Goal: Contribute content: Contribute content

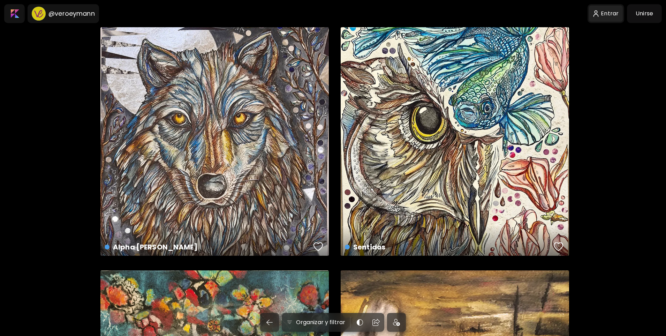
click at [614, 15] on div at bounding box center [606, 14] width 34 height 16
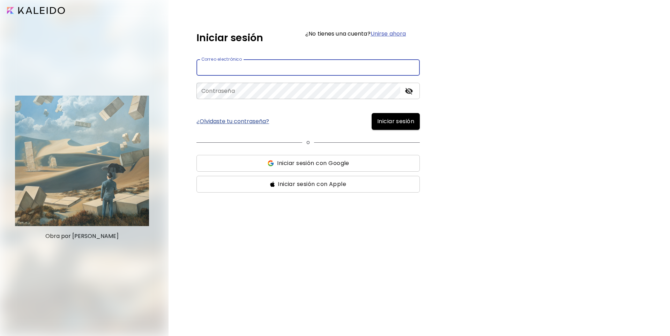
click at [328, 61] on input "email" at bounding box center [307, 67] width 223 height 16
click at [257, 69] on input "email" at bounding box center [307, 67] width 223 height 16
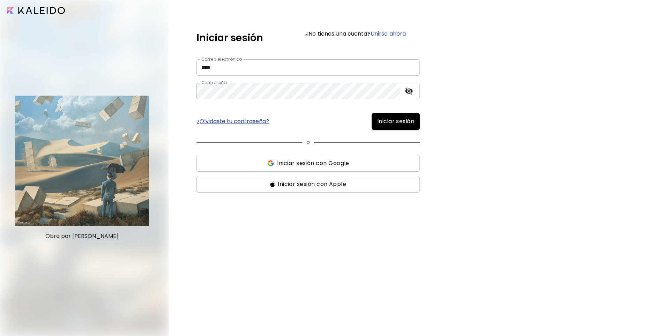
click at [392, 119] on span "Iniciar sesión" at bounding box center [395, 121] width 37 height 8
click at [246, 66] on input "****" at bounding box center [307, 67] width 223 height 16
type input "**********"
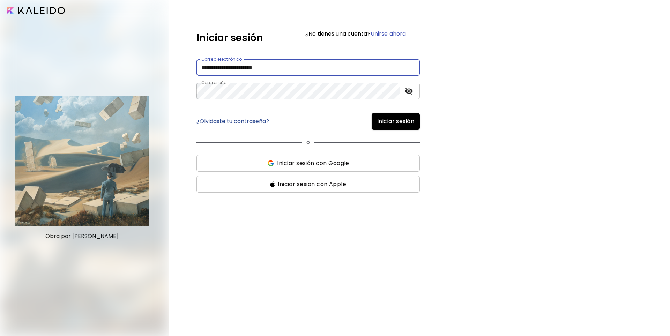
click at [392, 120] on span "Iniciar sesión" at bounding box center [395, 121] width 37 height 8
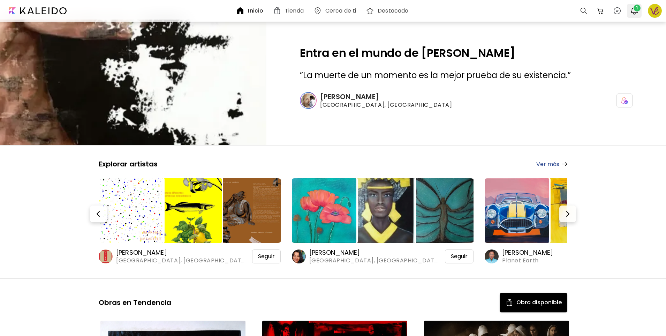
click at [636, 6] on span "1" at bounding box center [637, 8] width 7 height 7
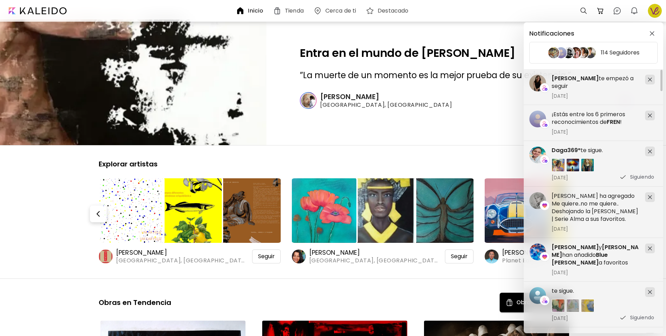
click at [655, 9] on div "Notificaciones 114 Seguidores aliosha valle ha agregado Me quiere..no me quiere…" at bounding box center [333, 168] width 666 height 336
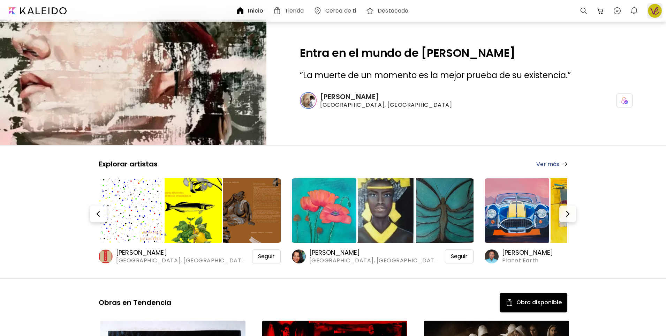
click at [652, 11] on div at bounding box center [655, 10] width 15 height 15
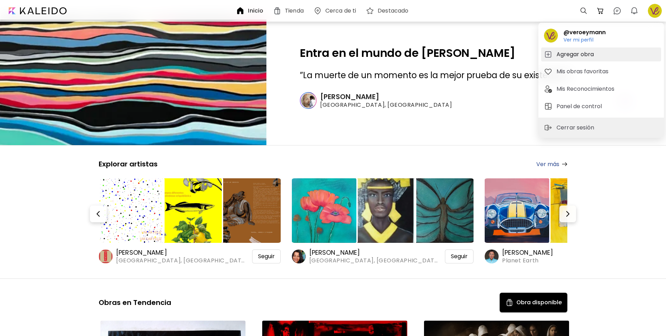
click at [582, 54] on h5 "Agregar obra" at bounding box center [576, 54] width 39 height 8
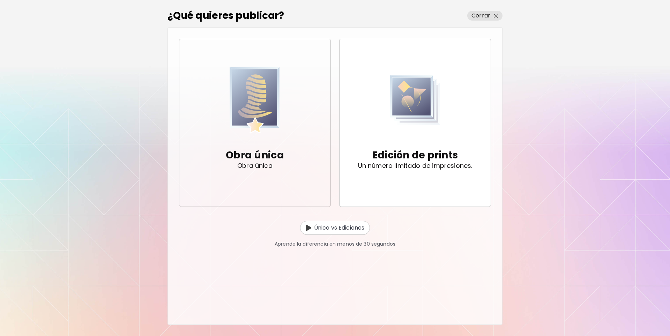
click at [261, 155] on p "Obra única" at bounding box center [255, 155] width 58 height 14
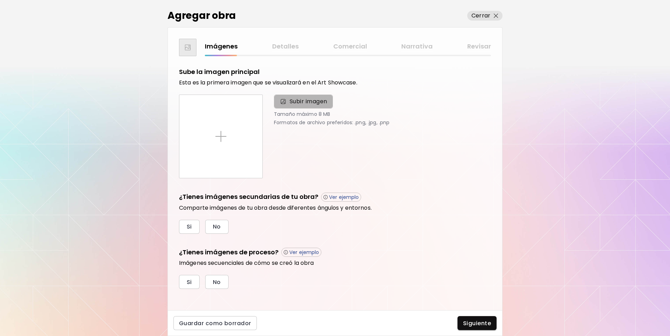
click at [300, 101] on span "Subir imagen" at bounding box center [309, 101] width 38 height 8
click at [0, 0] on input "Subir imagen" at bounding box center [0, 0] width 0 height 0
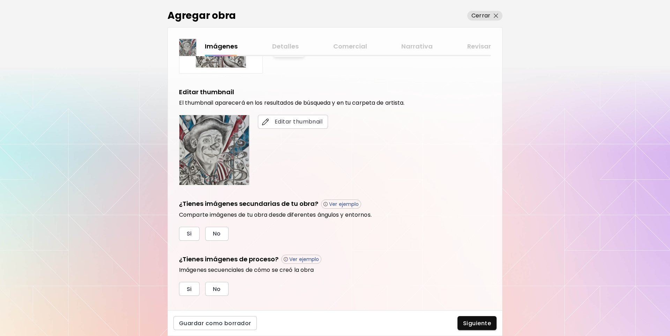
scroll to position [115, 0]
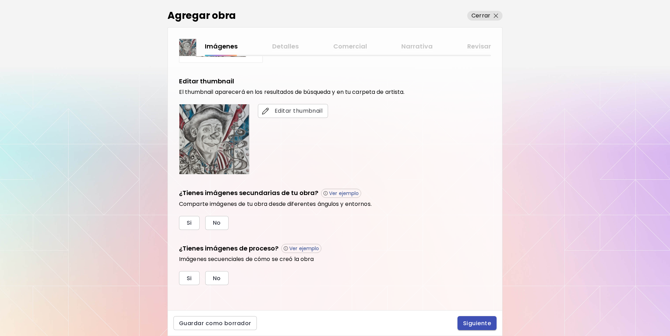
click at [473, 324] on span "Siguiente" at bounding box center [477, 323] width 28 height 7
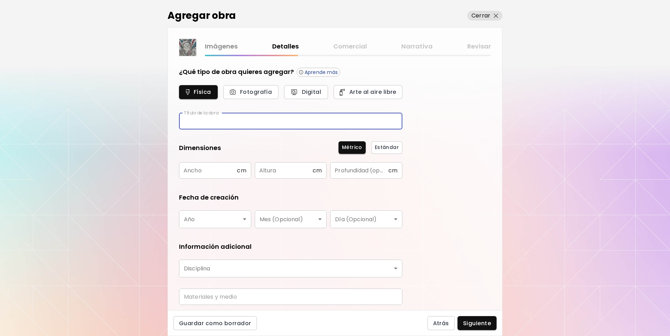
drag, startPoint x: 236, startPoint y: 119, endPoint x: 236, endPoint y: 122, distance: 3.5
click at [236, 122] on input "text" at bounding box center [290, 121] width 223 height 16
type input "*"
type input "**********"
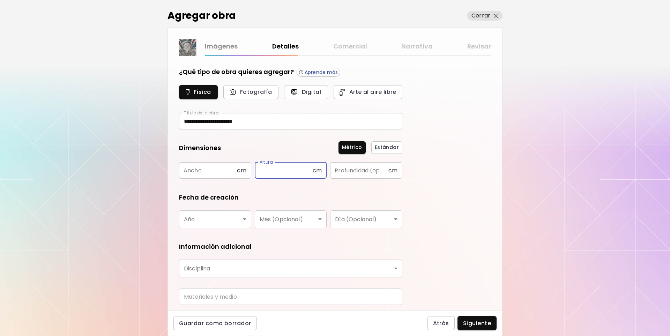
click at [267, 168] on input "text" at bounding box center [284, 170] width 58 height 16
type input "**"
click at [204, 170] on input "text" at bounding box center [208, 170] width 58 height 16
type input "**"
click at [227, 218] on body "**********" at bounding box center [335, 168] width 670 height 336
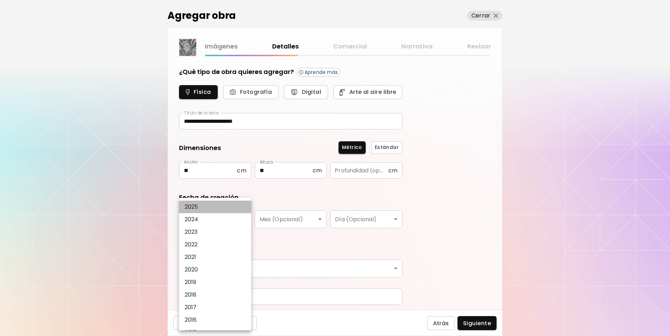
click at [239, 206] on li "2025" at bounding box center [217, 207] width 76 height 13
type input "****"
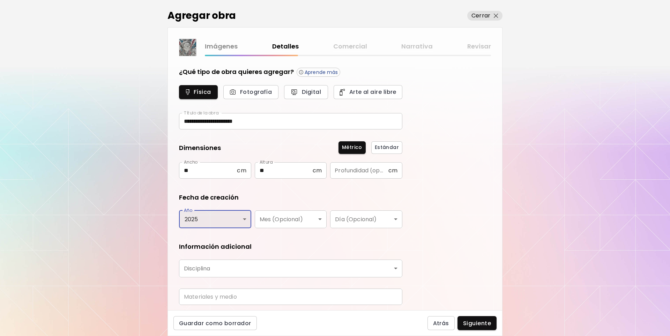
scroll to position [23, 0]
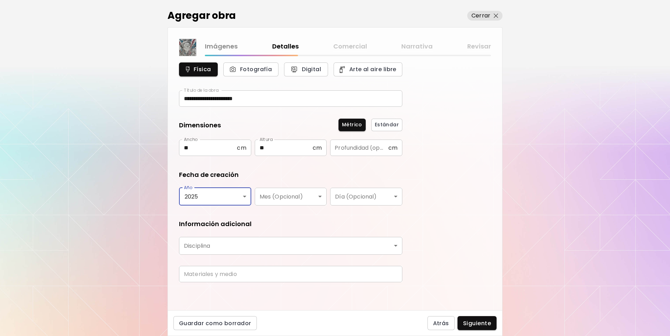
click at [283, 244] on body "**********" at bounding box center [335, 168] width 670 height 336
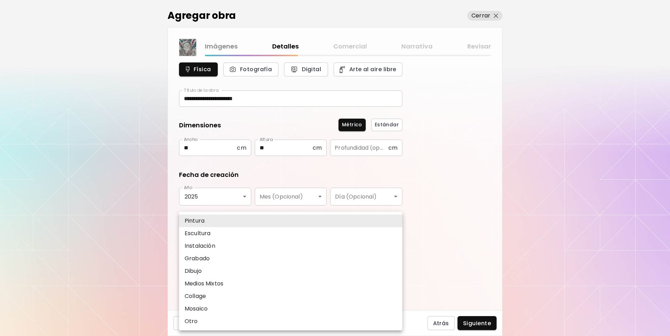
click at [276, 268] on li "Dibujo" at bounding box center [290, 271] width 223 height 13
type input "*******"
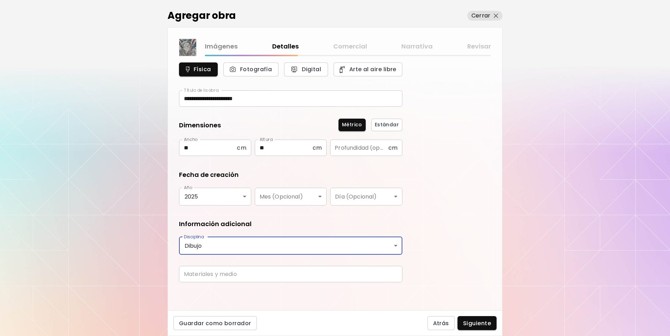
click at [275, 271] on input "text" at bounding box center [290, 274] width 223 height 16
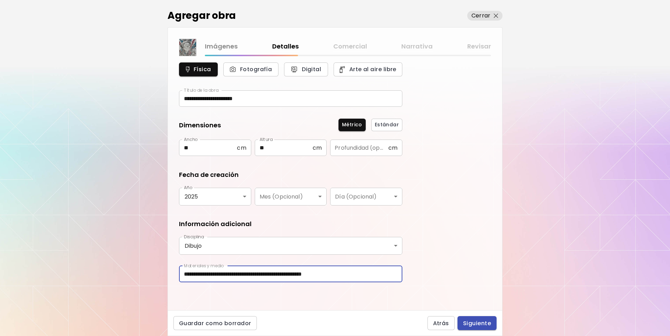
type input "**********"
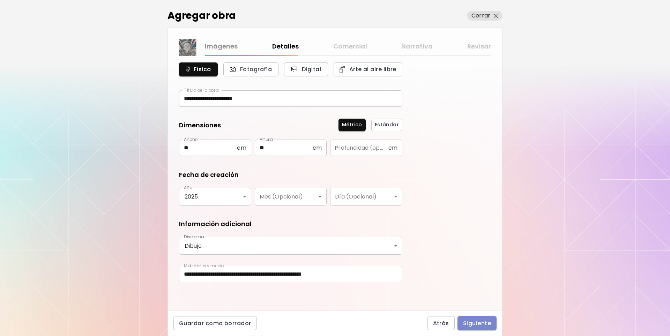
click at [484, 322] on span "Siguiente" at bounding box center [477, 323] width 28 height 7
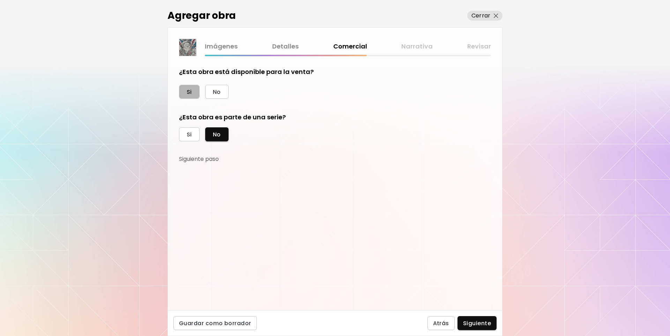
click at [191, 87] on button "Si" at bounding box center [189, 92] width 21 height 14
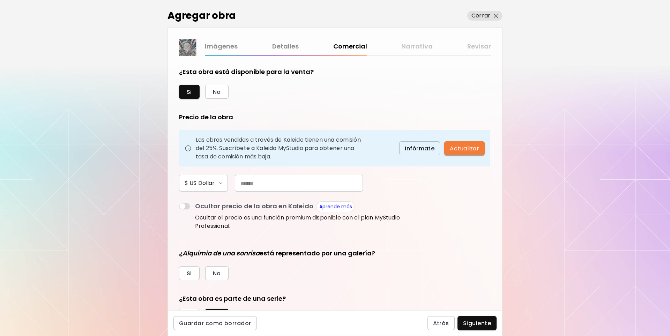
click at [258, 183] on input "text" at bounding box center [299, 183] width 128 height 17
drag, startPoint x: 250, startPoint y: 183, endPoint x: 217, endPoint y: 183, distance: 33.5
click at [217, 183] on div "$ US Dollar ***" at bounding box center [290, 183] width 223 height 17
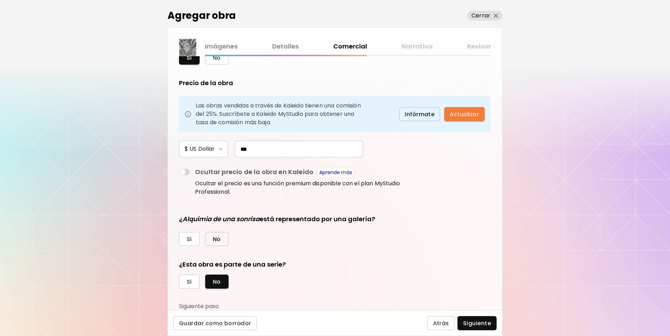
type input "***"
click at [221, 236] on button "No" at bounding box center [216, 239] width 23 height 14
click at [190, 282] on span "Si" at bounding box center [189, 281] width 5 height 7
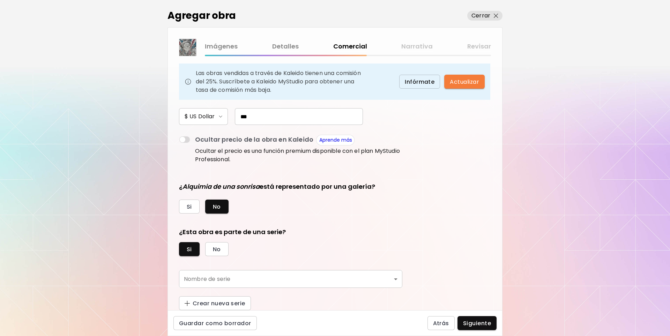
click at [396, 282] on body "kaleido.art/veroeymann Agregar obra Administrar obras Editar perfil My BioLink …" at bounding box center [335, 168] width 670 height 336
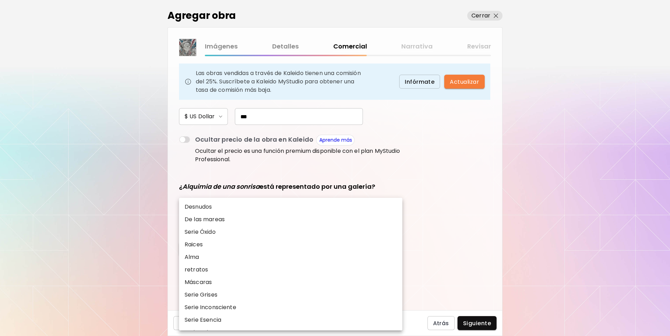
scroll to position [105, 0]
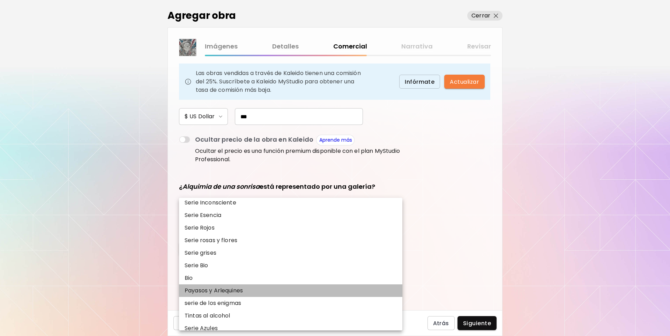
click at [373, 294] on li "Payasos y Arlequines" at bounding box center [290, 290] width 223 height 13
type input "**********"
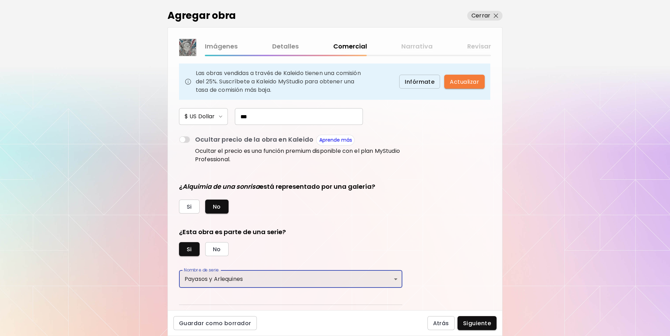
scroll to position [84, 0]
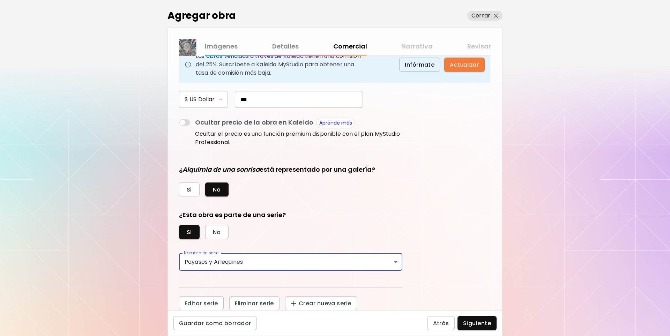
click at [477, 322] on span "Siguiente" at bounding box center [477, 323] width 28 height 7
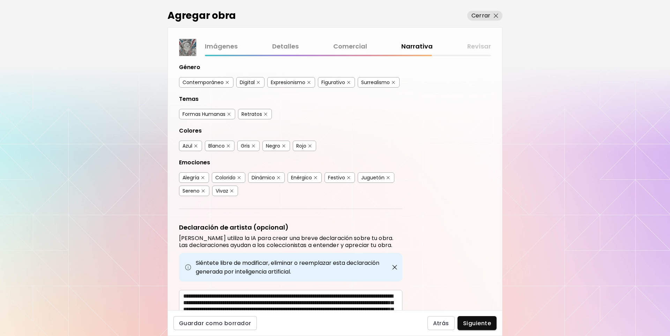
scroll to position [35, 0]
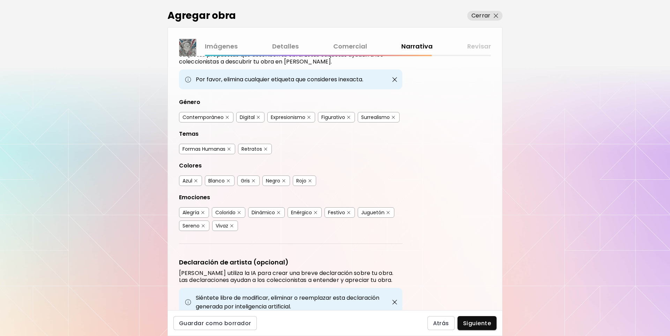
click at [257, 115] on button "button" at bounding box center [258, 117] width 5 height 5
click at [254, 180] on img "button" at bounding box center [253, 180] width 3 height 3
click at [203, 224] on button "button" at bounding box center [203, 225] width 5 height 5
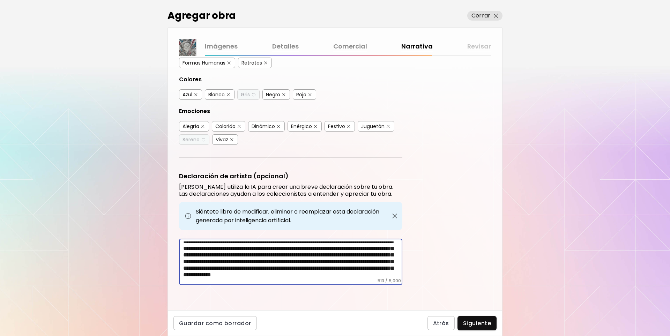
scroll to position [0, 0]
drag, startPoint x: 283, startPoint y: 274, endPoint x: 180, endPoint y: 231, distance: 111.3
click at [180, 231] on div "**********" at bounding box center [290, 228] width 223 height 113
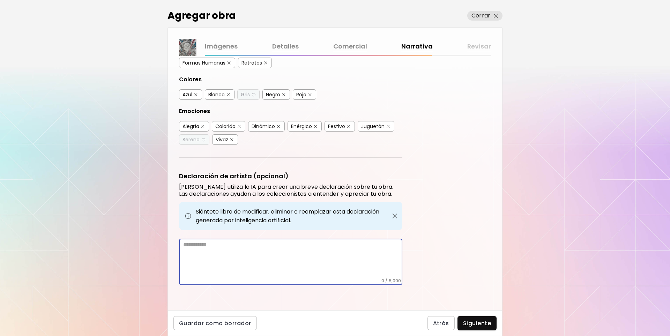
scroll to position [92, 0]
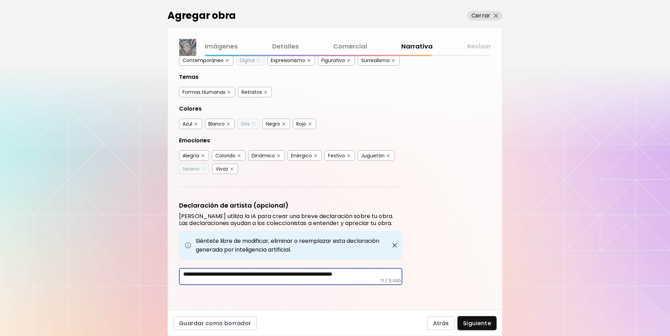
type textarea "**********"
drag, startPoint x: 385, startPoint y: 275, endPoint x: 144, endPoint y: 278, distance: 240.4
click at [144, 278] on div "**********" at bounding box center [335, 168] width 670 height 336
paste textarea "**********"
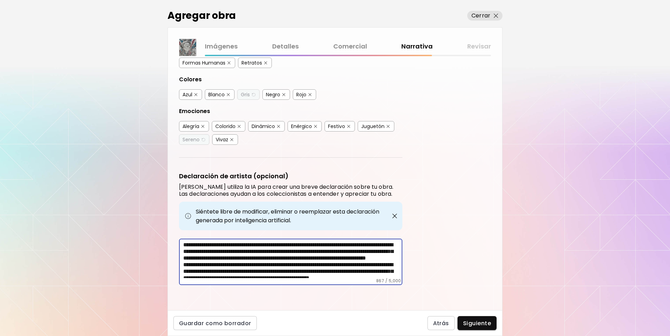
scroll to position [69, 0]
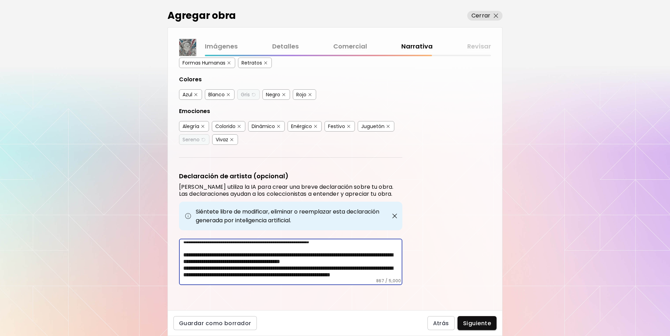
click at [184, 276] on textarea "**********" at bounding box center [292, 259] width 219 height 37
paste textarea "**********"
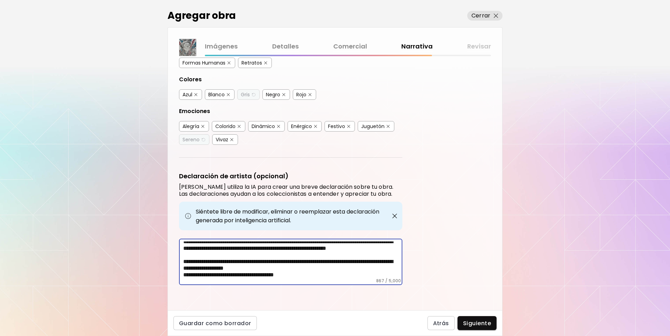
scroll to position [83, 0]
type textarea "**********"
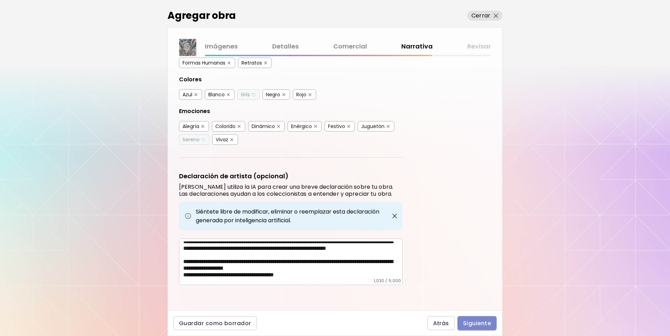
click at [475, 321] on span "Siguiente" at bounding box center [477, 323] width 28 height 7
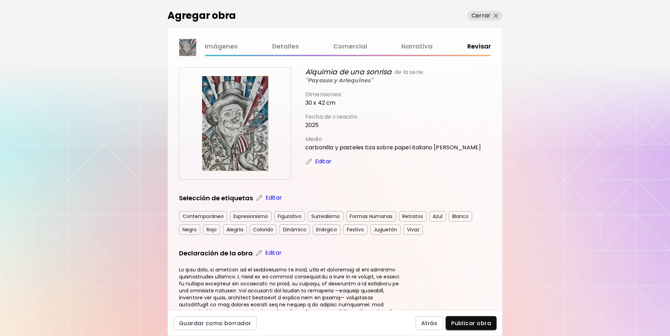
click at [290, 215] on div "Figurativo" at bounding box center [289, 216] width 31 height 10
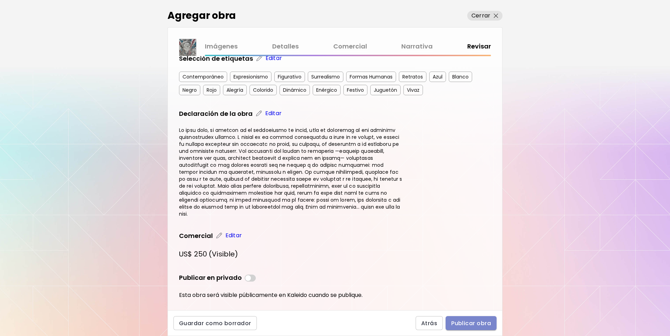
click at [471, 322] on span "Publicar obra" at bounding box center [471, 323] width 40 height 7
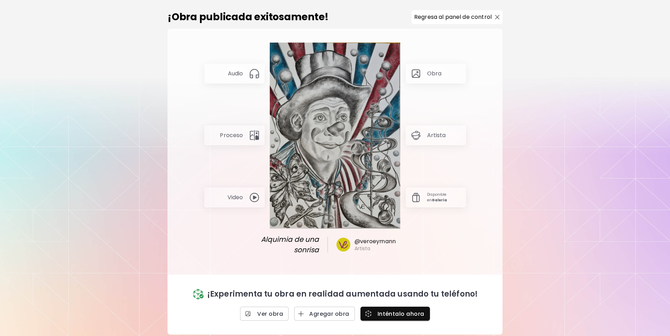
click at [426, 17] on p "Regresa al panel de control" at bounding box center [452, 17] width 77 height 8
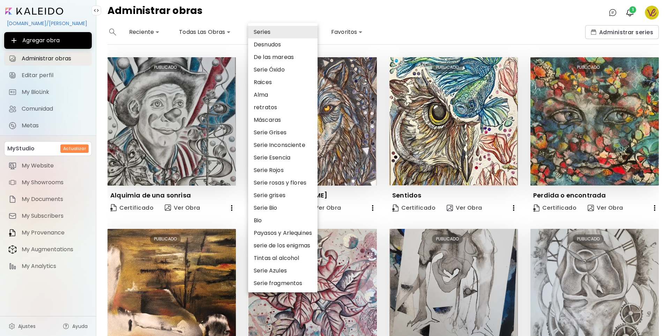
click at [267, 32] on body "**********" at bounding box center [335, 168] width 670 height 336
click at [277, 43] on li "Desnudos" at bounding box center [282, 44] width 69 height 13
type input "****"
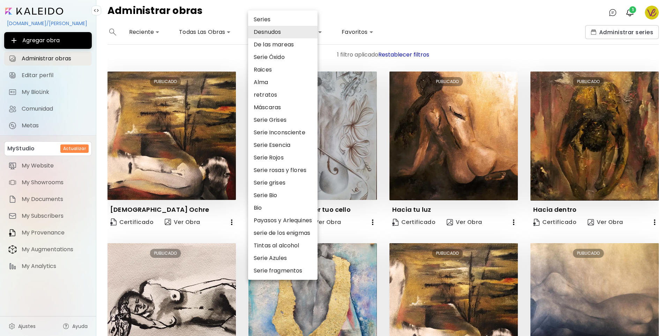
click at [479, 60] on div at bounding box center [335, 168] width 670 height 336
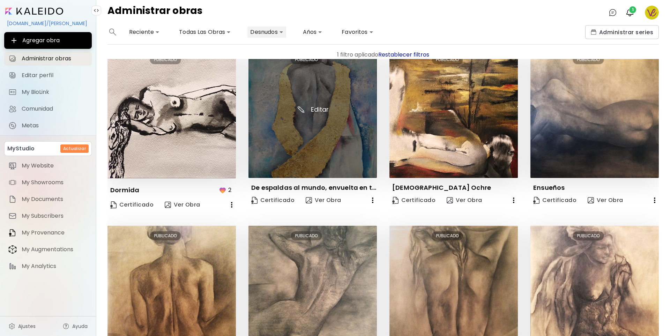
scroll to position [263, 0]
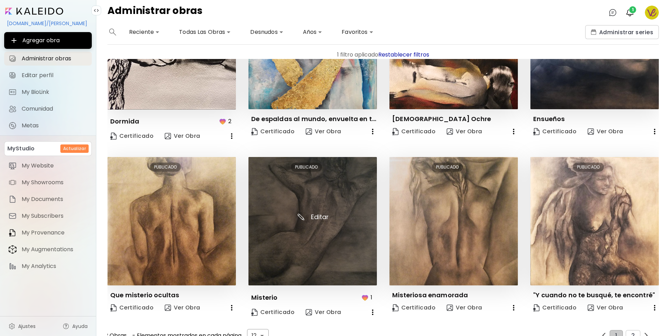
click at [323, 240] on img at bounding box center [312, 221] width 128 height 128
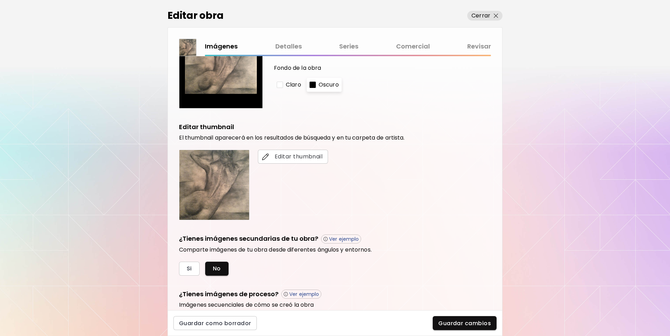
scroll to position [115, 0]
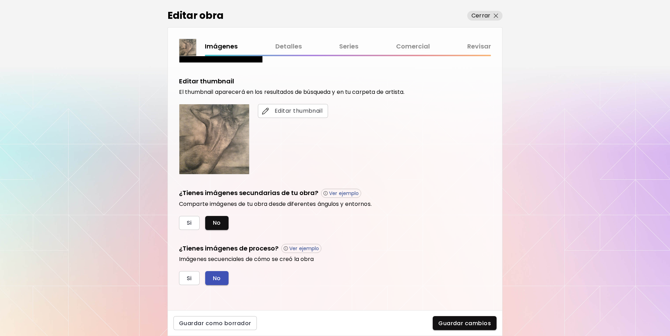
click at [216, 276] on span "No" at bounding box center [217, 278] width 8 height 7
click at [218, 218] on button "No" at bounding box center [216, 223] width 23 height 14
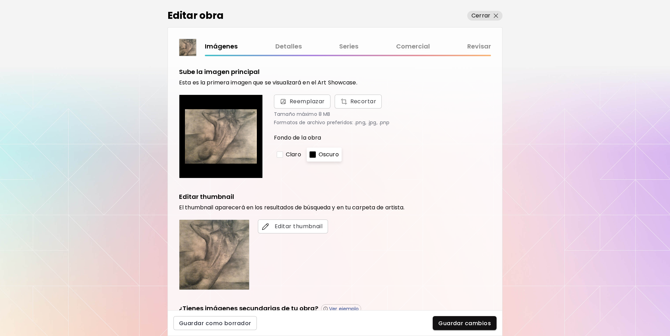
click at [298, 45] on link "Detalles" at bounding box center [288, 47] width 27 height 10
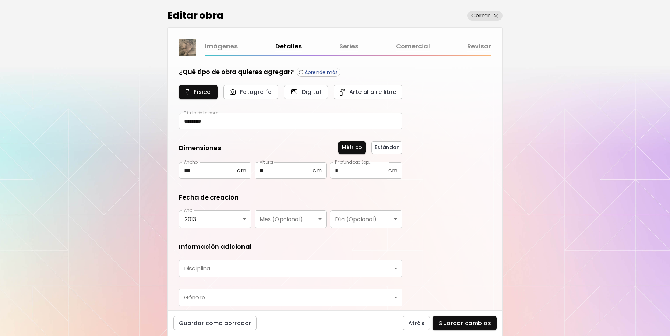
type input "*******"
click at [414, 43] on link "Comercial" at bounding box center [413, 47] width 34 height 10
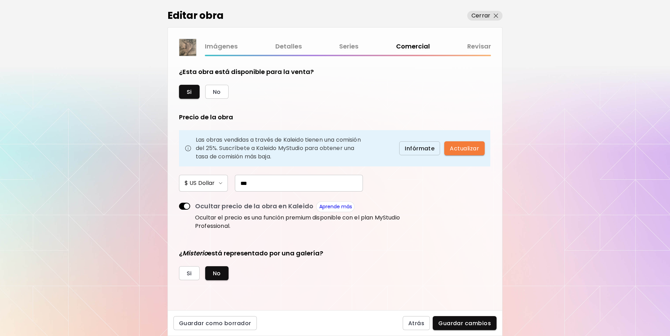
click at [231, 47] on link "Imágenes" at bounding box center [221, 47] width 33 height 10
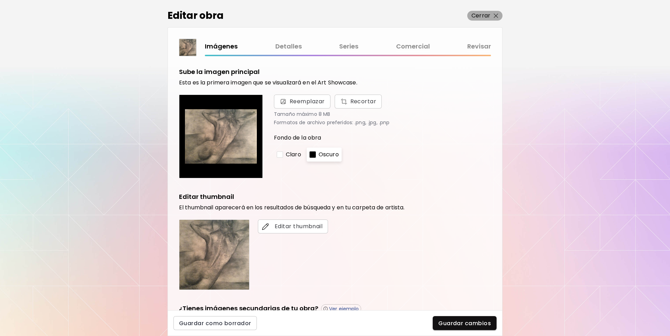
click at [492, 15] on span "Cerrar" at bounding box center [484, 16] width 27 height 8
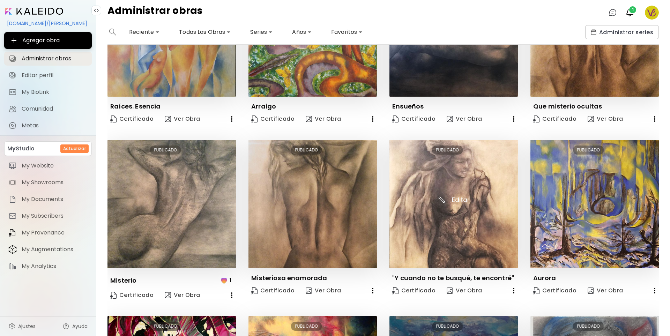
scroll to position [19, 0]
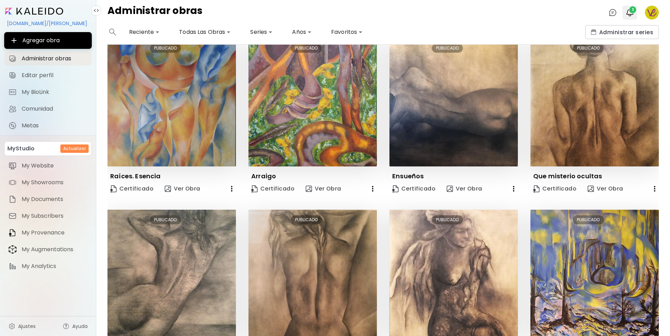
click at [629, 6] on div at bounding box center [629, 13] width 15 height 14
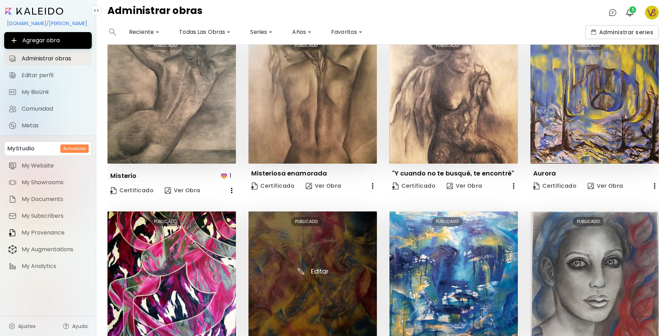
scroll to position [263, 0]
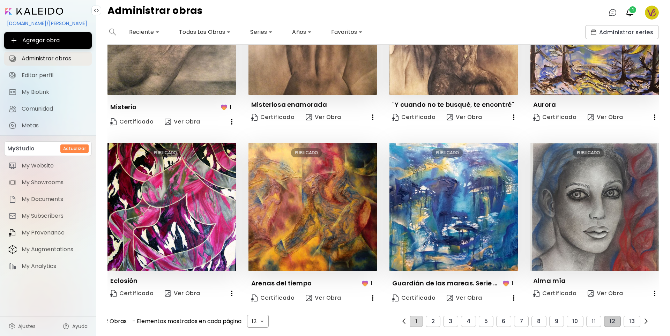
click at [415, 318] on span "1" at bounding box center [416, 321] width 2 height 6
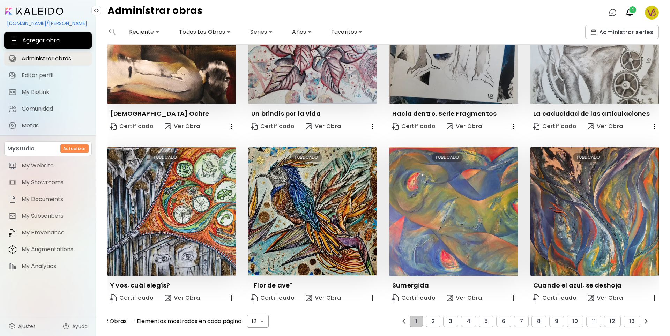
scroll to position [254, 0]
click at [432, 319] on button "2" at bounding box center [433, 321] width 15 height 11
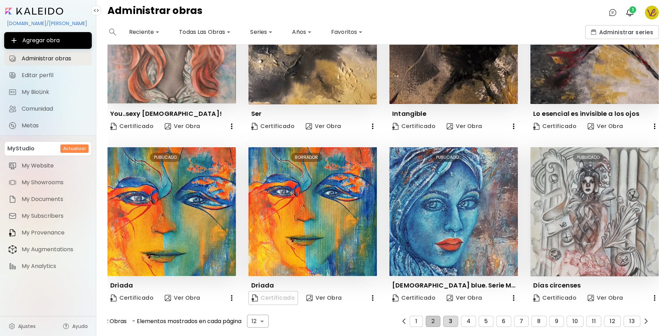
click at [449, 318] on span "3" at bounding box center [450, 321] width 3 height 6
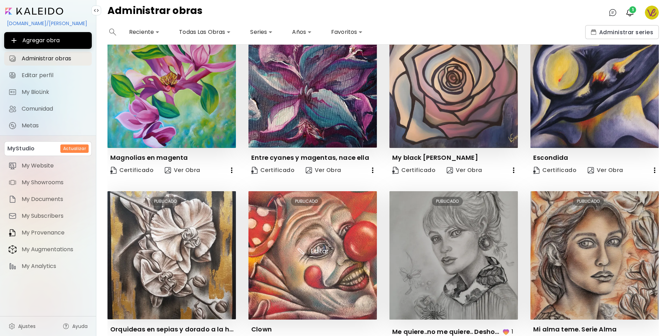
scroll to position [259, 0]
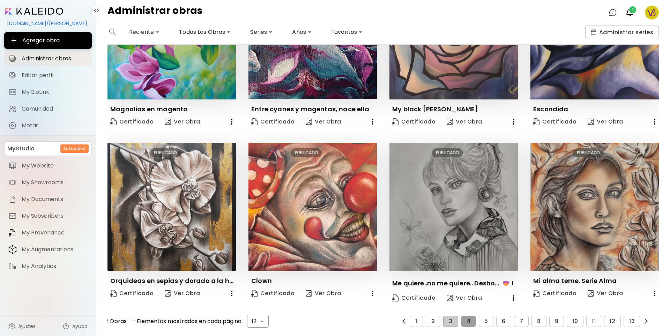
click at [466, 318] on span "4" at bounding box center [468, 321] width 4 height 6
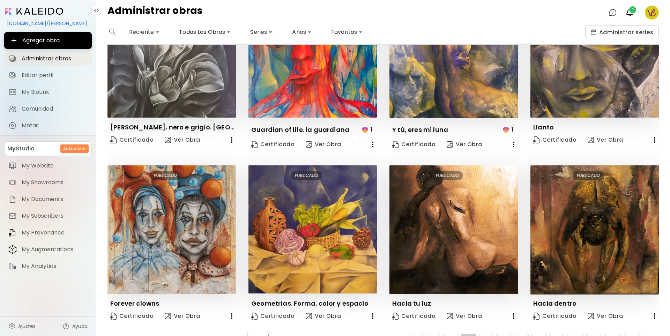
scroll to position [263, 0]
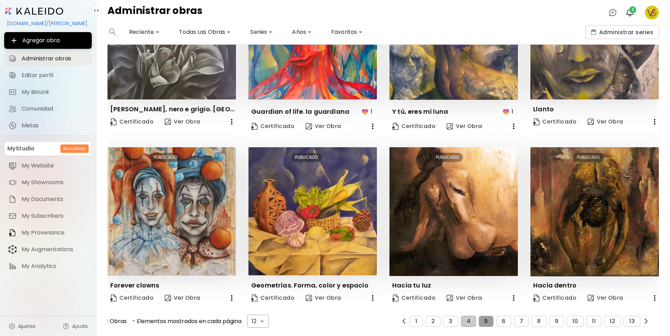
click at [479, 317] on button "5" at bounding box center [486, 321] width 15 height 11
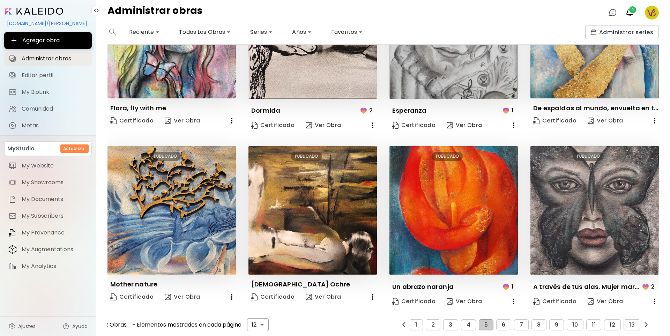
scroll to position [268, 0]
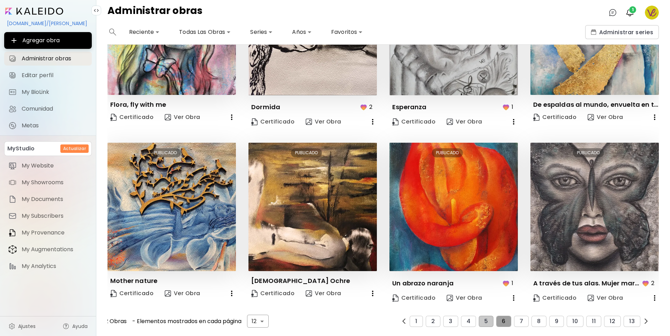
click at [502, 318] on span "6" at bounding box center [503, 321] width 3 height 6
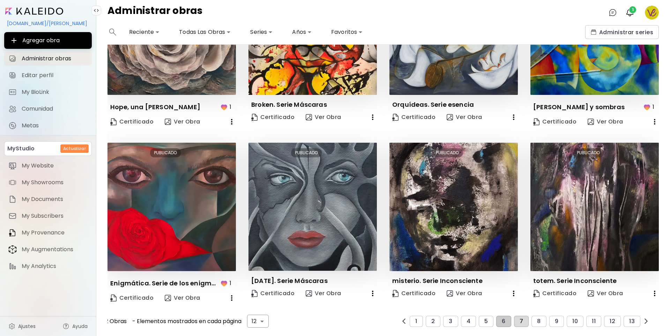
click at [519, 318] on span "7" at bounding box center [520, 321] width 3 height 6
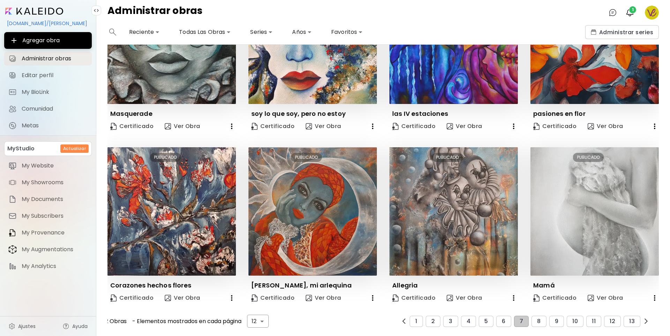
scroll to position [254, 0]
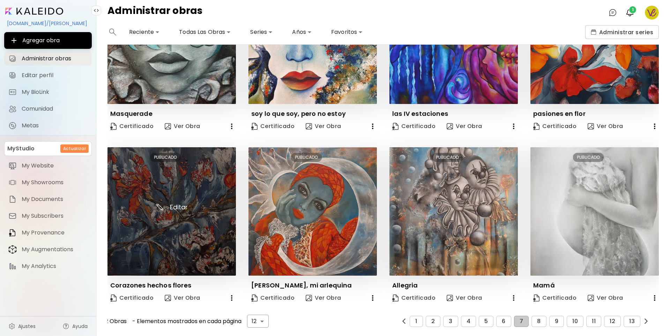
click at [179, 240] on img at bounding box center [171, 211] width 128 height 128
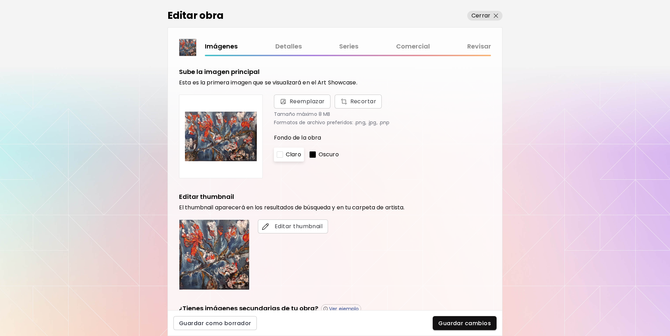
click at [350, 47] on link "Series" at bounding box center [348, 47] width 19 height 10
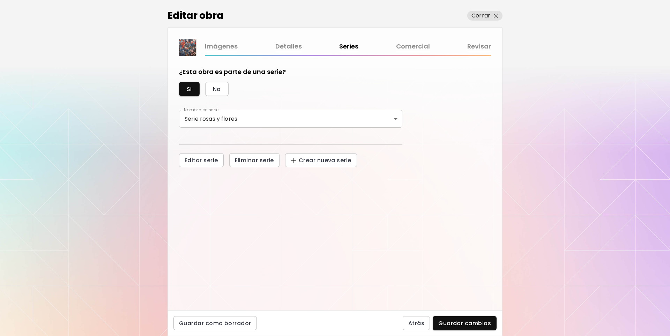
click at [289, 46] on link "Detalles" at bounding box center [288, 47] width 27 height 10
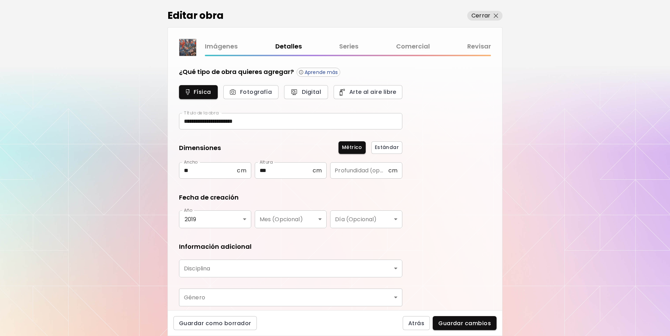
type input "**********"
click at [417, 45] on link "Comercial" at bounding box center [413, 47] width 34 height 10
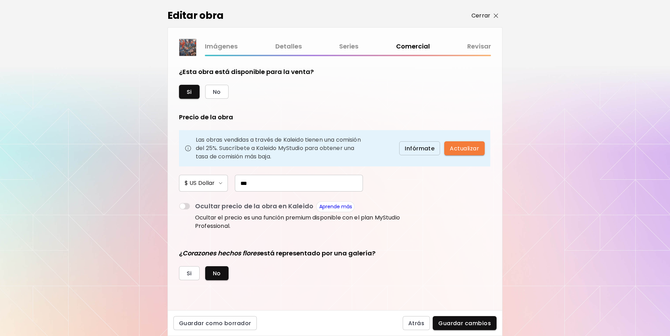
click at [478, 16] on p "Cerrar" at bounding box center [480, 16] width 19 height 8
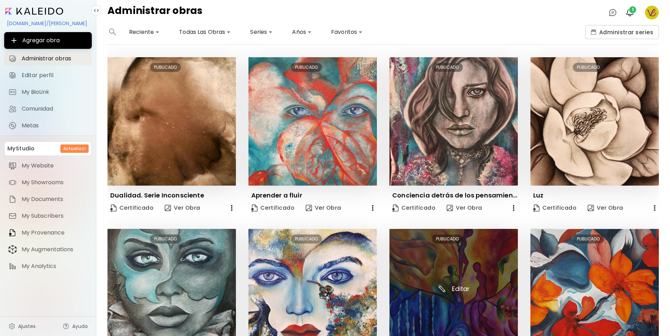
scroll to position [70, 0]
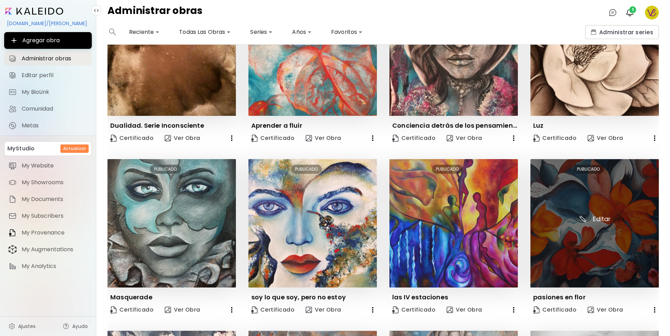
click at [576, 229] on img at bounding box center [594, 223] width 128 height 128
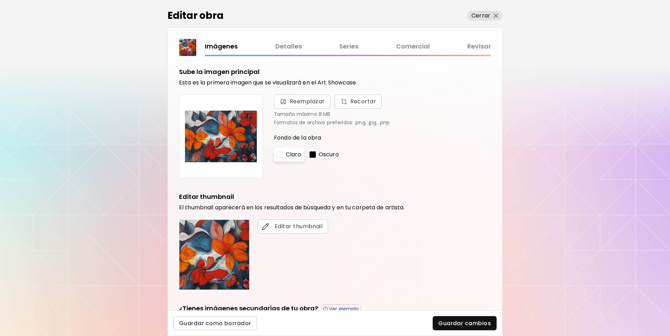
click at [407, 43] on link "Comercial" at bounding box center [413, 47] width 34 height 10
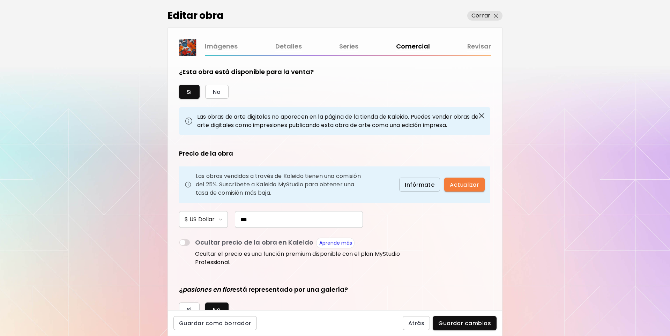
scroll to position [11, 0]
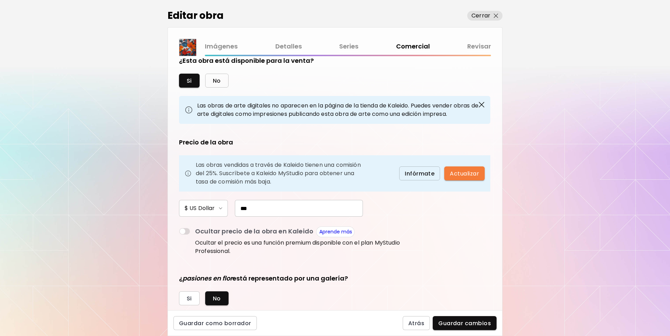
click at [215, 79] on span "No" at bounding box center [217, 80] width 8 height 7
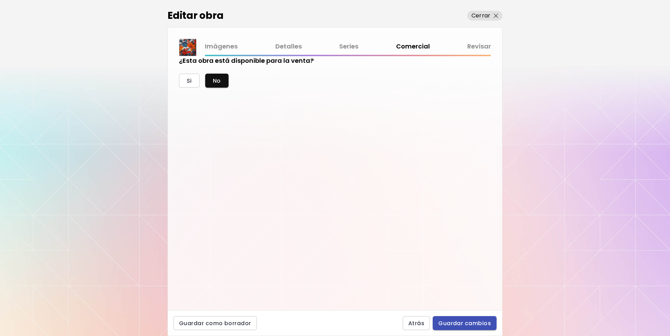
click at [478, 320] on span "Guardar cambios" at bounding box center [464, 323] width 53 height 7
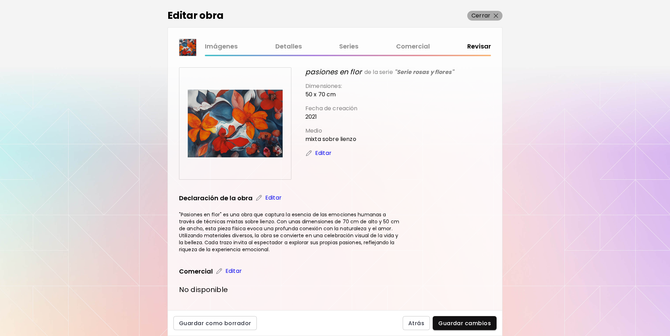
click at [495, 15] on img "button" at bounding box center [496, 16] width 5 height 5
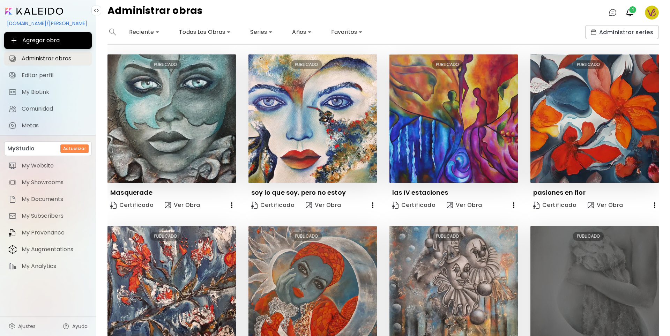
scroll to position [254, 0]
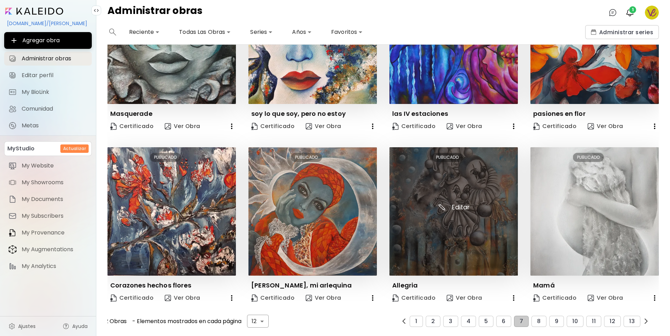
click at [412, 224] on img at bounding box center [453, 211] width 128 height 128
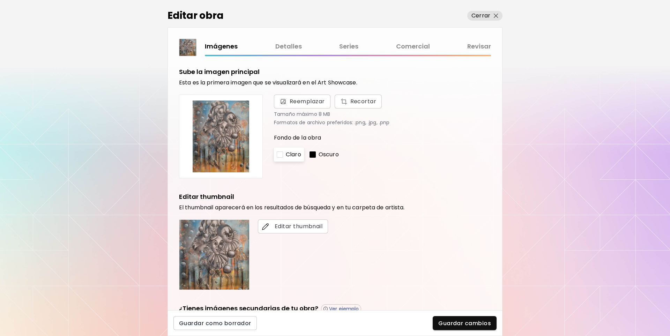
click at [419, 45] on link "Comercial" at bounding box center [413, 47] width 34 height 10
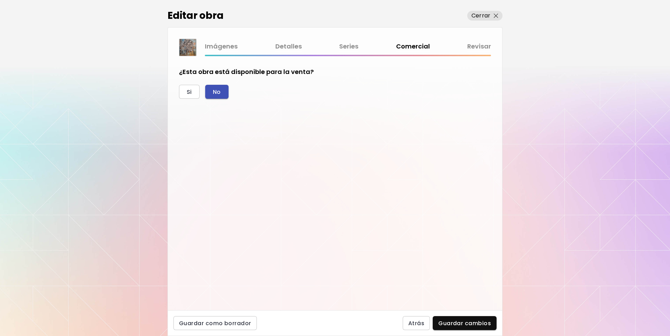
click at [222, 92] on button "No" at bounding box center [216, 92] width 23 height 14
click at [473, 324] on span "Guardar cambios" at bounding box center [464, 323] width 53 height 7
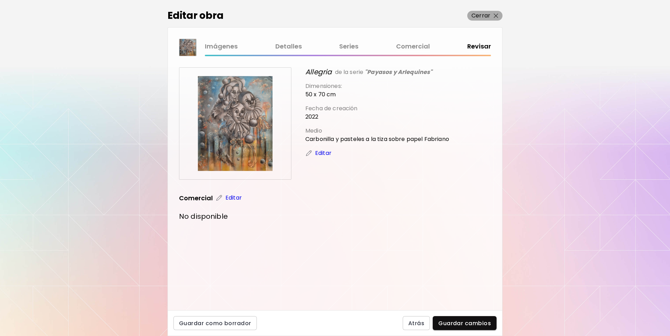
click at [484, 16] on p "Cerrar" at bounding box center [480, 16] width 19 height 8
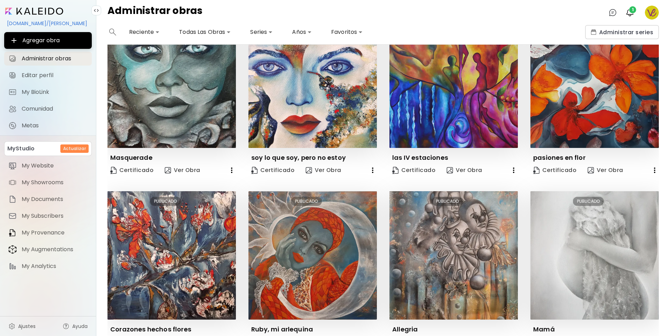
scroll to position [254, 0]
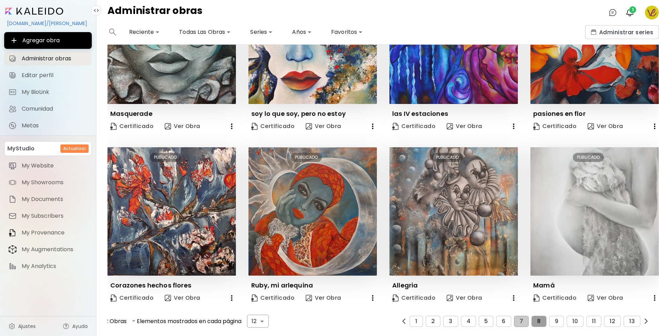
click at [537, 316] on button "8" at bounding box center [538, 321] width 15 height 11
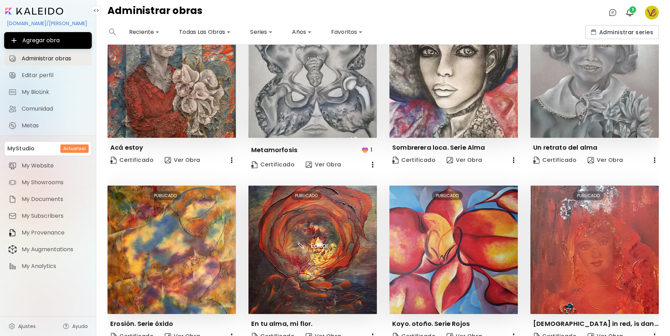
scroll to position [259, 0]
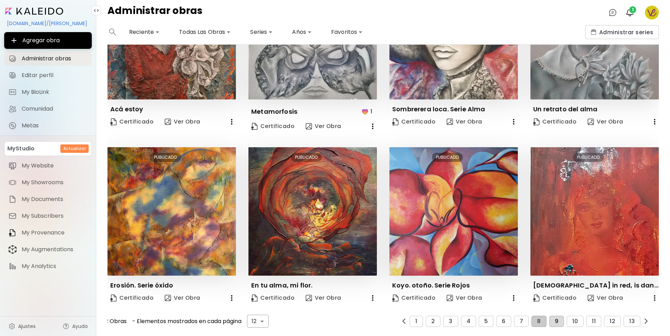
click at [550, 317] on button "9" at bounding box center [556, 321] width 15 height 11
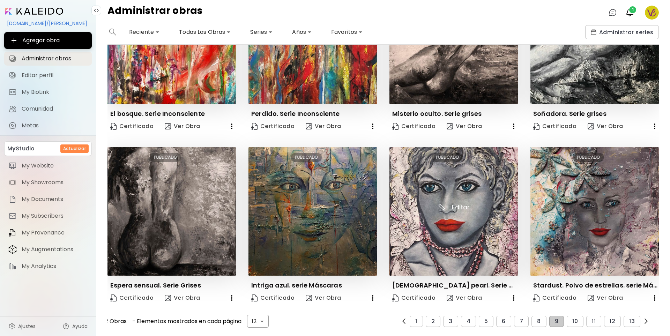
scroll to position [154, 0]
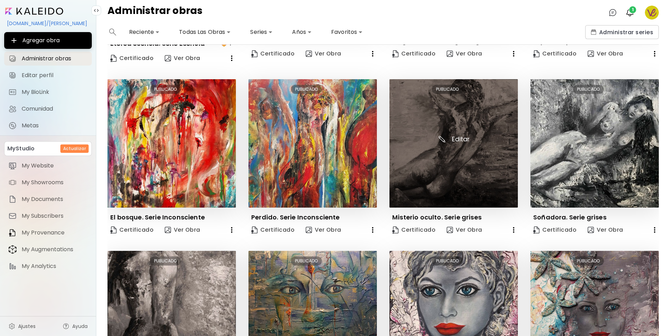
click at [466, 176] on img at bounding box center [453, 143] width 128 height 128
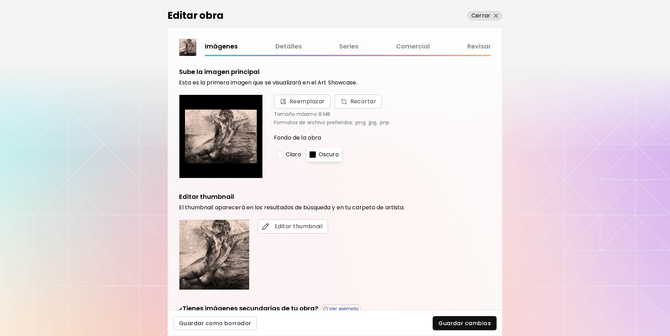
click at [288, 46] on link "Detalles" at bounding box center [288, 47] width 27 height 10
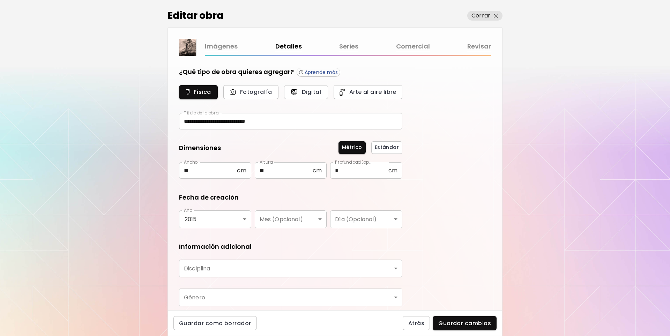
type input "********"
click at [349, 46] on link "Series" at bounding box center [348, 47] width 19 height 10
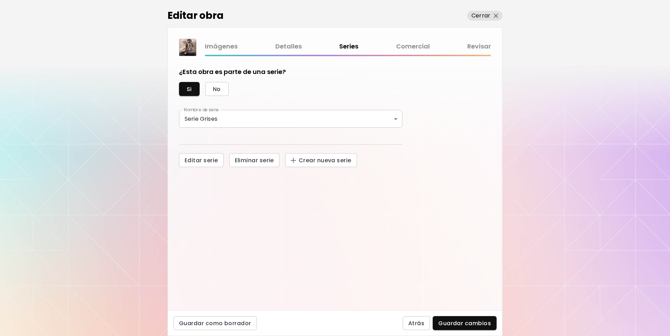
click at [399, 47] on link "Comercial" at bounding box center [413, 47] width 34 height 10
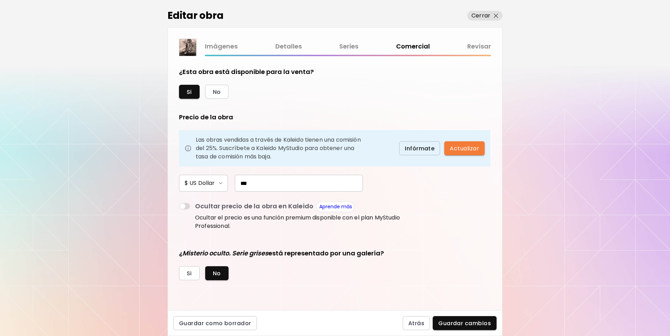
click at [244, 182] on input "***" at bounding box center [299, 183] width 128 height 17
type input "***"
click at [212, 273] on button "No" at bounding box center [216, 273] width 23 height 14
click at [474, 327] on button "Guardar cambios" at bounding box center [465, 323] width 64 height 14
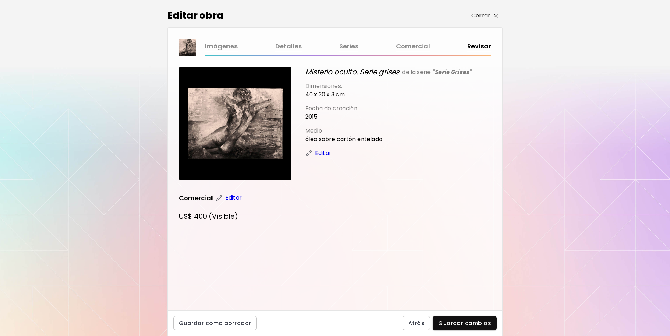
click at [498, 15] on img "button" at bounding box center [496, 16] width 5 height 5
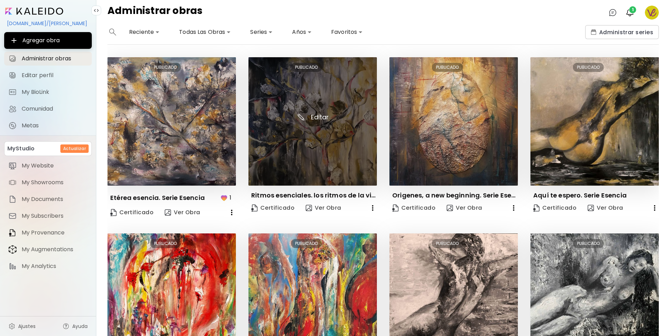
click at [304, 145] on img at bounding box center [312, 121] width 128 height 128
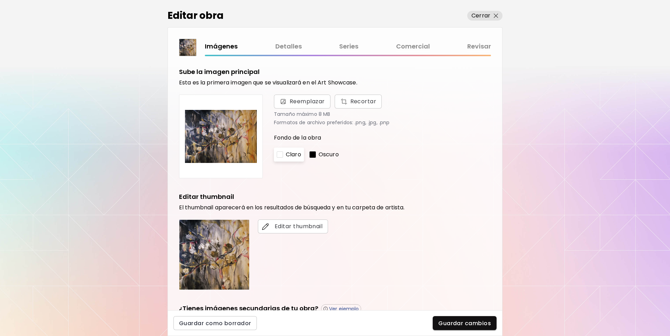
click at [294, 44] on link "Detalles" at bounding box center [288, 47] width 27 height 10
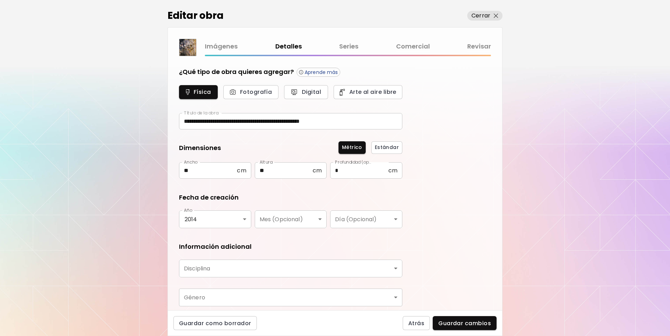
type input "********"
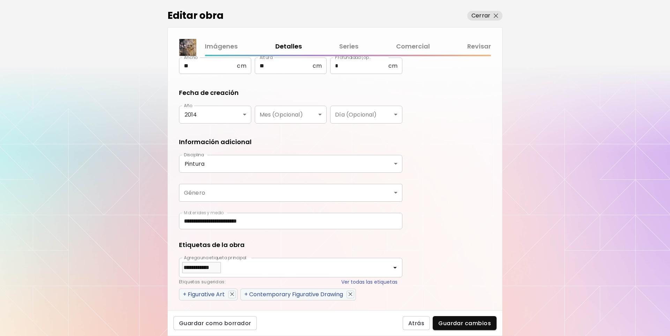
scroll to position [140, 0]
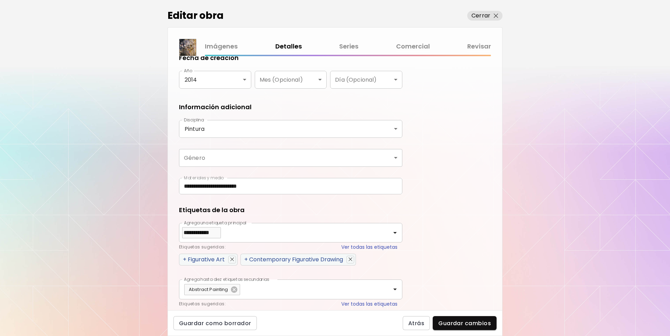
click at [273, 186] on input "**********" at bounding box center [290, 186] width 223 height 16
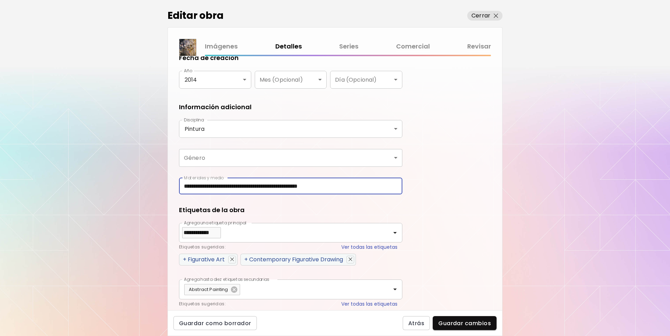
type input "**********"
click at [392, 156] on body "**********" at bounding box center [335, 168] width 670 height 336
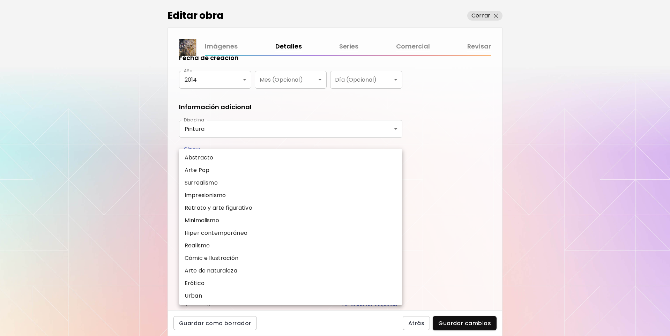
click at [313, 159] on li "Abstracto" at bounding box center [290, 157] width 223 height 13
type input "********"
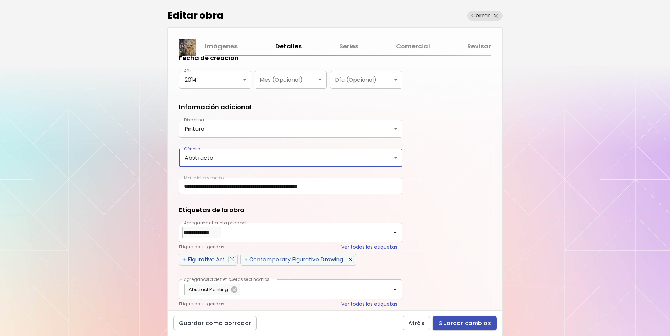
click at [461, 322] on span "Guardar cambios" at bounding box center [464, 323] width 53 height 7
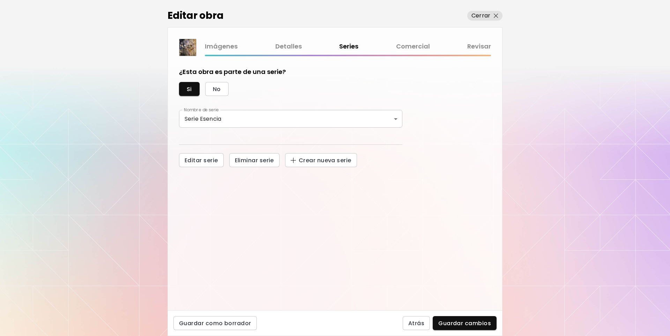
click at [425, 49] on link "Comercial" at bounding box center [413, 47] width 34 height 10
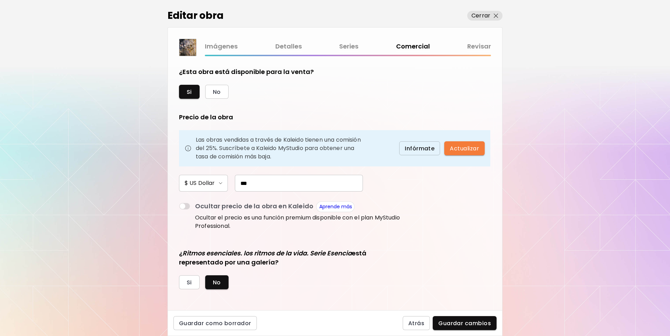
click at [456, 322] on span "Guardar cambios" at bounding box center [464, 323] width 53 height 7
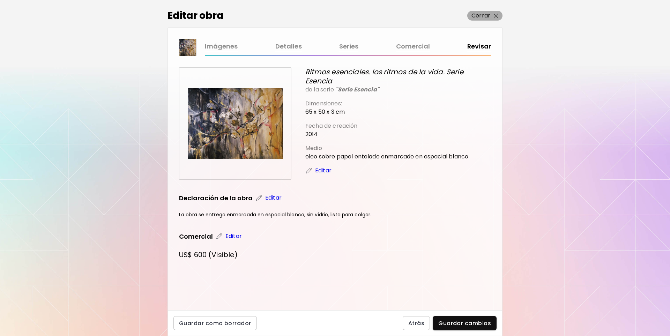
click at [494, 16] on img "button" at bounding box center [496, 16] width 5 height 5
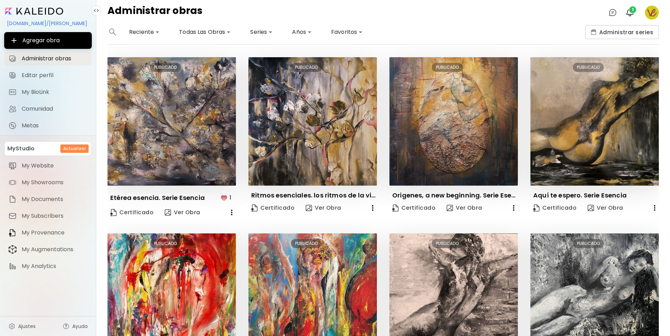
click at [268, 31] on body "**********" at bounding box center [335, 168] width 670 height 336
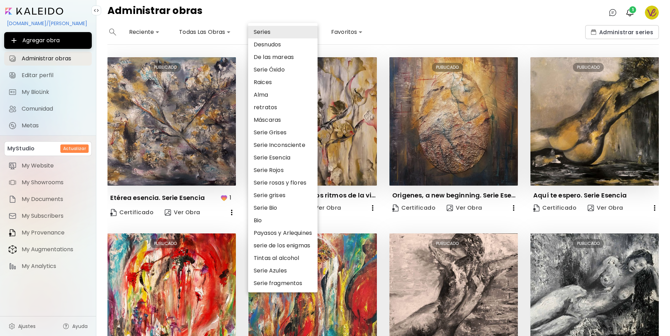
click at [287, 157] on li "Serie Esencia" at bounding box center [282, 157] width 69 height 13
type input "****"
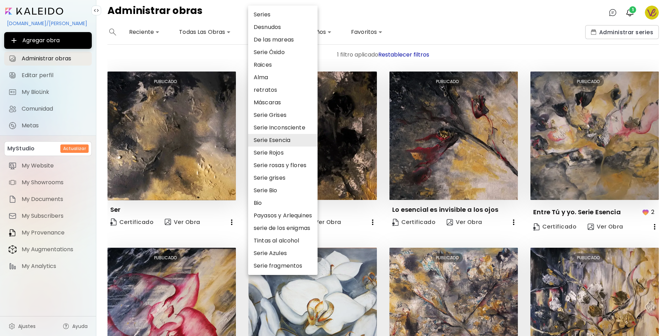
click at [378, 231] on div at bounding box center [335, 168] width 670 height 336
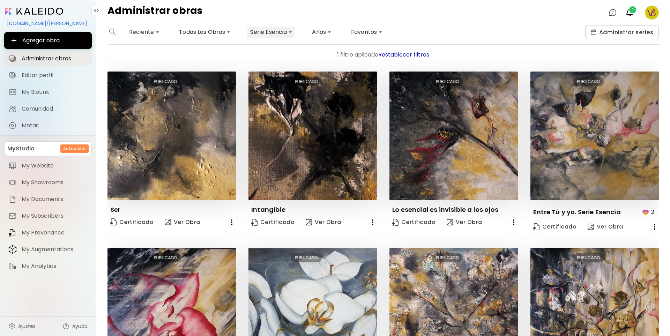
scroll to position [140, 0]
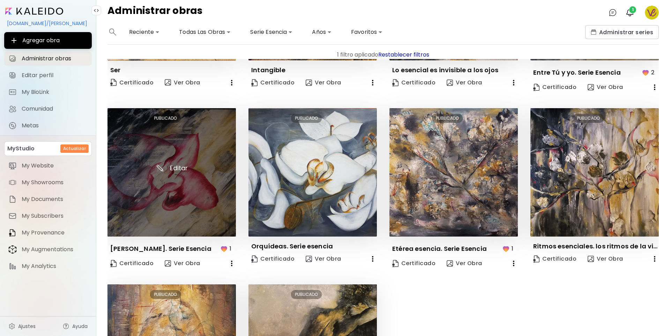
click at [177, 182] on img at bounding box center [171, 172] width 128 height 128
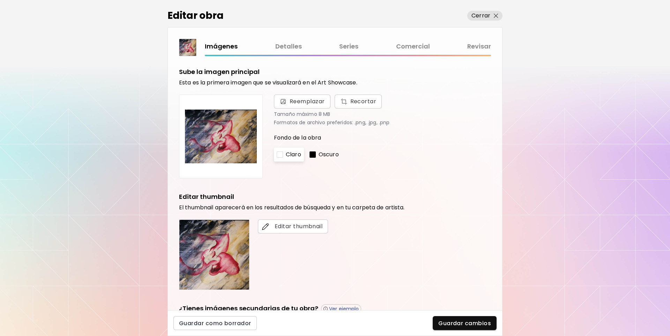
click at [291, 47] on link "Detalles" at bounding box center [288, 47] width 27 height 10
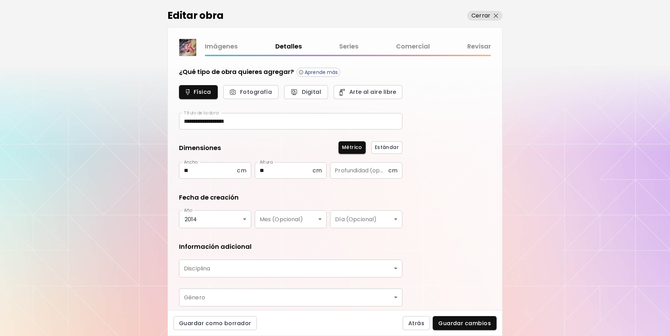
type input "********"
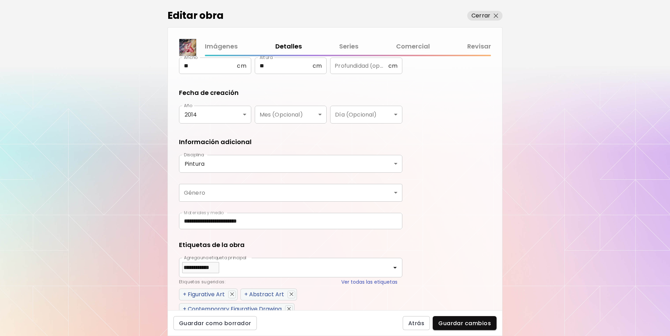
click at [285, 221] on input "**********" at bounding box center [290, 221] width 223 height 16
type input "**********"
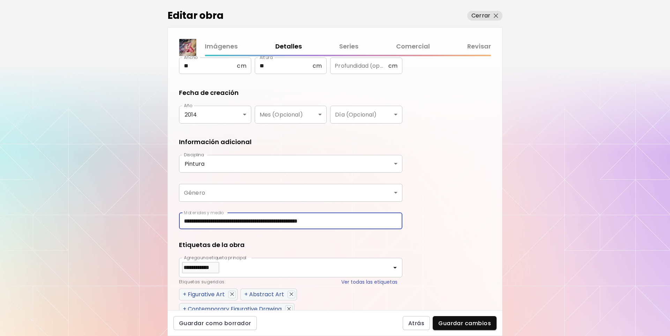
click at [204, 194] on body "**********" at bounding box center [335, 168] width 670 height 336
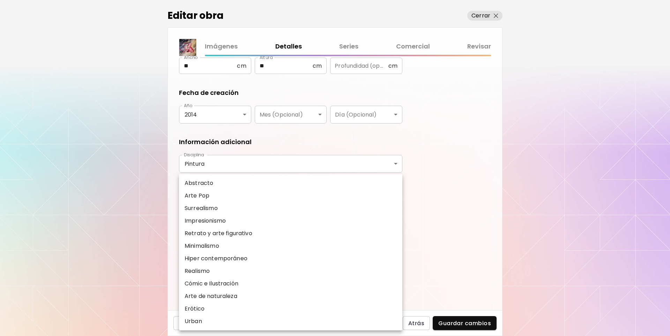
click at [205, 180] on p "Abstracto" at bounding box center [199, 183] width 29 height 8
type input "********"
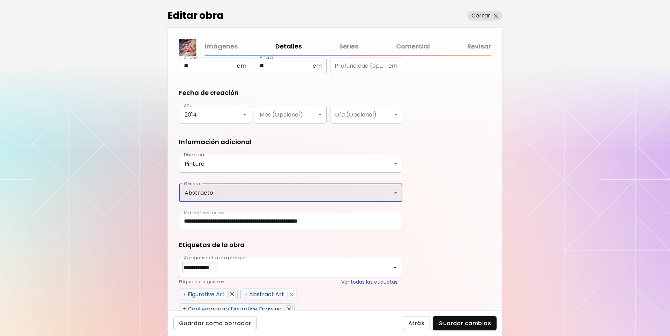
scroll to position [174, 0]
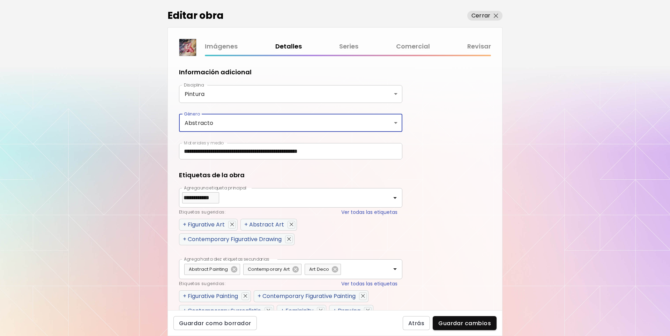
click at [231, 224] on img "button" at bounding box center [232, 225] width 4 height 4
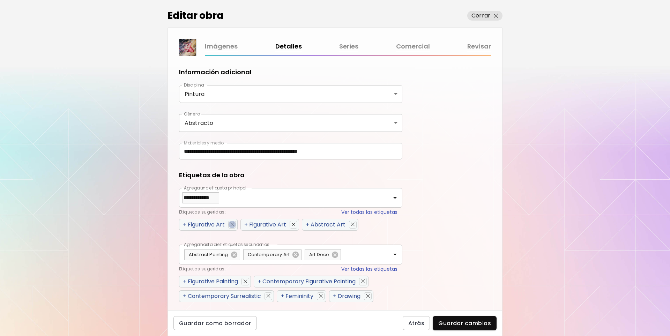
click at [231, 224] on img "button" at bounding box center [232, 225] width 4 height 4
click at [356, 223] on img "button" at bounding box center [355, 225] width 4 height 4
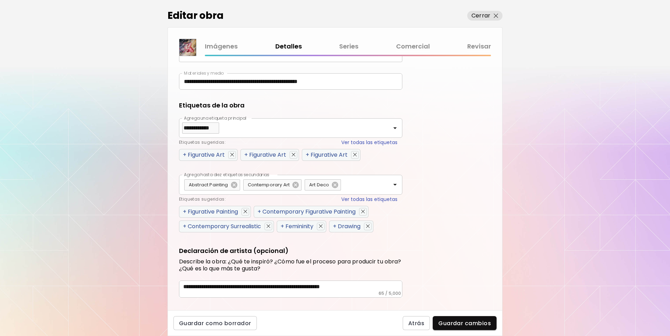
scroll to position [257, 0]
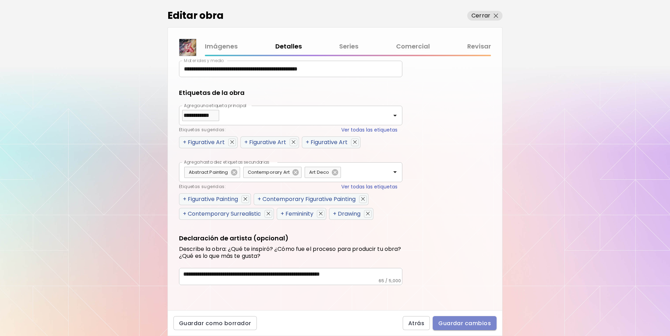
click at [465, 321] on span "Guardar cambios" at bounding box center [464, 323] width 53 height 7
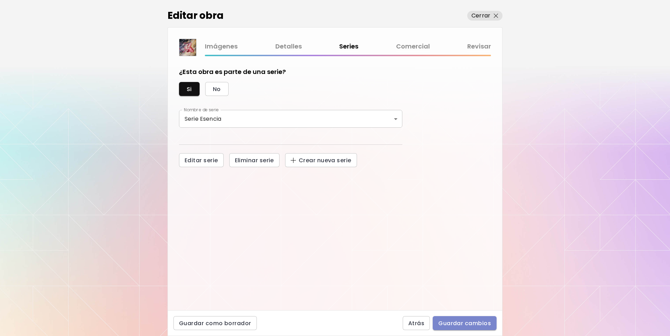
click at [468, 320] on span "Guardar cambios" at bounding box center [464, 323] width 53 height 7
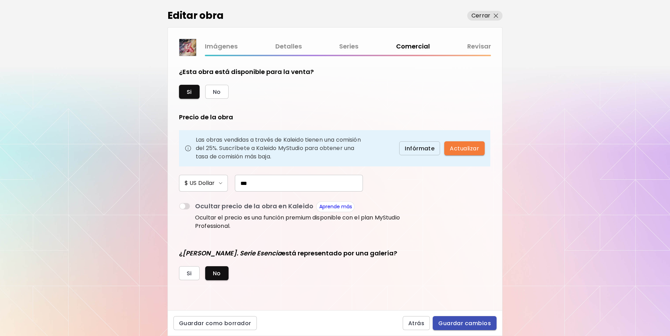
click at [454, 320] on span "Guardar cambios" at bounding box center [464, 323] width 53 height 7
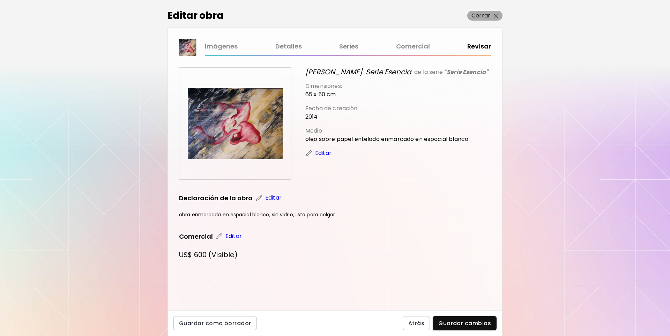
click at [494, 14] on img "button" at bounding box center [496, 16] width 5 height 5
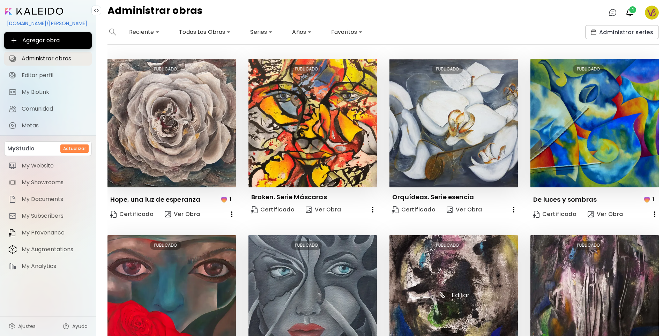
scroll to position [268, 0]
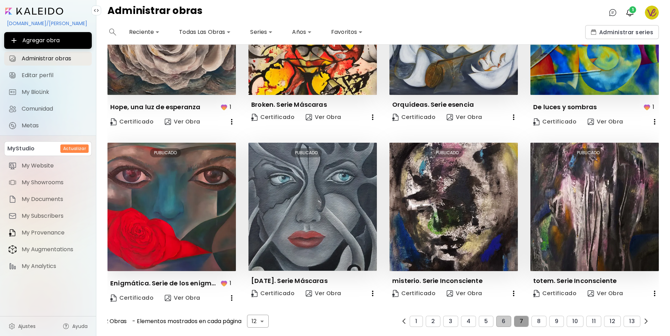
click at [519, 318] on span "7" at bounding box center [520, 321] width 3 height 6
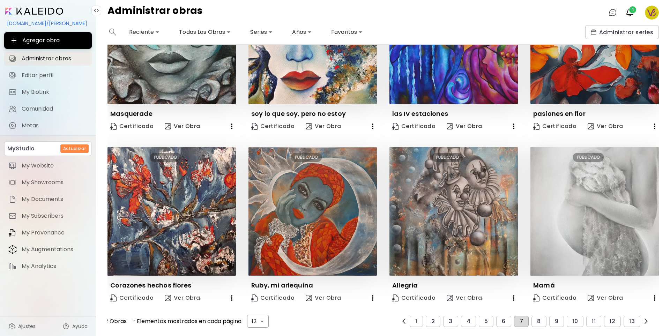
scroll to position [254, 0]
click at [531, 316] on button "8" at bounding box center [538, 321] width 15 height 11
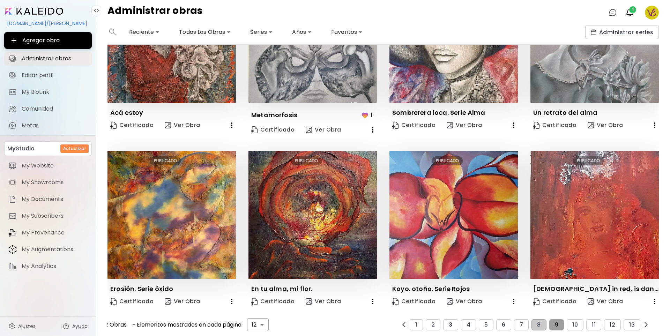
click at [549, 319] on button "9" at bounding box center [556, 324] width 15 height 11
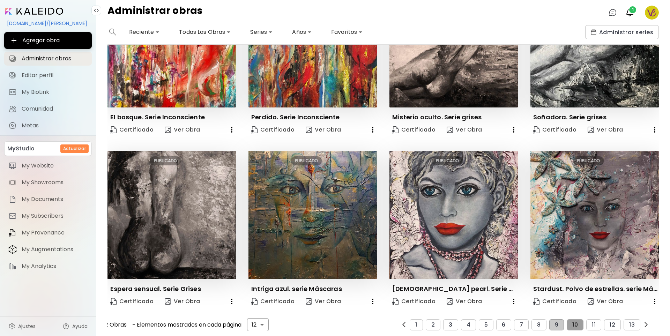
click at [574, 322] on span "10" at bounding box center [575, 325] width 6 height 6
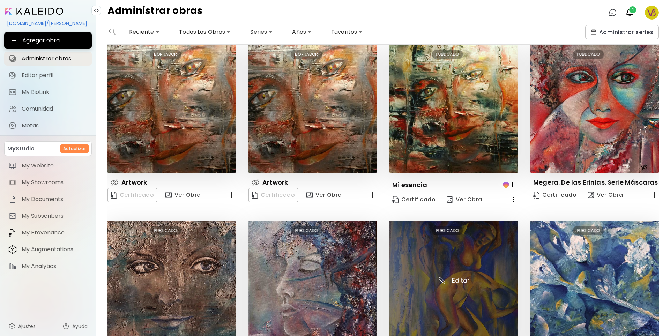
scroll to position [259, 0]
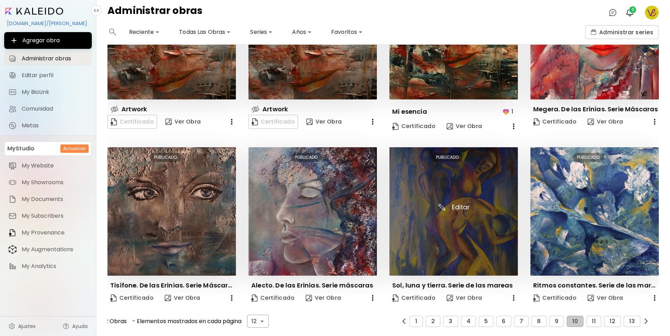
click at [430, 234] on img at bounding box center [453, 211] width 128 height 128
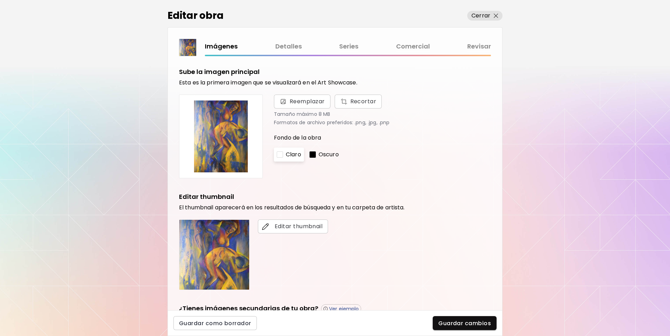
click at [291, 45] on link "Detalles" at bounding box center [288, 47] width 27 height 10
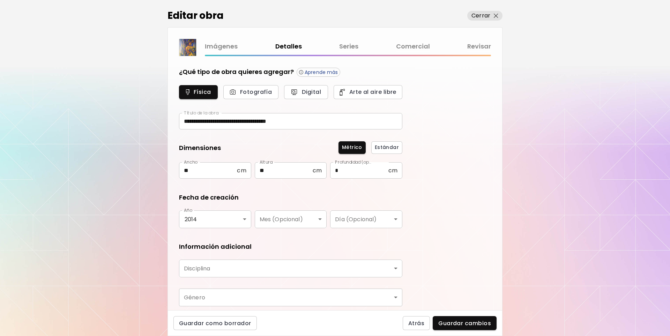
type input "********"
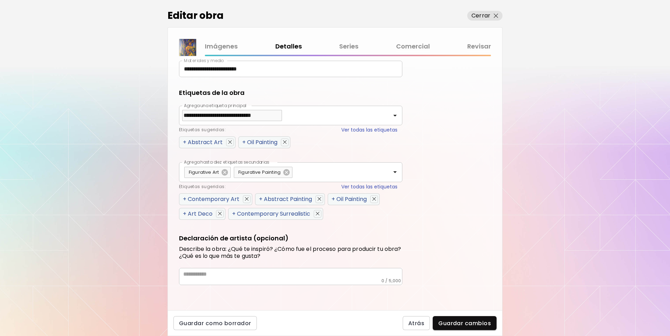
scroll to position [117, 0]
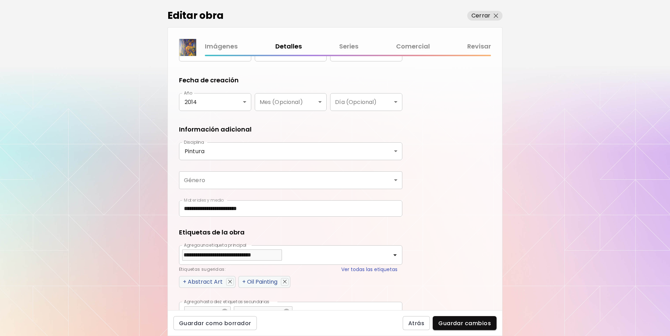
click at [312, 210] on input "**********" at bounding box center [290, 208] width 223 height 16
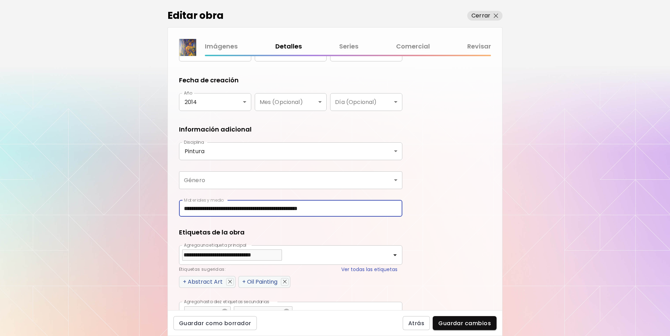
type input "**********"
click at [372, 177] on body "**********" at bounding box center [335, 168] width 670 height 336
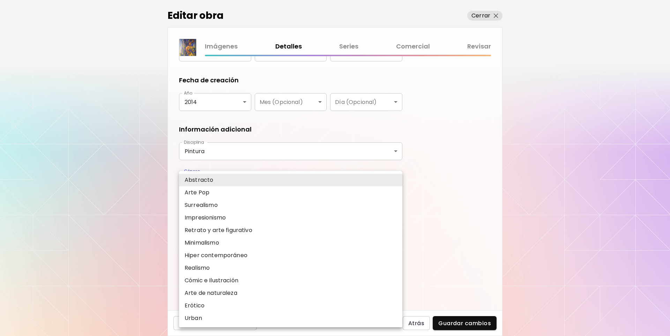
click at [227, 230] on p "Retrato y arte figurativo" at bounding box center [219, 230] width 68 height 8
type input "**********"
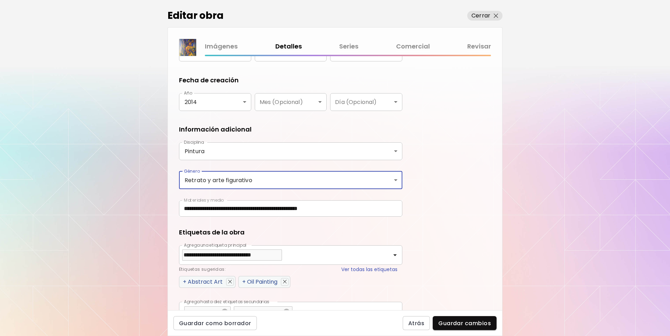
click at [352, 47] on link "Series" at bounding box center [348, 47] width 19 height 10
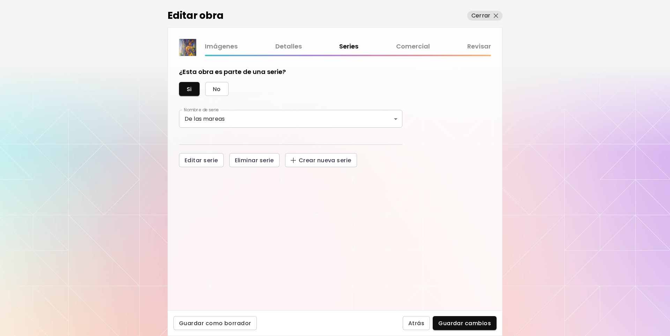
click at [410, 45] on link "Comercial" at bounding box center [413, 47] width 34 height 10
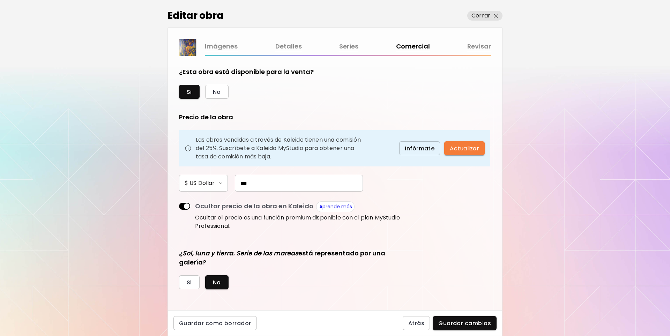
drag, startPoint x: 465, startPoint y: 322, endPoint x: 470, endPoint y: 319, distance: 5.8
click at [465, 322] on span "Guardar cambios" at bounding box center [464, 323] width 53 height 7
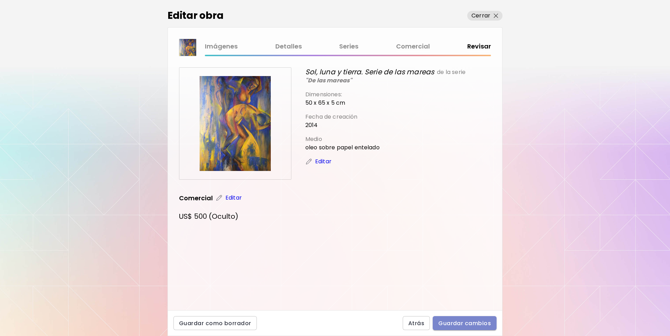
click at [452, 323] on span "Guardar cambios" at bounding box center [464, 323] width 53 height 7
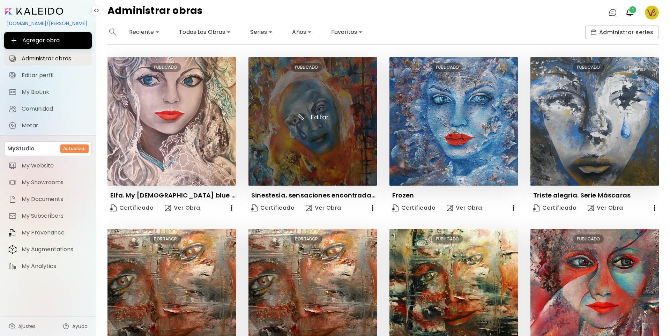
click at [366, 154] on img at bounding box center [312, 121] width 128 height 128
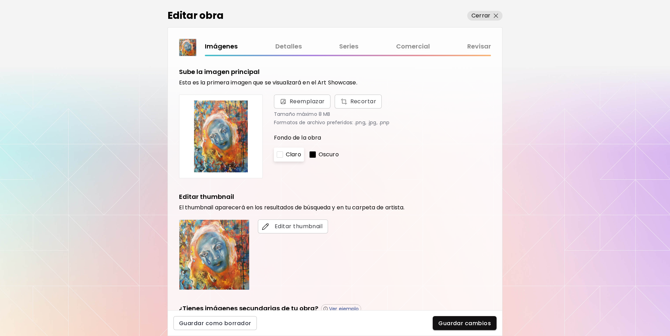
click at [352, 43] on link "Series" at bounding box center [348, 47] width 19 height 10
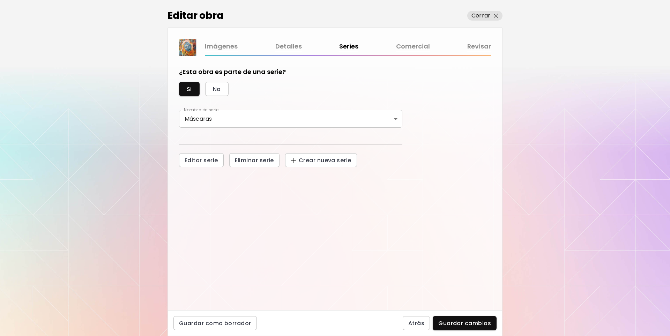
click at [294, 45] on link "Detalles" at bounding box center [288, 47] width 27 height 10
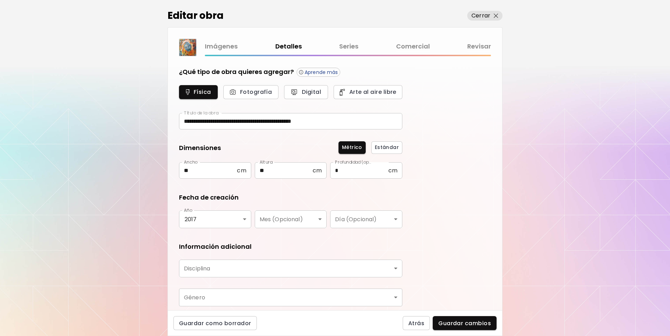
type input "********"
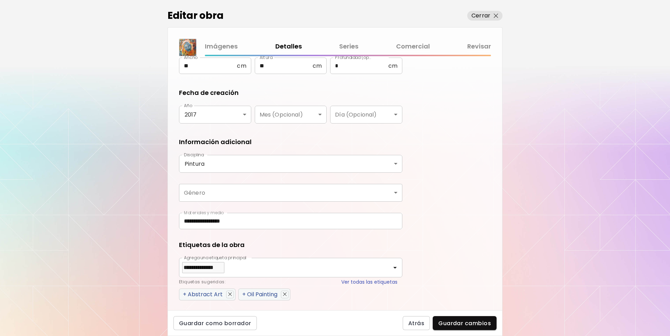
scroll to position [140, 0]
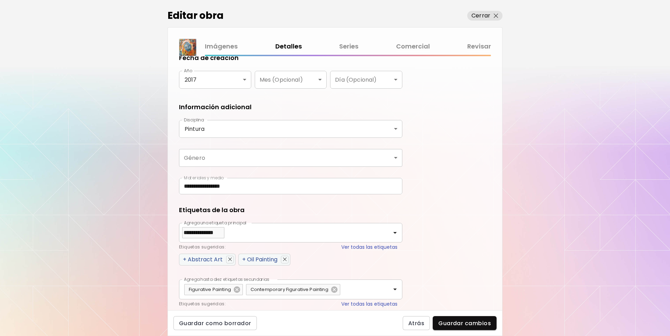
click at [261, 260] on div "+ Oil Painting" at bounding box center [259, 259] width 35 height 9
click at [211, 258] on div "+ Figurative Art" at bounding box center [204, 259] width 42 height 9
type input "**********"
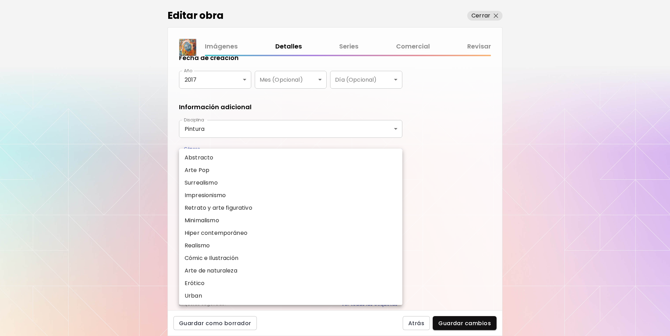
click at [210, 154] on body "**********" at bounding box center [335, 168] width 670 height 336
drag, startPoint x: 216, startPoint y: 205, endPoint x: 222, endPoint y: 203, distance: 6.9
click at [216, 205] on p "Retrato y arte figurativo" at bounding box center [219, 208] width 68 height 8
type input "**********"
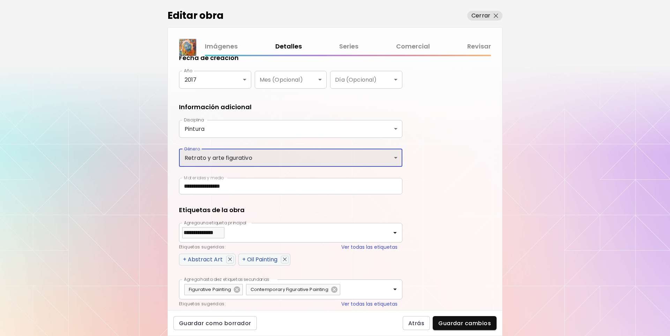
scroll to position [70, 0]
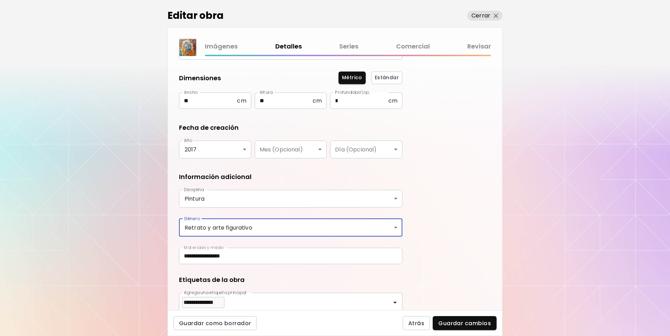
click at [349, 45] on link "Series" at bounding box center [348, 47] width 19 height 10
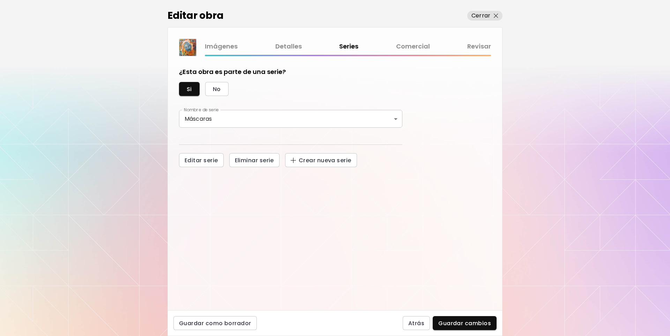
click at [416, 41] on div "Imágenes Detalles Series Comercial Revisar" at bounding box center [335, 47] width 312 height 17
click at [415, 48] on link "Comercial" at bounding box center [413, 47] width 34 height 10
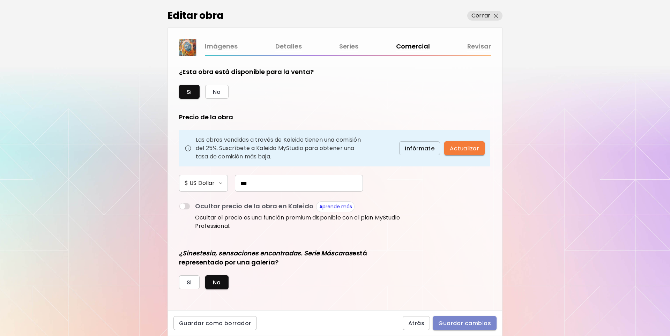
click at [475, 322] on span "Guardar cambios" at bounding box center [464, 323] width 53 height 7
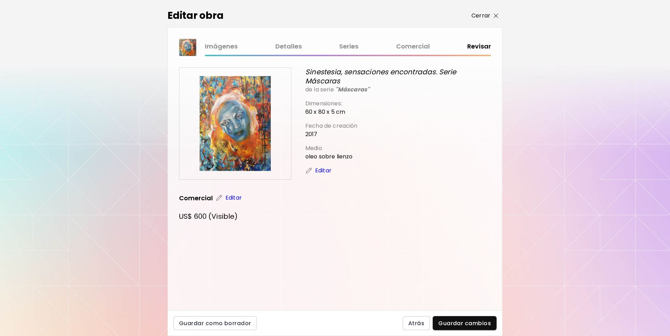
click at [495, 14] on img "button" at bounding box center [496, 16] width 5 height 5
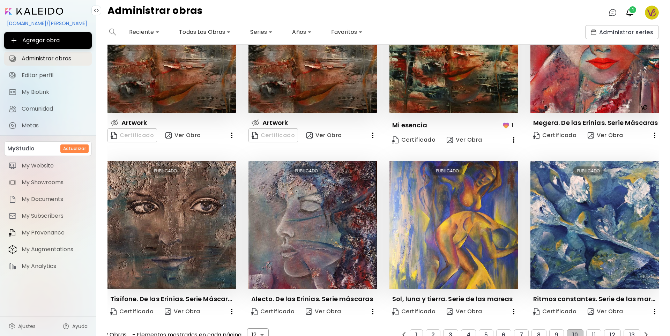
scroll to position [259, 0]
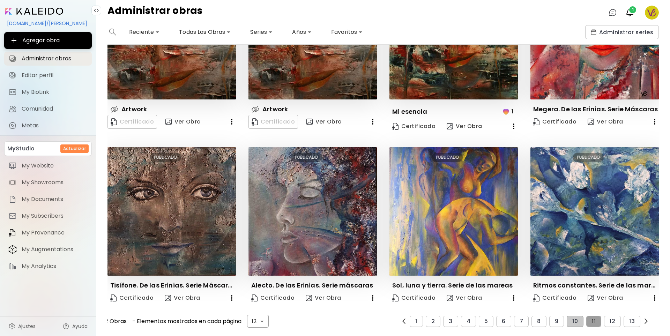
click at [592, 318] on span "11" at bounding box center [594, 321] width 4 height 6
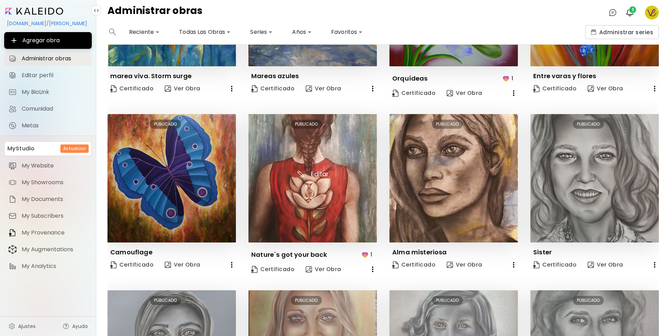
scroll to position [224, 0]
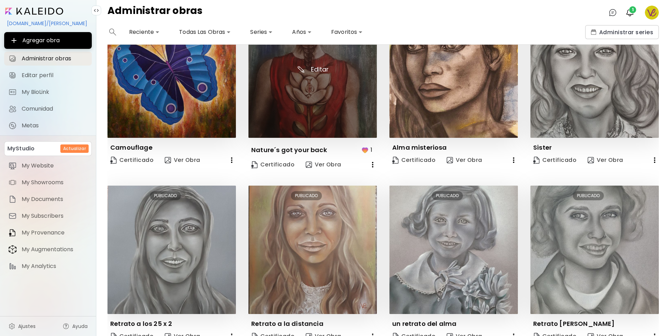
click at [297, 73] on img at bounding box center [312, 73] width 128 height 128
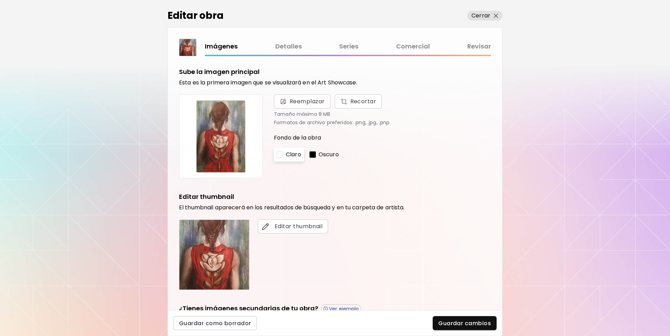
click at [286, 45] on link "Detalles" at bounding box center [288, 47] width 27 height 10
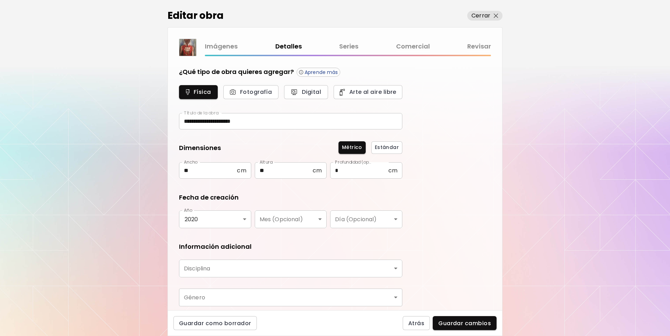
type input "*******"
type input "**********"
click at [414, 43] on link "Comercial" at bounding box center [413, 47] width 34 height 10
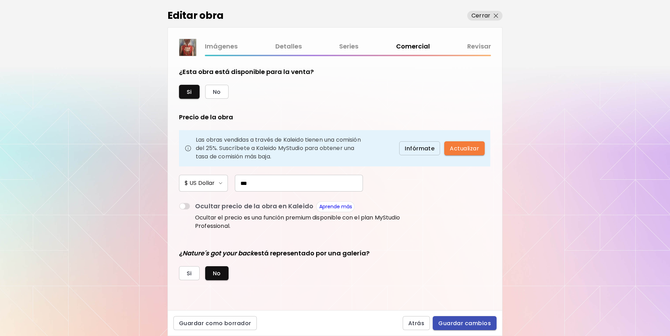
click at [481, 321] on span "Guardar cambios" at bounding box center [464, 323] width 53 height 7
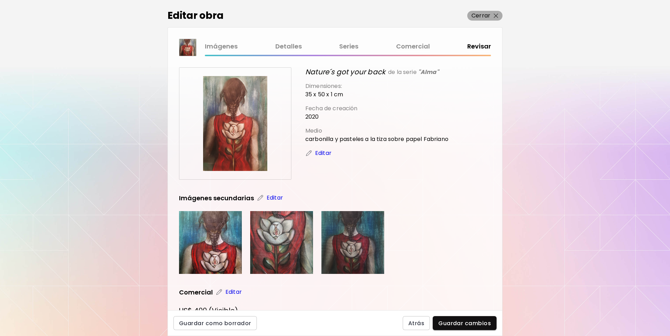
click at [497, 16] on img "button" at bounding box center [496, 16] width 5 height 5
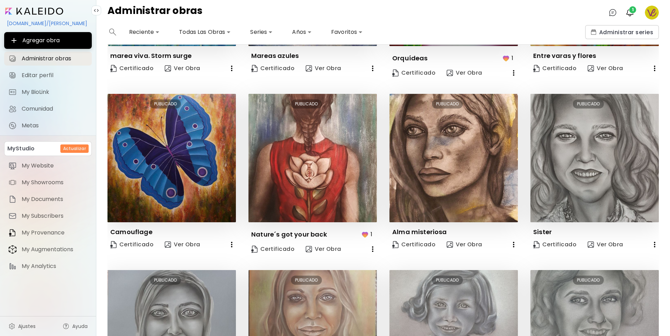
scroll to position [263, 0]
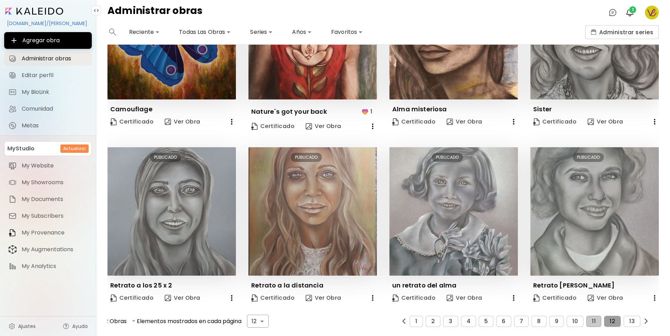
click at [609, 318] on span "12" at bounding box center [612, 321] width 6 height 6
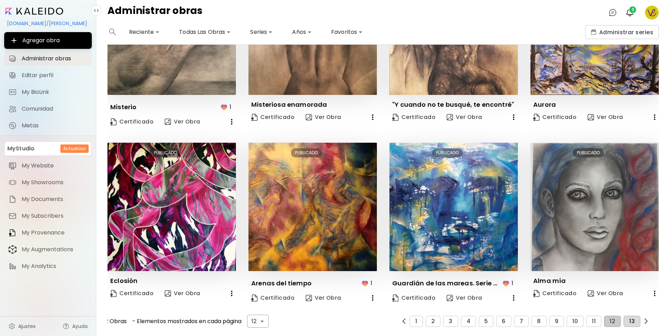
click at [629, 318] on span "13" at bounding box center [632, 321] width 6 height 6
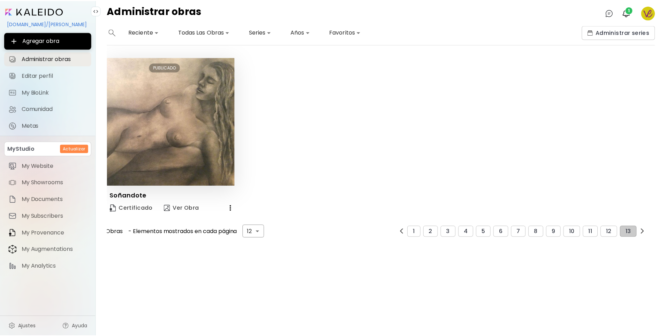
scroll to position [0, 0]
click at [61, 58] on span "Administrar obras" at bounding box center [55, 58] width 66 height 7
click at [629, 9] on img "button" at bounding box center [630, 12] width 8 height 8
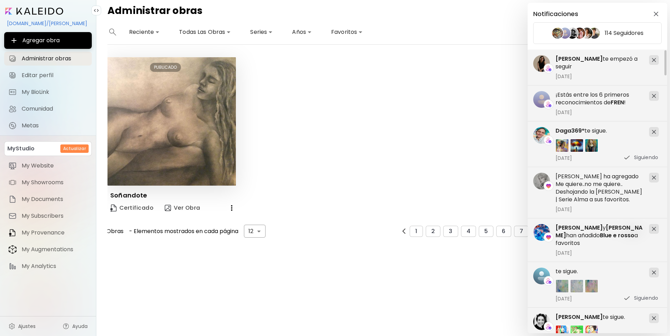
click at [477, 20] on div "Notificaciones 114 Seguidores [PERSON_NAME] ha agregado Me quiere..no me quiere…" at bounding box center [335, 168] width 670 height 336
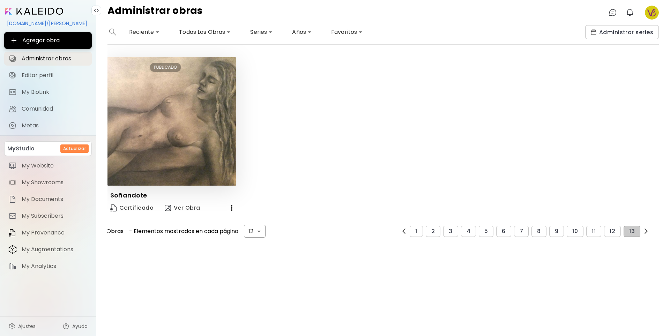
click at [650, 12] on image at bounding box center [652, 13] width 14 height 14
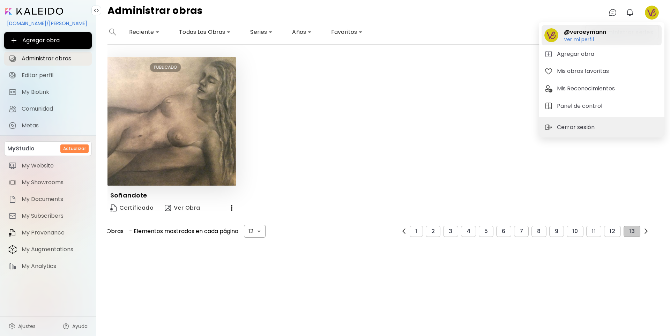
click at [599, 35] on h2 "@veroeymann" at bounding box center [585, 32] width 42 height 8
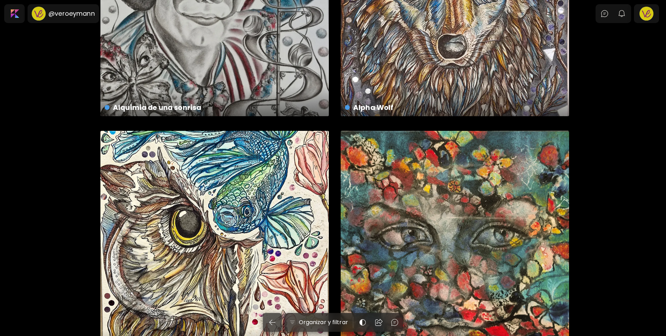
scroll to position [244, 0]
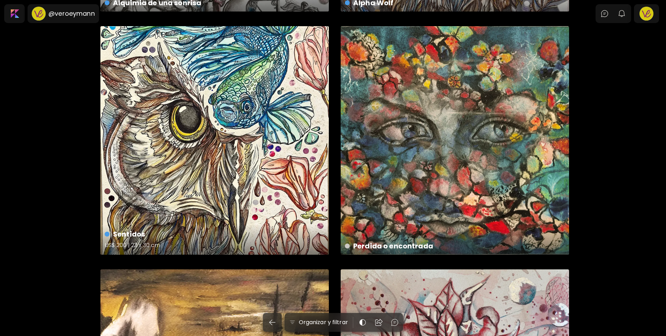
click at [213, 158] on div "Sentidos US$ 200 | 23 x 30 cm" at bounding box center [214, 140] width 229 height 229
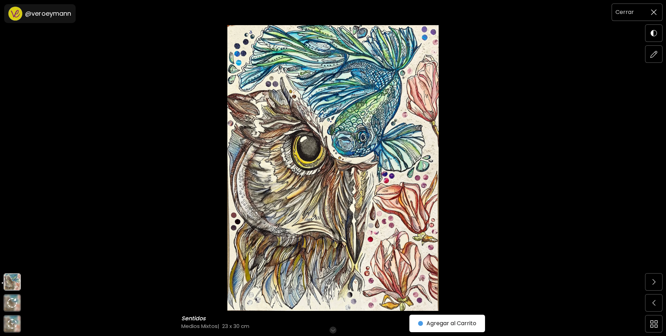
click at [657, 12] on img at bounding box center [654, 12] width 6 height 6
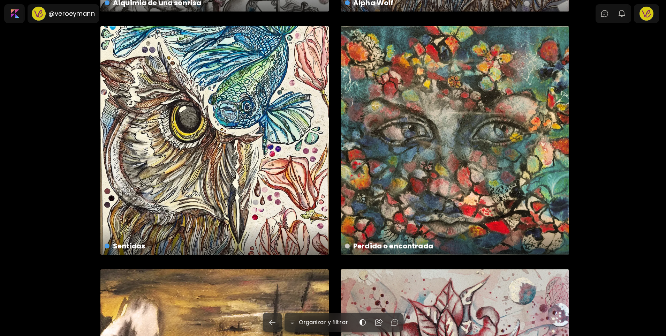
scroll to position [105, 0]
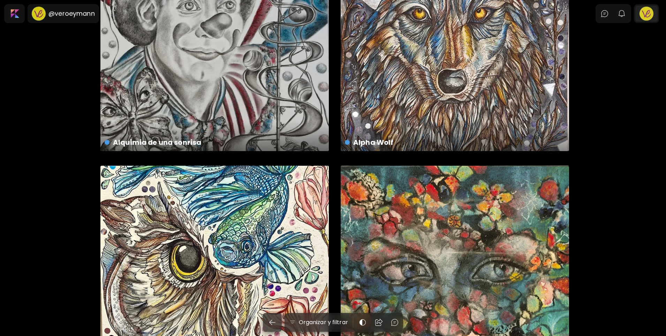
click at [650, 14] on div at bounding box center [647, 14] width 22 height 16
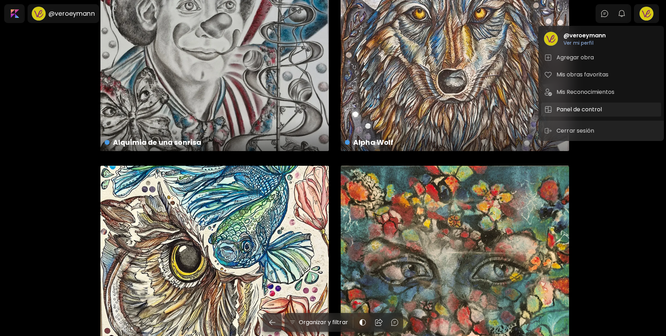
click at [581, 108] on h5 "Panel de control" at bounding box center [580, 109] width 47 height 8
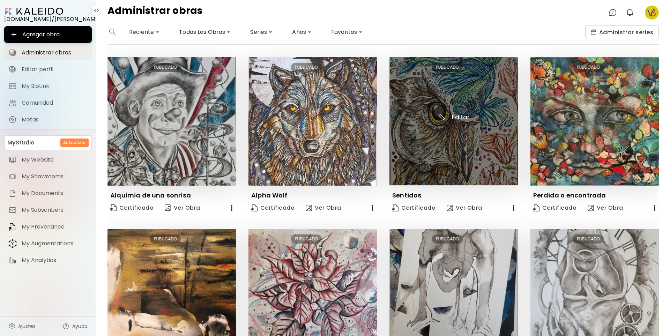
click at [434, 140] on img at bounding box center [453, 121] width 128 height 128
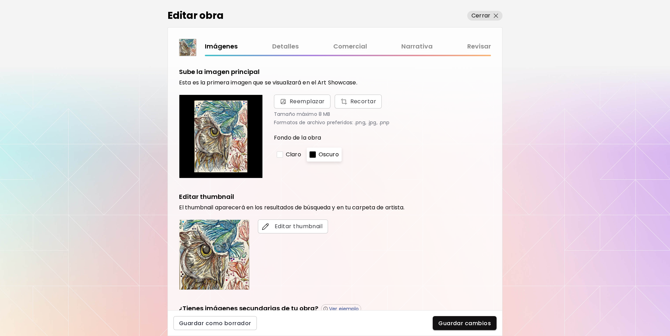
click at [366, 48] on link "Comercial" at bounding box center [350, 47] width 34 height 10
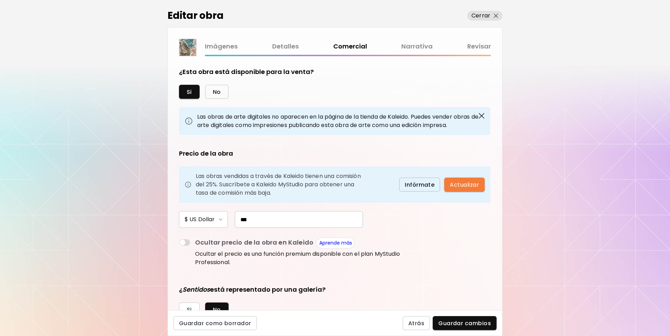
click at [215, 90] on span "No" at bounding box center [217, 91] width 8 height 7
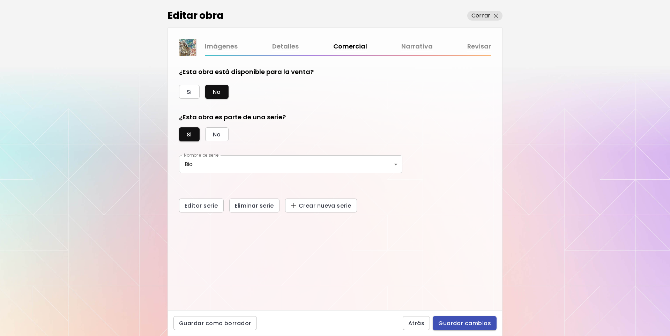
click at [466, 322] on span "Guardar cambios" at bounding box center [464, 323] width 53 height 7
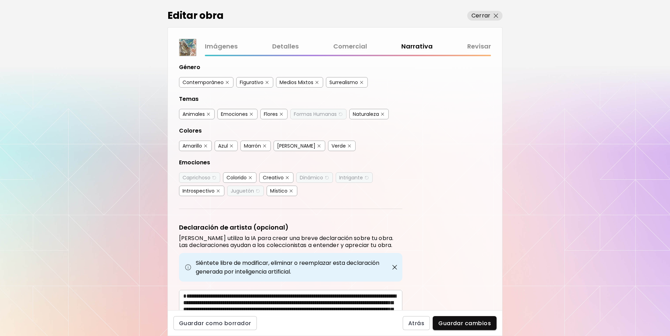
scroll to position [121, 0]
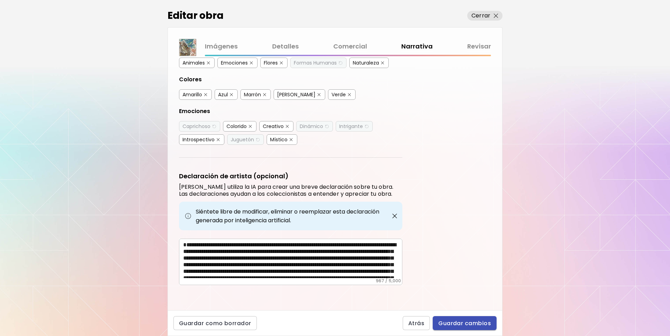
click at [473, 325] on span "Guardar cambios" at bounding box center [464, 323] width 53 height 7
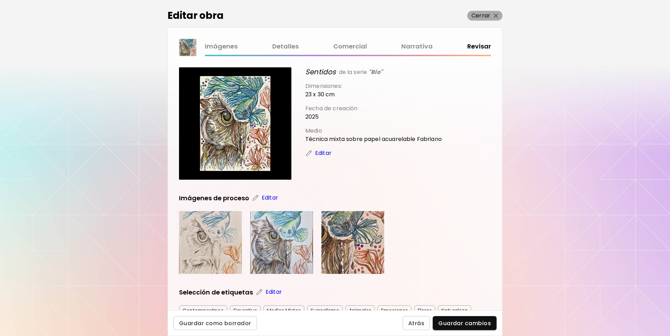
click at [497, 14] on img "button" at bounding box center [496, 16] width 5 height 5
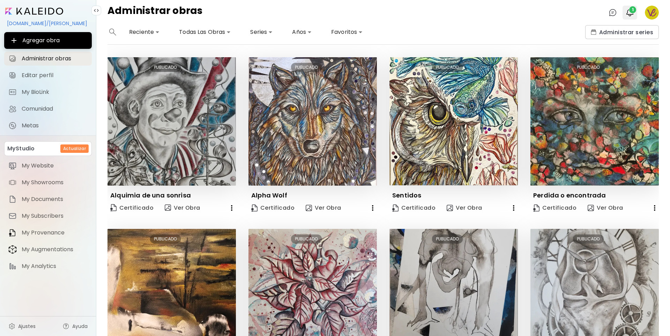
click at [631, 14] on img "button" at bounding box center [630, 12] width 8 height 8
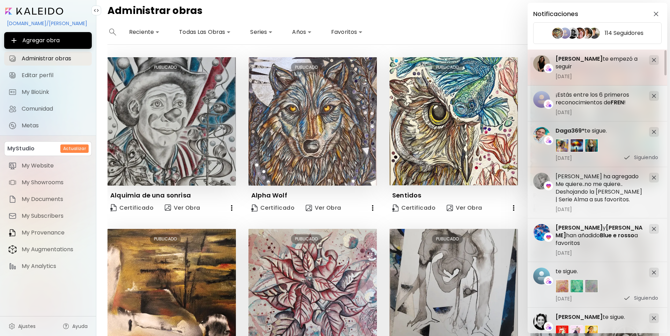
click at [653, 61] on img at bounding box center [654, 60] width 4 height 4
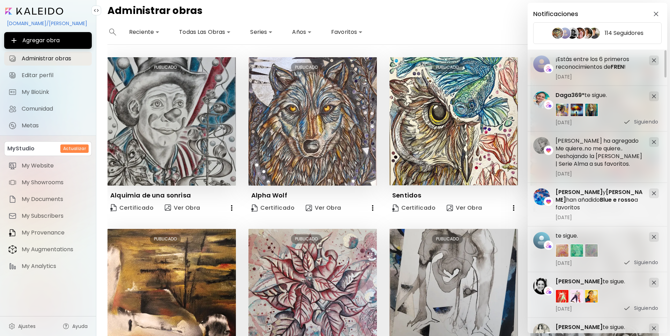
click at [653, 61] on img at bounding box center [654, 60] width 4 height 4
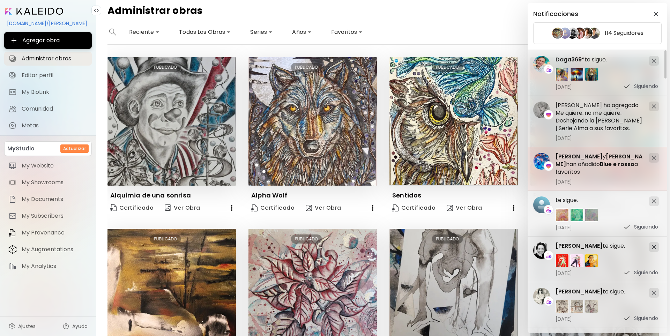
click at [653, 156] on img at bounding box center [654, 158] width 4 height 4
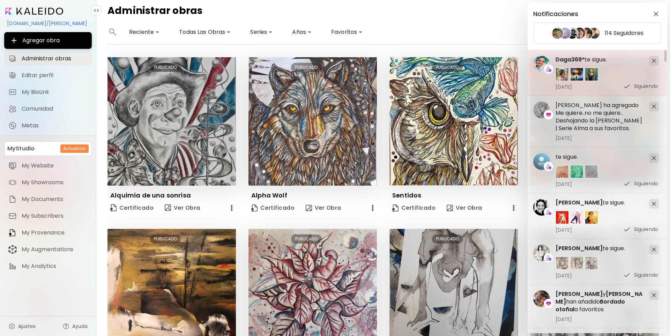
drag, startPoint x: 652, startPoint y: 104, endPoint x: 650, endPoint y: 96, distance: 8.6
click at [652, 104] on div at bounding box center [654, 107] width 10 height 10
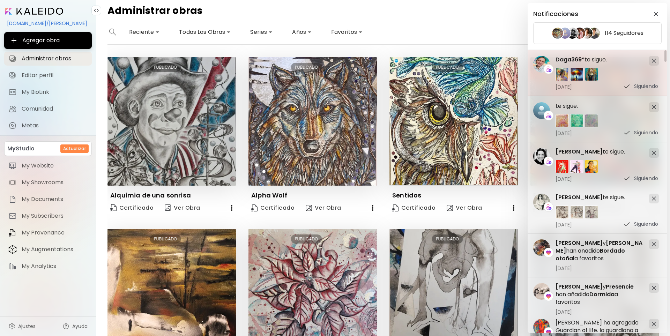
click at [650, 61] on div at bounding box center [654, 61] width 10 height 10
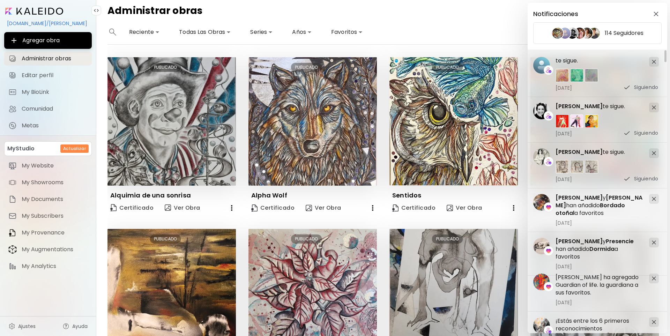
click at [482, 30] on div "Notificaciones 114 Seguidores Meli Valdés Sozzani te sigue. 21 de septiembre de…" at bounding box center [335, 168] width 670 height 336
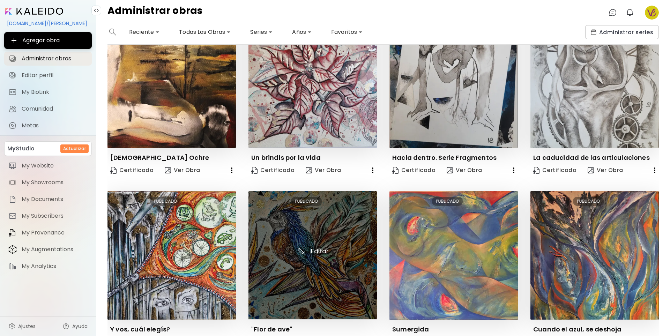
scroll to position [254, 0]
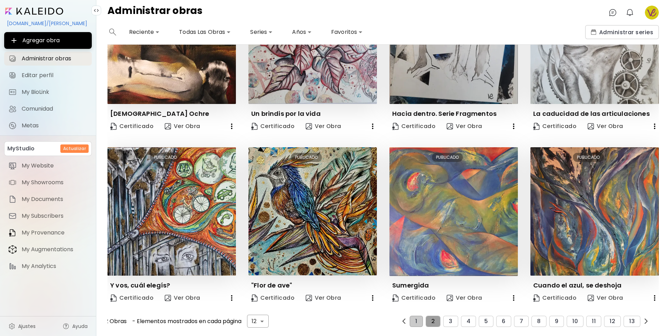
click at [431, 319] on button "2" at bounding box center [433, 321] width 15 height 11
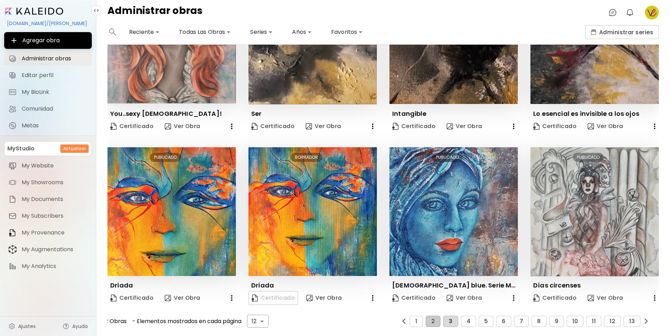
click at [443, 316] on button "3" at bounding box center [450, 321] width 15 height 11
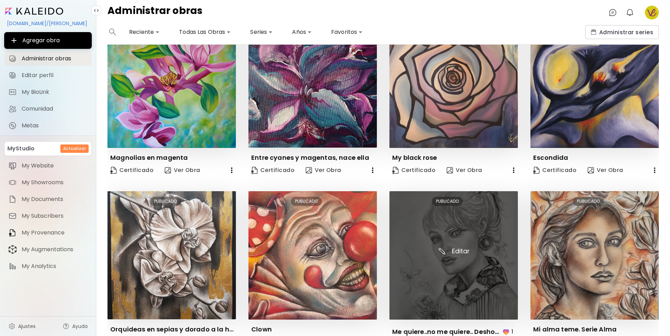
scroll to position [259, 0]
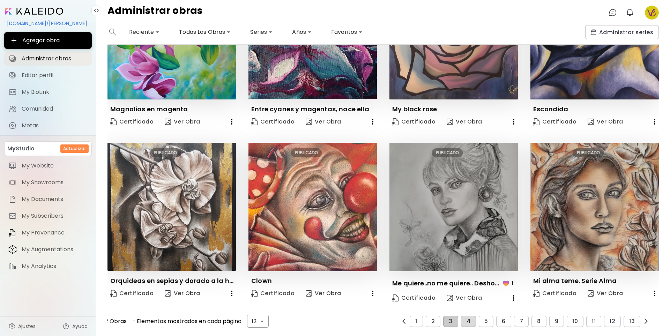
click at [461, 317] on button "4" at bounding box center [468, 321] width 15 height 11
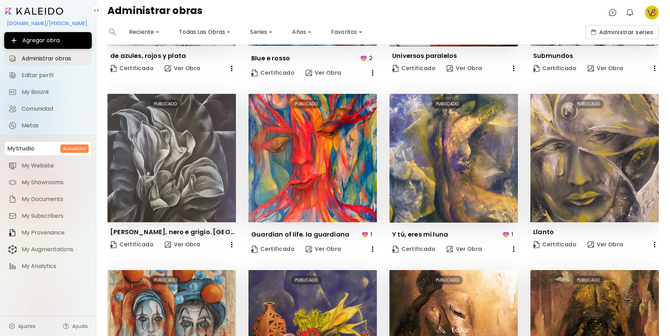
scroll to position [263, 0]
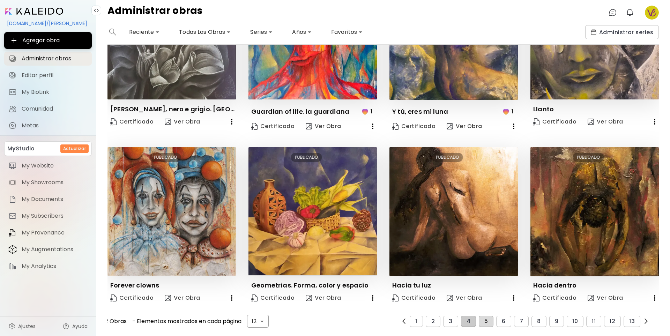
click at [484, 318] on span "5" at bounding box center [485, 321] width 3 height 6
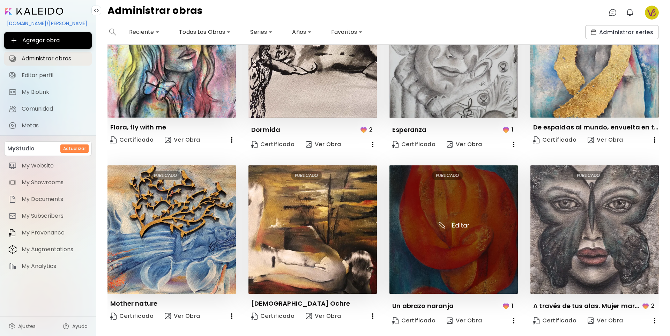
scroll to position [268, 0]
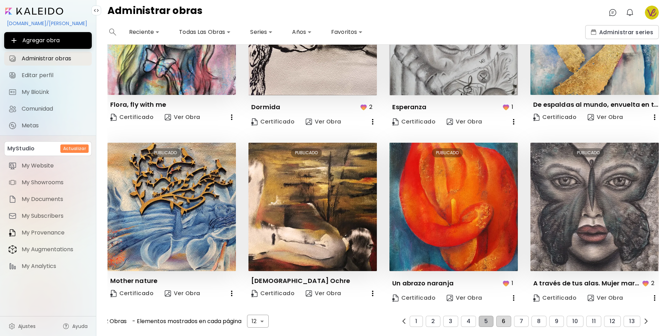
click at [496, 318] on button "6" at bounding box center [503, 321] width 15 height 11
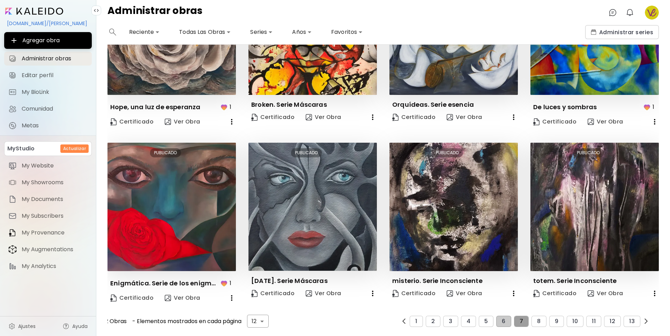
click at [514, 316] on button "7" at bounding box center [521, 321] width 15 height 11
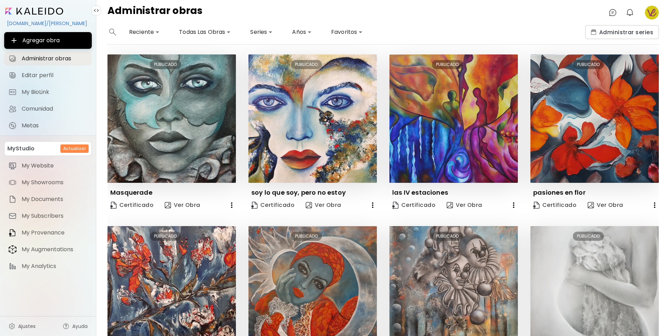
scroll to position [254, 0]
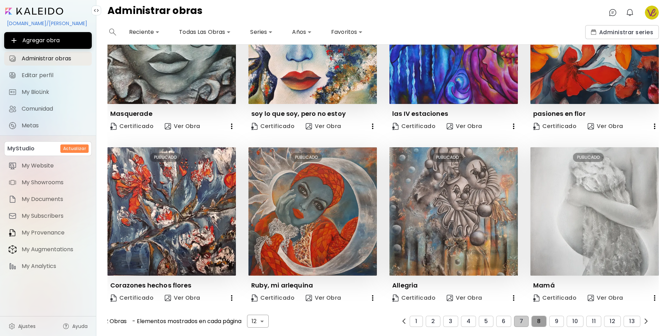
click at [537, 318] on span "8" at bounding box center [538, 321] width 3 height 6
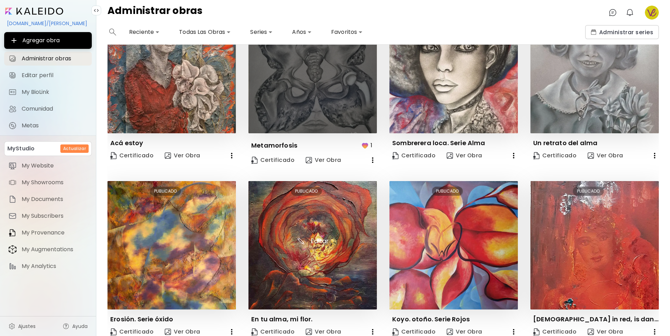
scroll to position [259, 0]
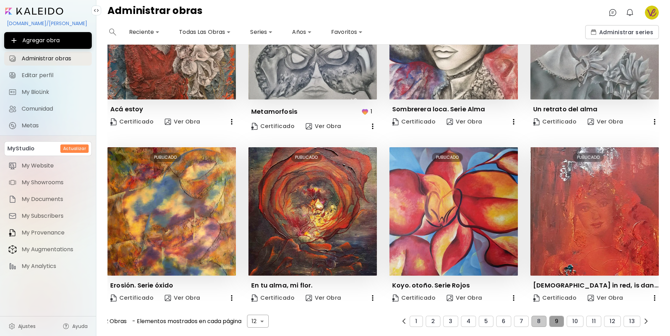
click at [555, 318] on span "9" at bounding box center [556, 321] width 3 height 6
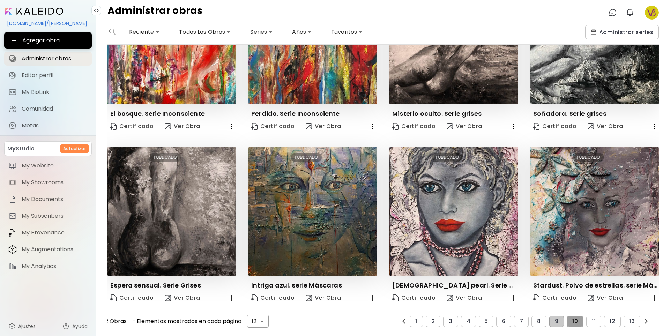
click at [572, 318] on span "10" at bounding box center [575, 321] width 6 height 6
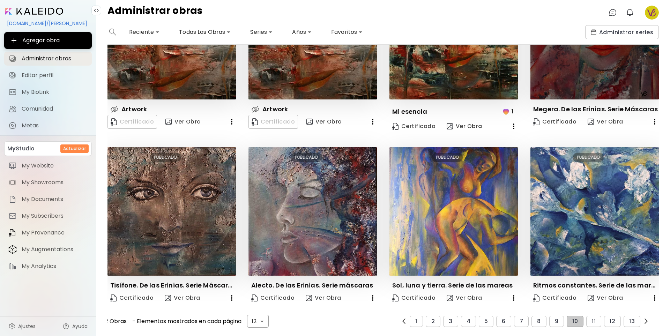
scroll to position [189, 0]
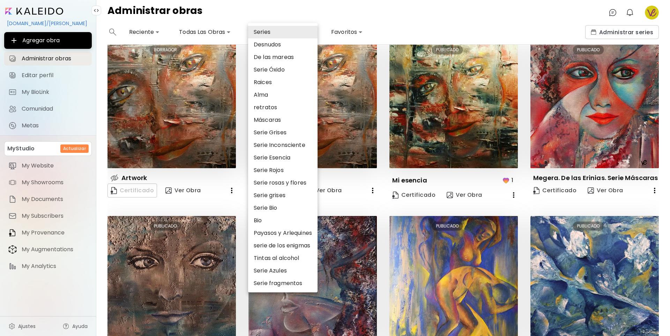
click at [264, 31] on body "**********" at bounding box center [335, 168] width 670 height 336
click at [278, 145] on li "Serie Inconsciente" at bounding box center [282, 145] width 69 height 13
type input "****"
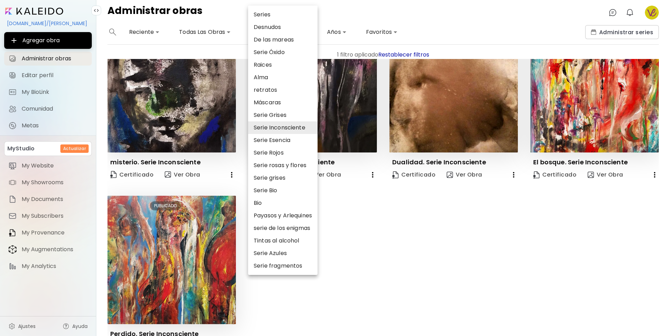
scroll to position [0, 0]
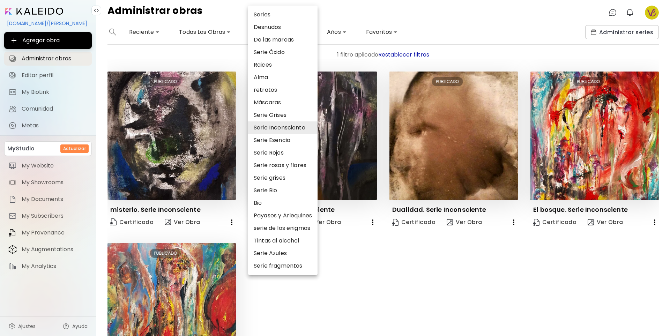
click at [357, 268] on div at bounding box center [335, 168] width 670 height 336
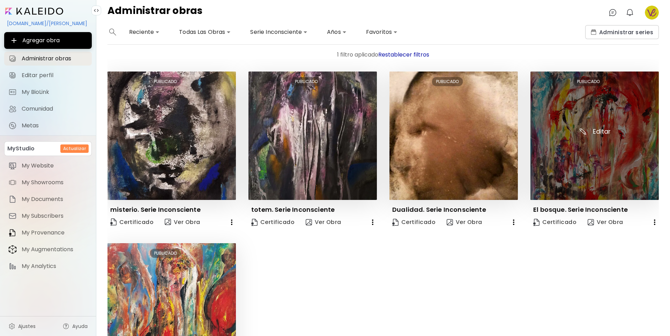
click at [556, 132] on img at bounding box center [594, 136] width 128 height 128
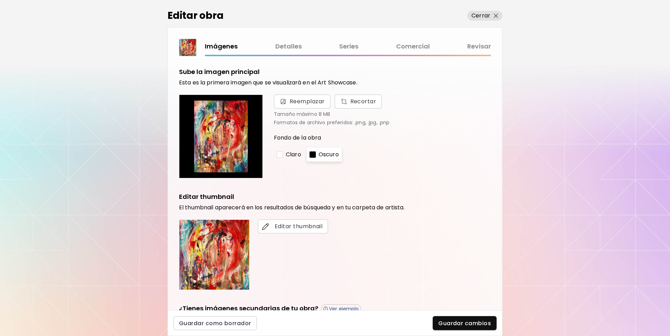
click at [287, 46] on link "Detalles" at bounding box center [288, 47] width 27 height 10
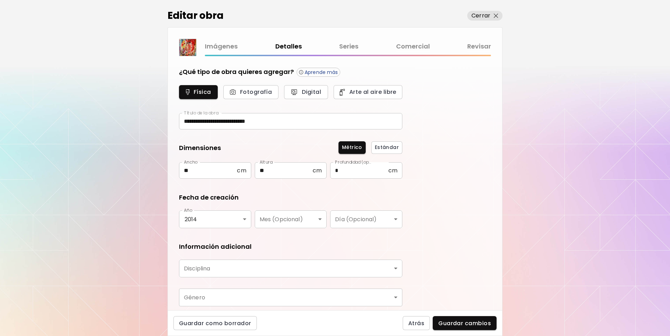
type input "********"
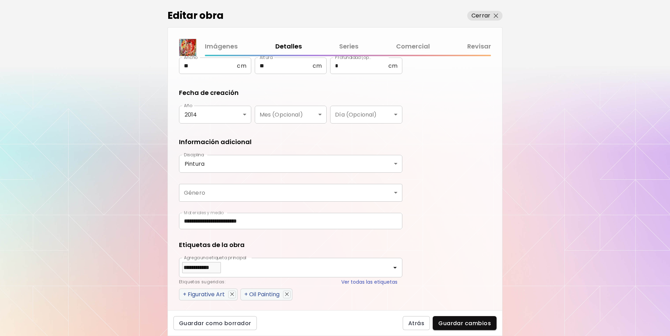
click at [275, 222] on input "**********" at bounding box center [290, 221] width 223 height 16
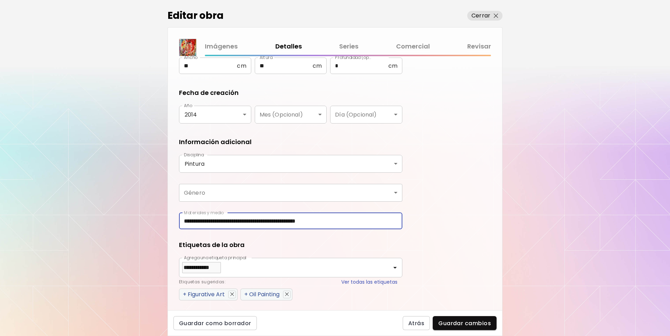
type input "**********"
click at [224, 193] on body "**********" at bounding box center [335, 168] width 670 height 336
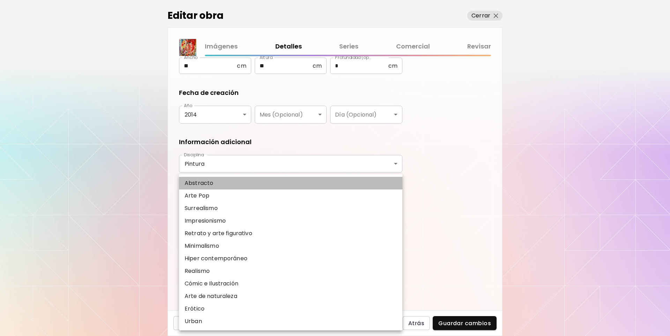
click at [217, 181] on li "Abstracto" at bounding box center [290, 183] width 223 height 13
type input "********"
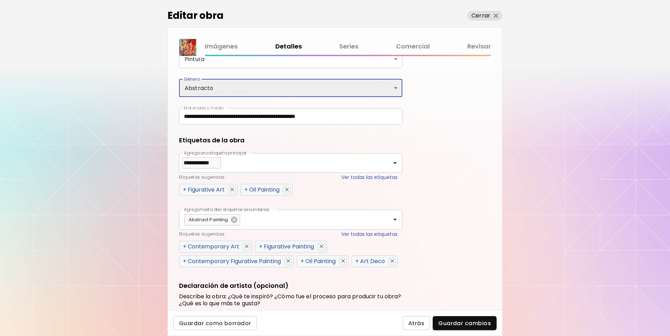
scroll to position [257, 0]
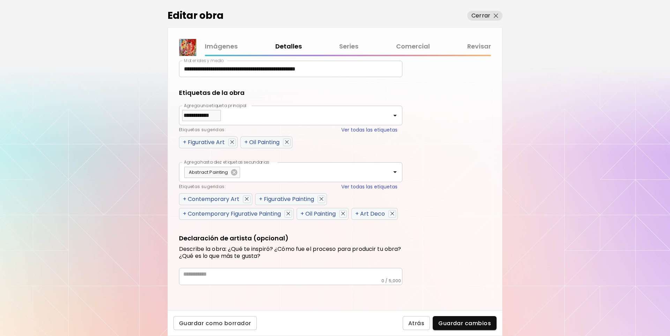
click at [408, 45] on link "Comercial" at bounding box center [413, 47] width 34 height 10
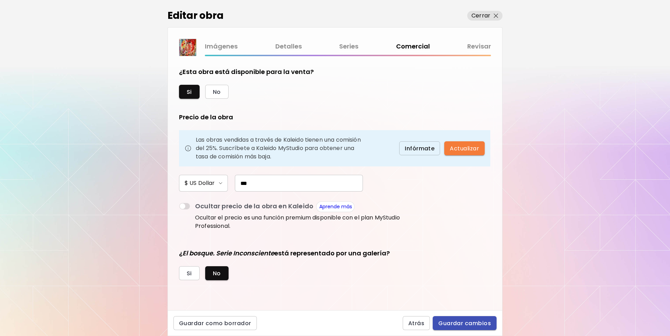
click at [457, 321] on span "Guardar cambios" at bounding box center [464, 323] width 53 height 7
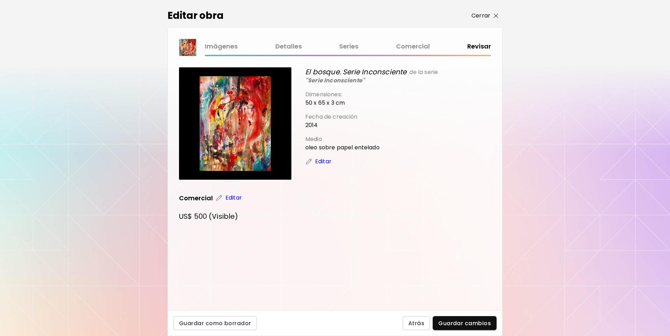
click at [494, 14] on img "button" at bounding box center [496, 16] width 5 height 5
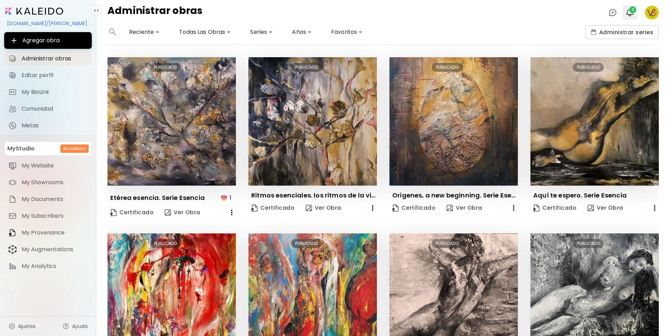
click at [632, 7] on span "1" at bounding box center [632, 9] width 7 height 7
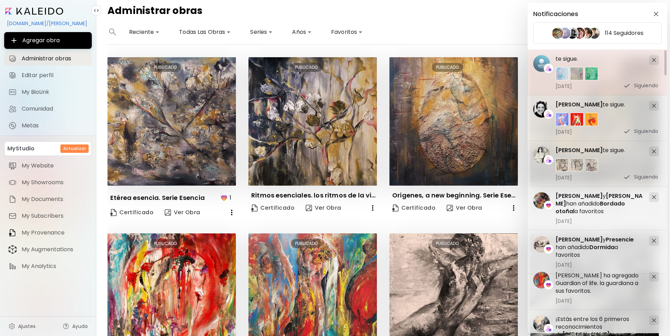
click at [654, 58] on img at bounding box center [654, 60] width 4 height 4
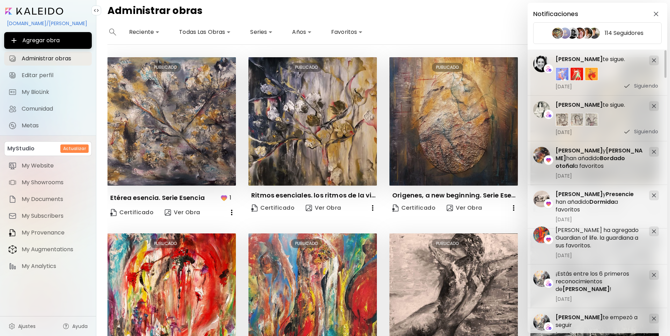
click at [654, 58] on img at bounding box center [654, 60] width 4 height 4
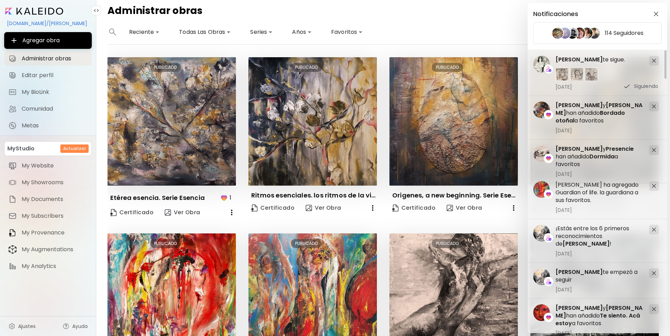
click at [654, 58] on div at bounding box center [654, 61] width 10 height 10
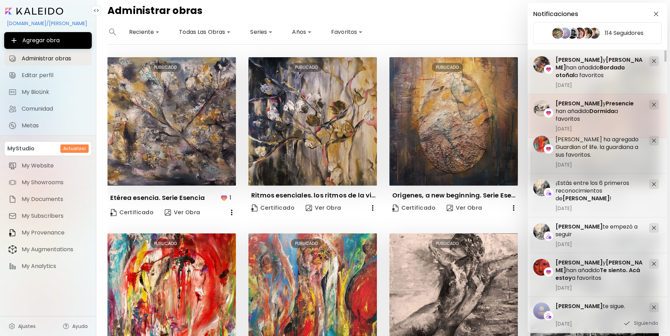
click at [645, 103] on div at bounding box center [650, 116] width 15 height 32
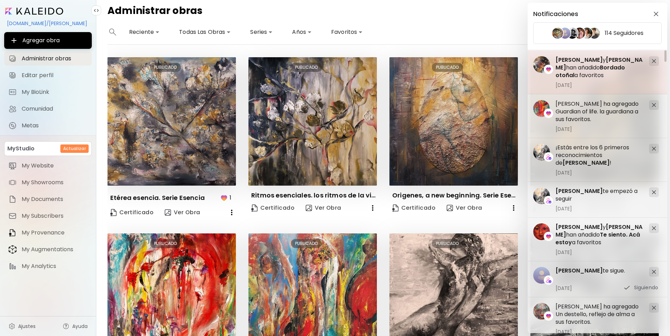
click at [652, 62] on img at bounding box center [654, 61] width 4 height 4
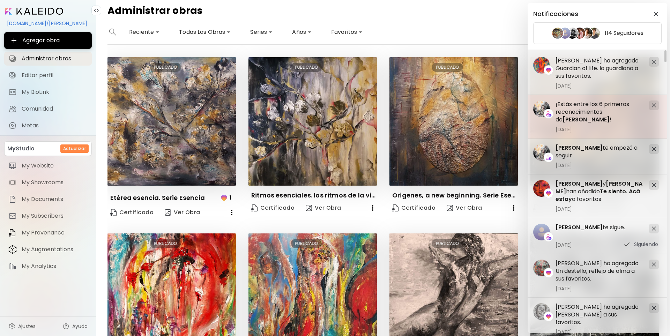
click at [653, 102] on div at bounding box center [654, 105] width 10 height 10
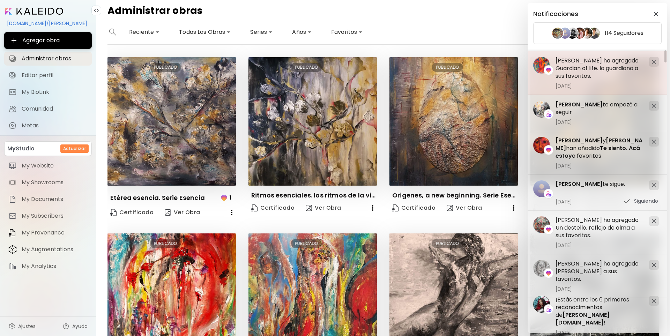
click at [654, 61] on img at bounding box center [654, 62] width 4 height 4
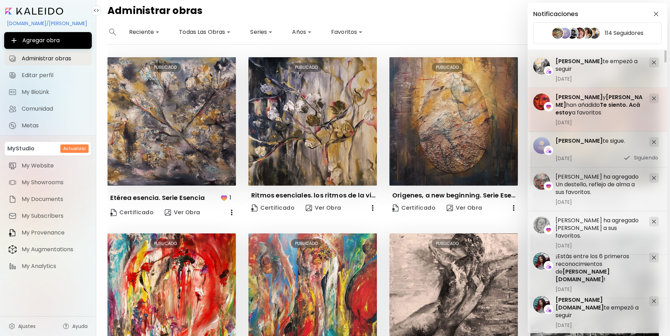
click at [653, 96] on div at bounding box center [654, 98] width 10 height 10
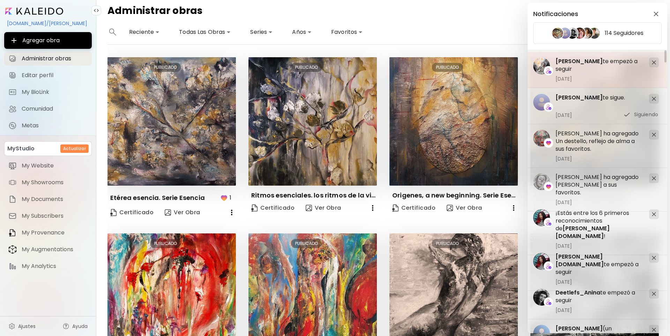
click at [651, 62] on div at bounding box center [654, 63] width 10 height 10
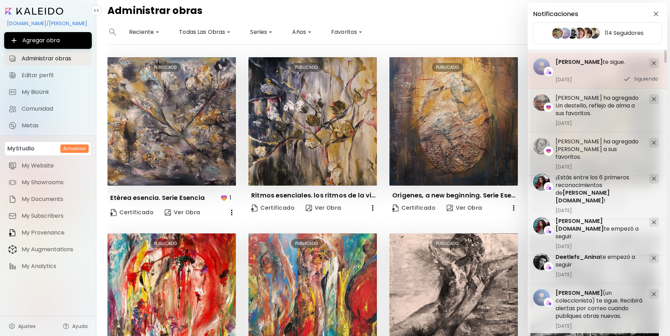
click at [653, 61] on img at bounding box center [654, 63] width 4 height 4
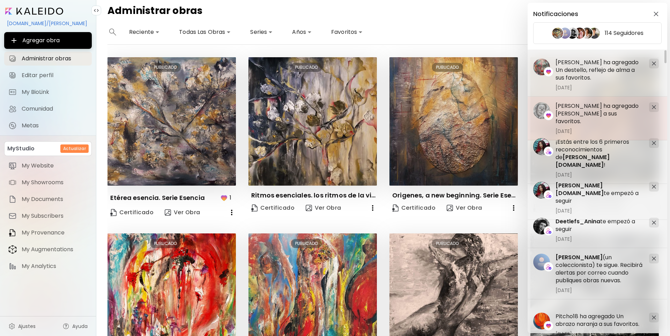
click at [654, 108] on img at bounding box center [654, 107] width 4 height 4
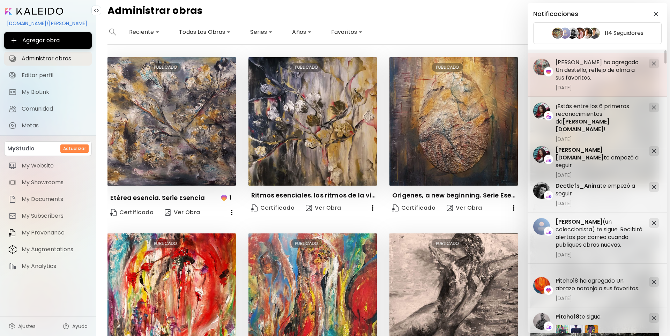
click at [653, 66] on div at bounding box center [654, 64] width 10 height 10
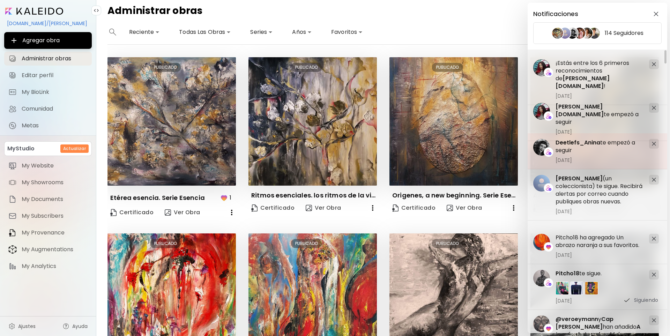
click at [653, 143] on img at bounding box center [654, 144] width 4 height 4
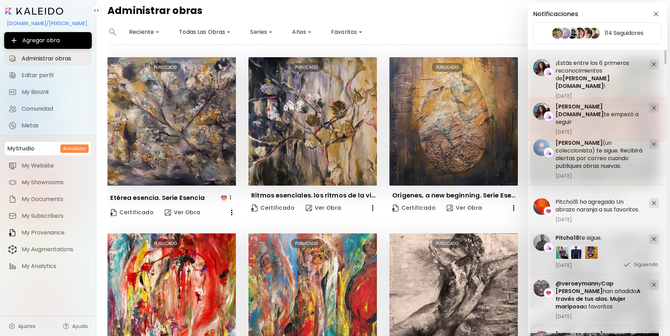
click at [651, 107] on div at bounding box center [654, 108] width 10 height 10
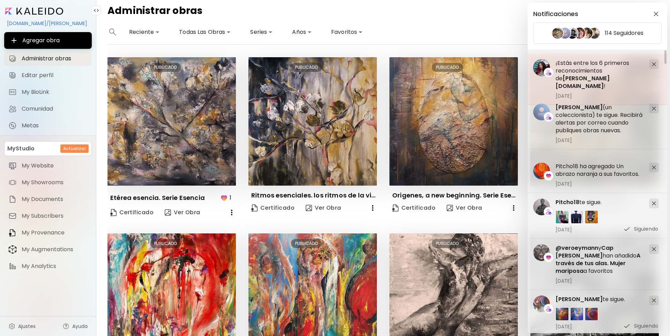
click at [651, 65] on div at bounding box center [654, 64] width 10 height 10
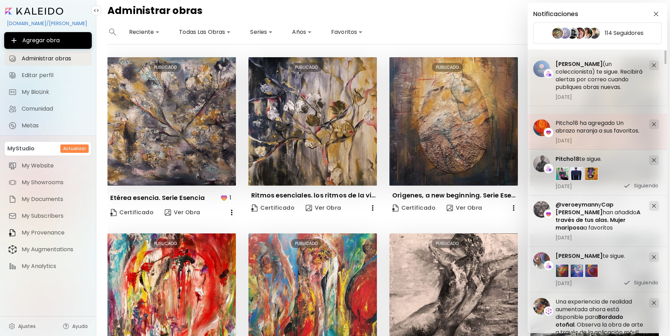
click at [653, 124] on img at bounding box center [654, 124] width 4 height 4
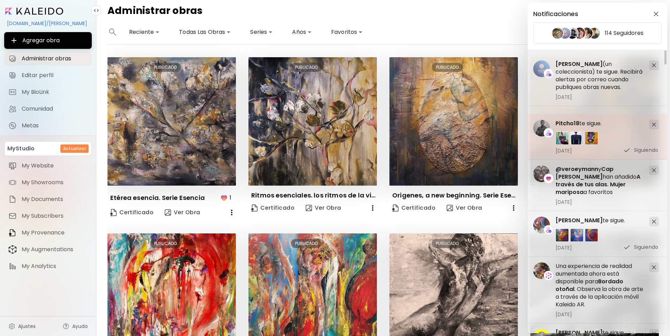
click at [652, 124] on img at bounding box center [654, 124] width 4 height 4
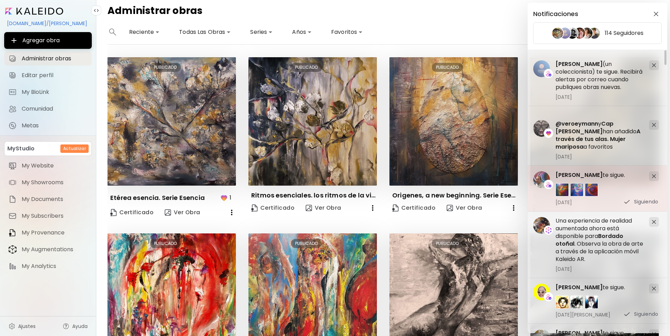
click at [653, 173] on div at bounding box center [654, 176] width 10 height 10
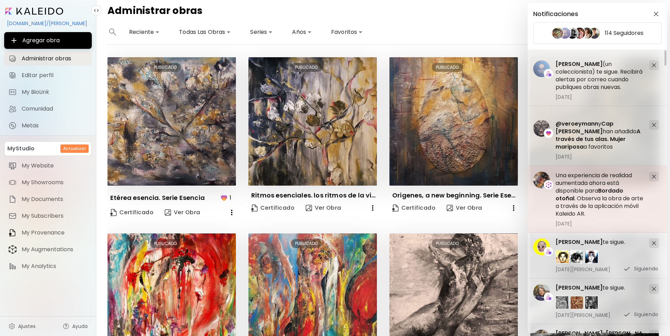
click at [654, 176] on img at bounding box center [654, 176] width 4 height 4
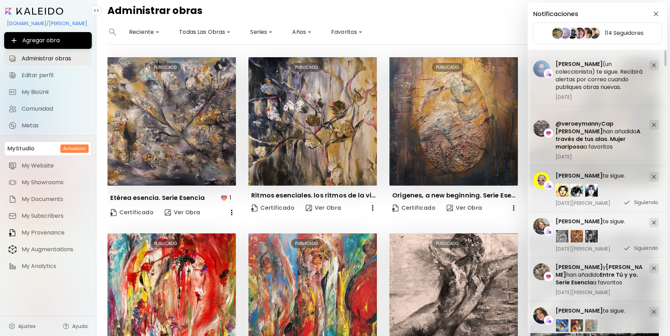
click at [654, 176] on img at bounding box center [654, 177] width 4 height 4
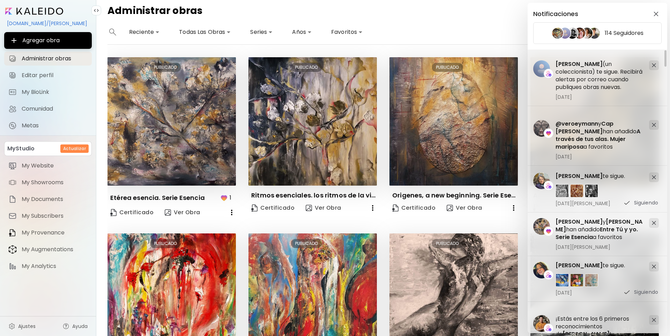
click at [654, 176] on img at bounding box center [654, 177] width 4 height 4
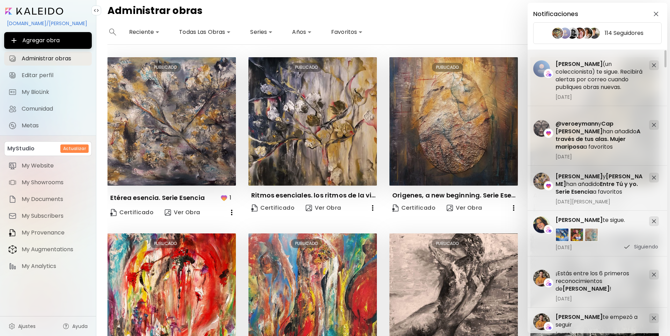
click at [654, 176] on img at bounding box center [654, 177] width 4 height 4
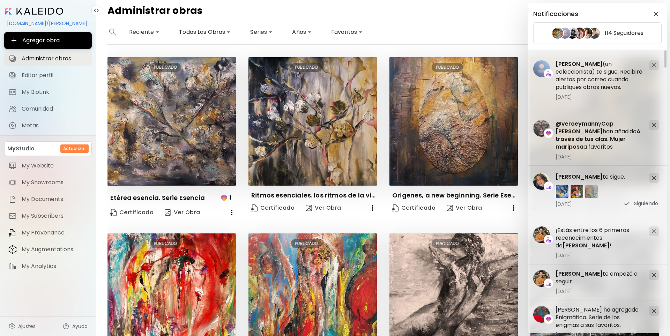
click at [654, 176] on img at bounding box center [654, 178] width 4 height 4
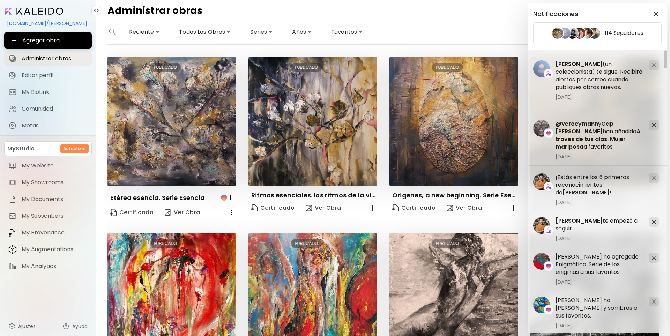
click at [654, 176] on img at bounding box center [654, 178] width 4 height 4
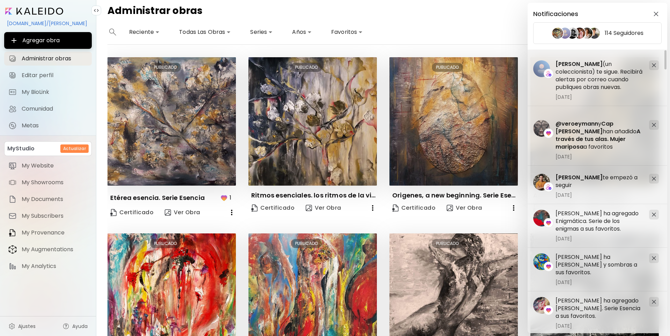
click at [654, 176] on div at bounding box center [654, 179] width 10 height 10
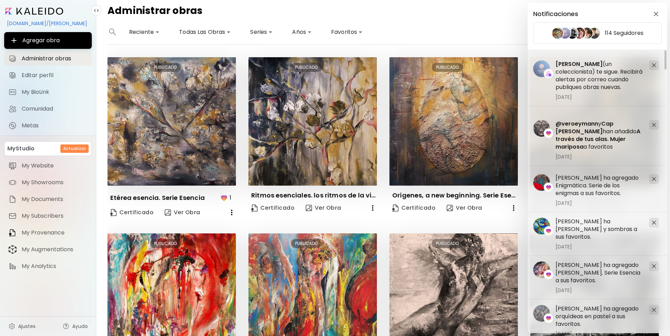
click at [654, 176] on div at bounding box center [654, 179] width 10 height 10
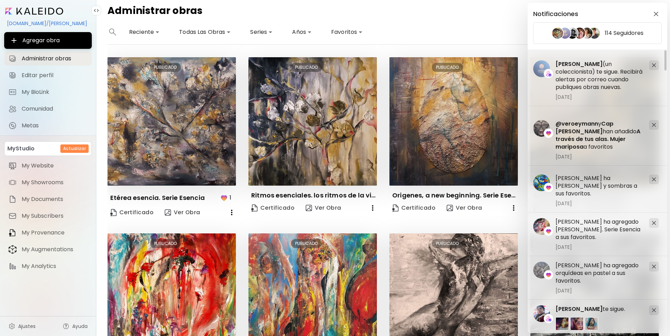
click at [654, 176] on div at bounding box center [654, 179] width 10 height 10
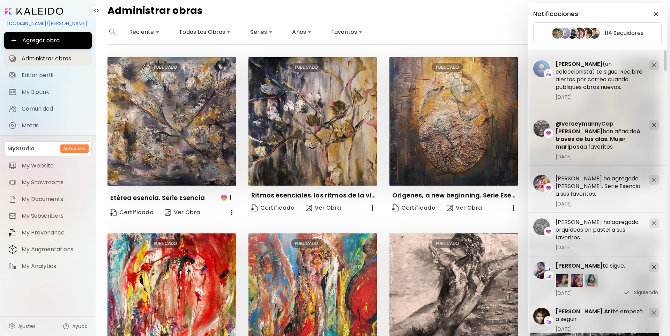
click at [654, 176] on div at bounding box center [654, 180] width 10 height 10
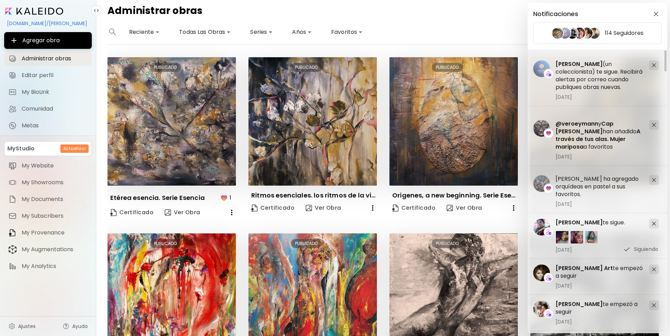
click at [654, 176] on div at bounding box center [654, 180] width 10 height 10
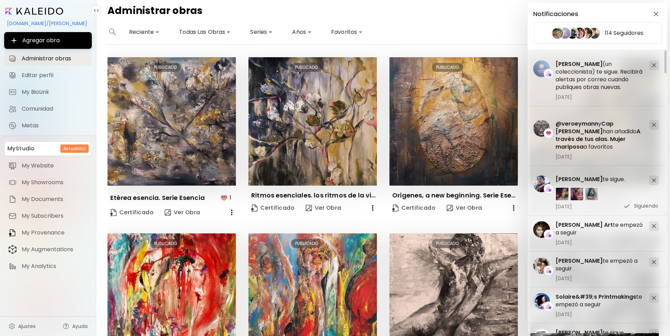
click at [654, 176] on div at bounding box center [654, 180] width 10 height 10
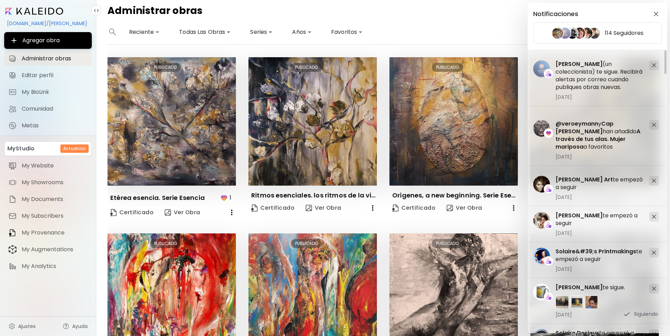
click at [654, 176] on div at bounding box center [654, 181] width 10 height 10
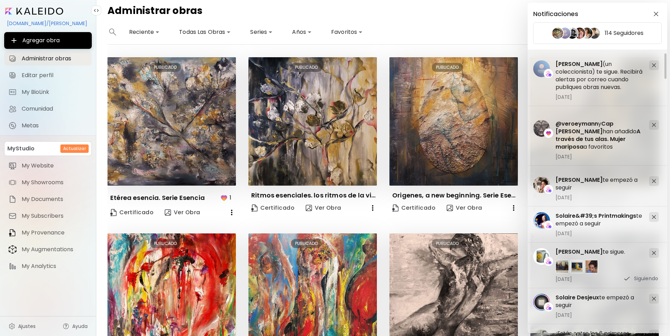
scroll to position [105, 0]
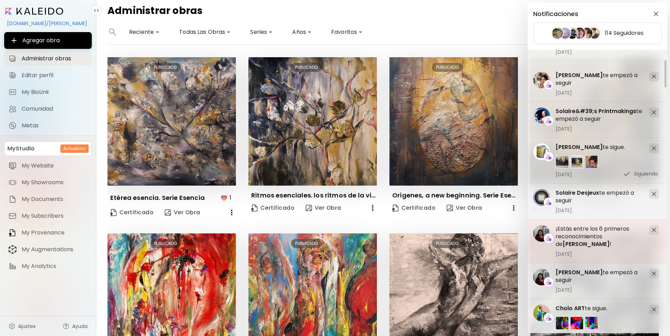
click at [654, 229] on img at bounding box center [654, 230] width 4 height 4
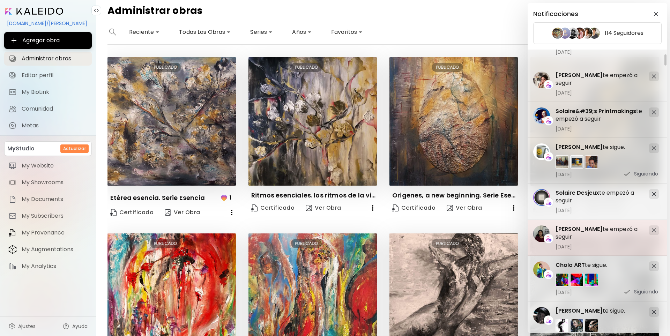
click at [654, 227] on div at bounding box center [654, 230] width 10 height 10
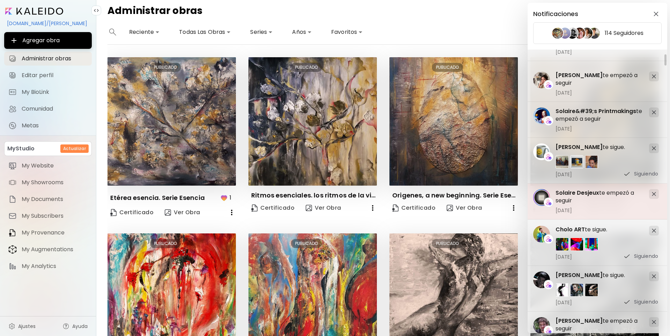
click at [653, 195] on img at bounding box center [654, 194] width 4 height 4
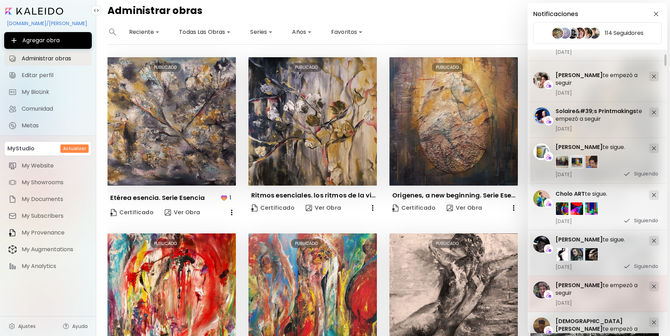
click at [656, 286] on div at bounding box center [654, 287] width 10 height 10
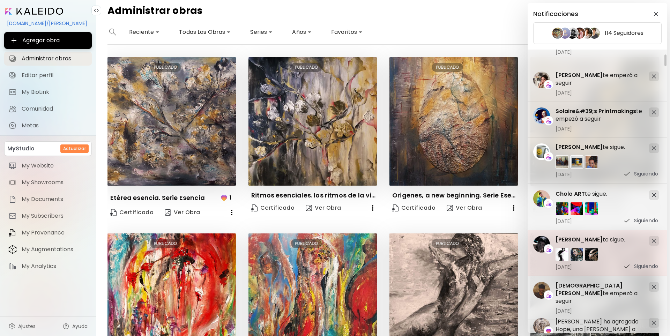
click at [653, 239] on img at bounding box center [654, 241] width 4 height 4
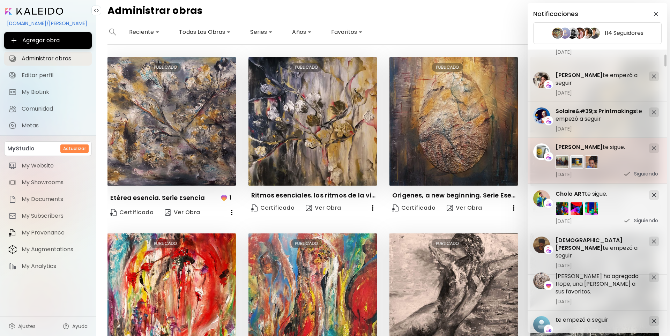
drag, startPoint x: 654, startPoint y: 195, endPoint x: 652, endPoint y: 183, distance: 12.0
click at [654, 194] on img at bounding box center [654, 195] width 4 height 4
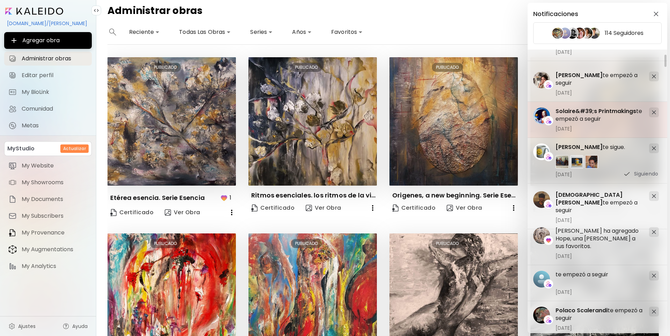
drag, startPoint x: 650, startPoint y: 146, endPoint x: 654, endPoint y: 131, distance: 15.1
click at [651, 145] on div at bounding box center [654, 148] width 10 height 10
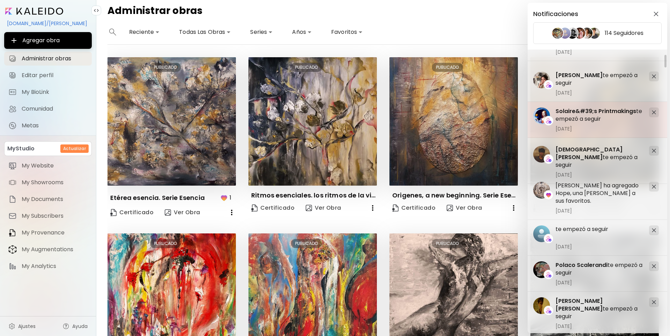
click at [654, 109] on div at bounding box center [654, 112] width 10 height 10
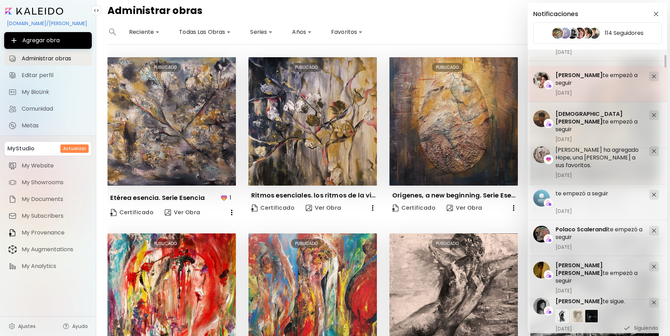
click at [653, 75] on img at bounding box center [654, 76] width 4 height 4
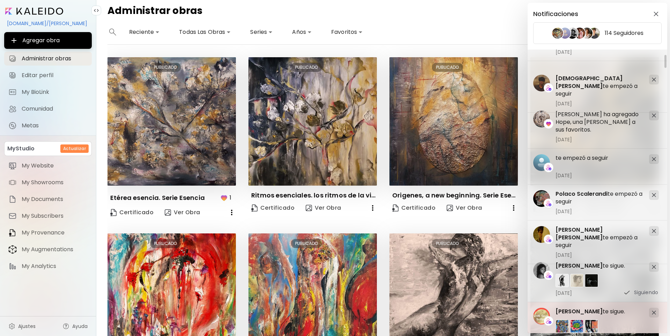
drag, startPoint x: 652, startPoint y: 309, endPoint x: 652, endPoint y: 304, distance: 5.3
click at [652, 308] on div at bounding box center [654, 313] width 10 height 10
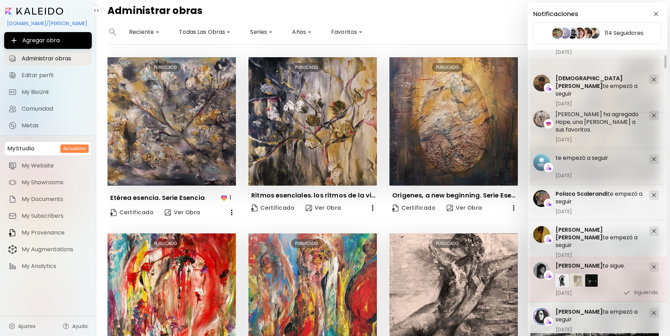
click at [654, 265] on img at bounding box center [654, 267] width 4 height 4
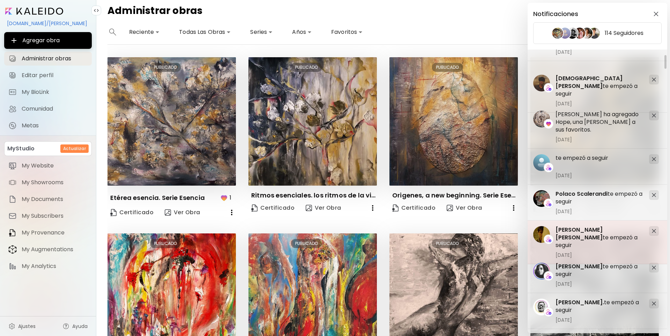
drag, startPoint x: 653, startPoint y: 226, endPoint x: 654, endPoint y: 222, distance: 4.2
click at [654, 225] on div "Teixeira Leite te empezó a seguir 3 de julio de 2023" at bounding box center [597, 242] width 140 height 44
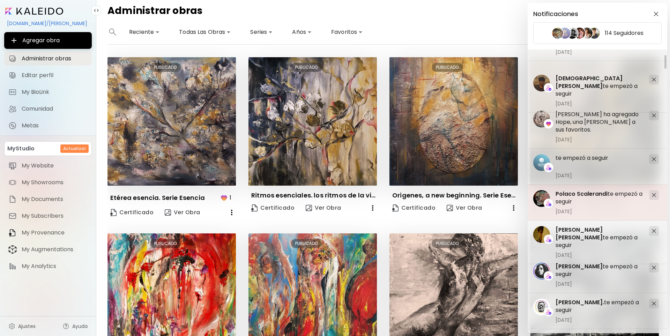
click at [656, 196] on img at bounding box center [654, 195] width 4 height 4
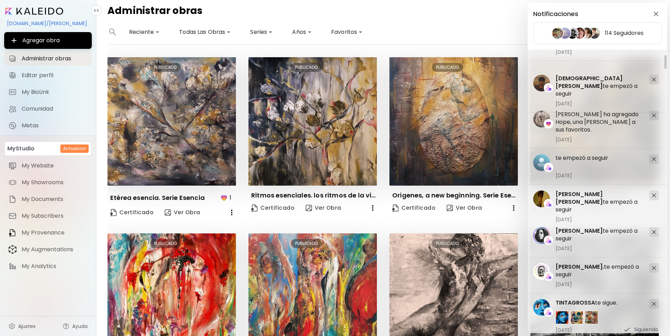
scroll to position [244, 0]
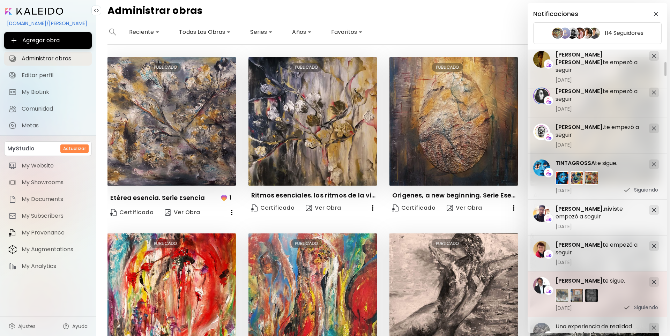
click at [653, 281] on img at bounding box center [654, 282] width 4 height 4
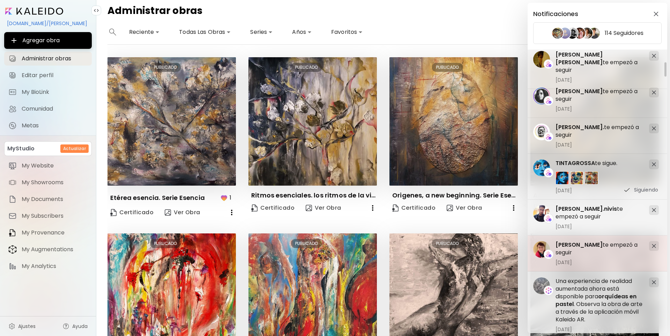
click at [653, 245] on img at bounding box center [654, 246] width 4 height 4
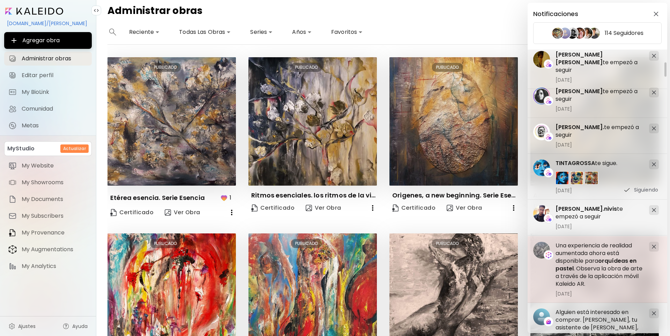
click at [653, 247] on img at bounding box center [654, 247] width 4 height 4
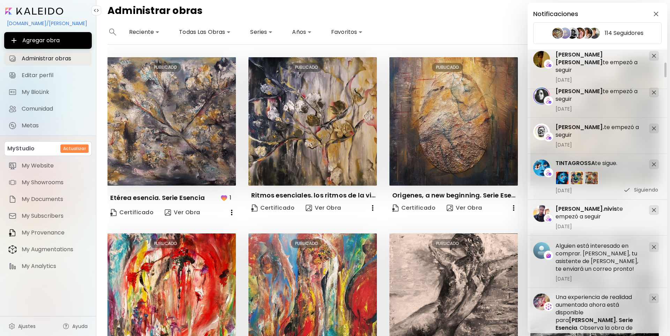
click at [653, 247] on img at bounding box center [654, 247] width 4 height 4
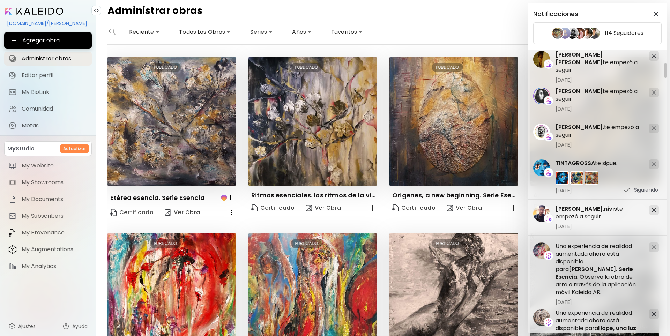
click at [653, 247] on img at bounding box center [654, 247] width 4 height 4
click at [653, 247] on img at bounding box center [654, 248] width 4 height 4
click at [652, 247] on img at bounding box center [654, 249] width 4 height 4
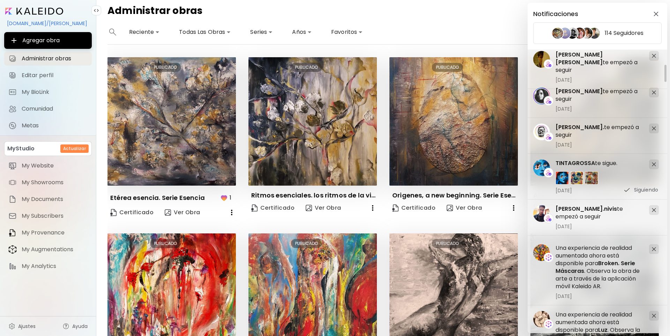
click at [652, 247] on img at bounding box center [654, 249] width 4 height 4
click at [652, 247] on div at bounding box center [654, 250] width 10 height 10
click at [652, 247] on div at bounding box center [654, 251] width 10 height 10
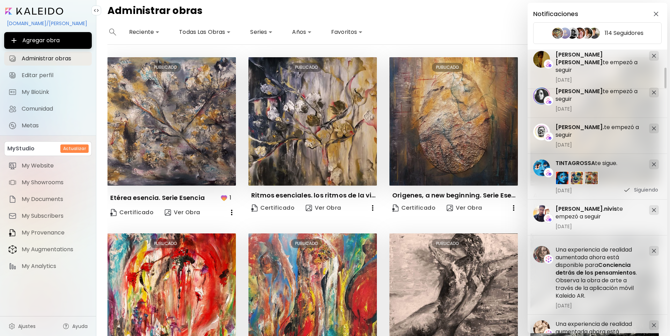
click at [652, 247] on div at bounding box center [654, 251] width 10 height 10
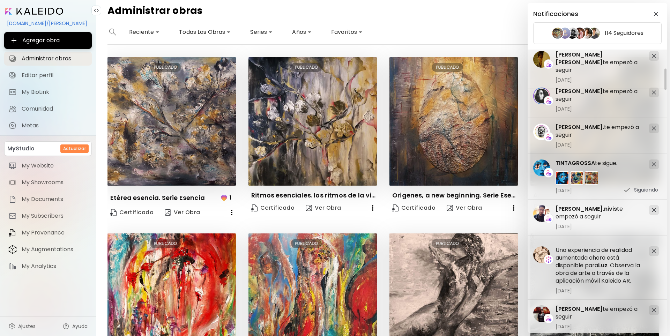
click at [652, 247] on div at bounding box center [654, 251] width 10 height 10
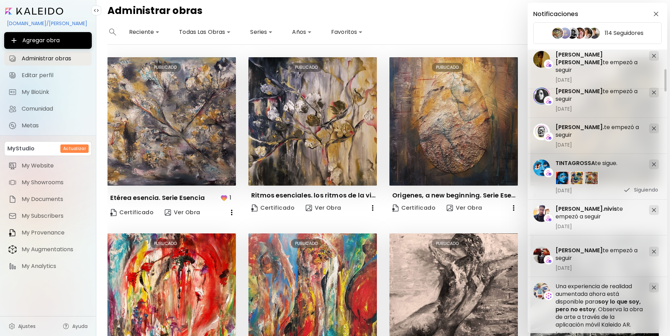
click at [652, 247] on div at bounding box center [654, 252] width 10 height 10
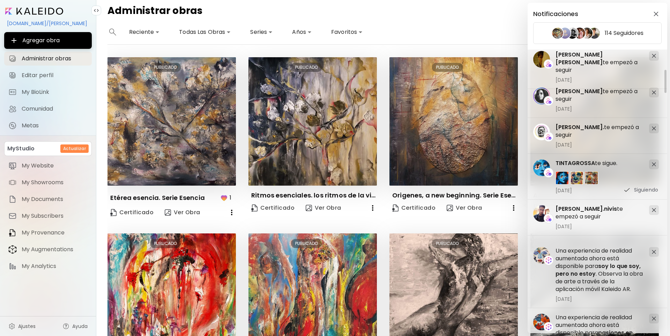
click at [652, 247] on div at bounding box center [654, 252] width 10 height 10
click at [652, 247] on div "Una experiencia de realidad aumentada ahora está disponible para De luces y som…" at bounding box center [597, 275] width 140 height 67
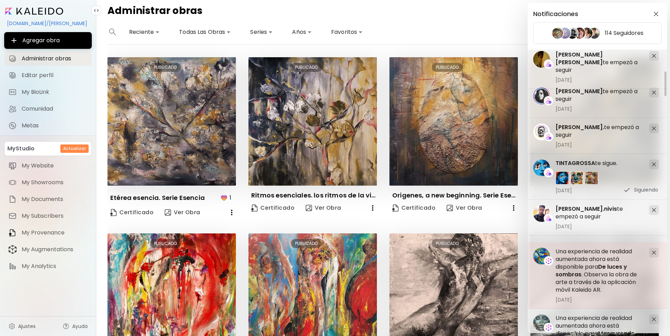
click at [652, 252] on img at bounding box center [654, 252] width 4 height 4
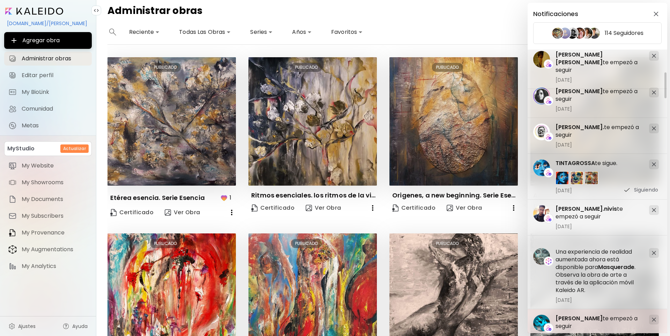
click at [652, 314] on div "Marco Gouveia te empezó a seguir 1 de julio de 2023" at bounding box center [597, 327] width 140 height 36
click at [653, 253] on img at bounding box center [654, 253] width 4 height 4
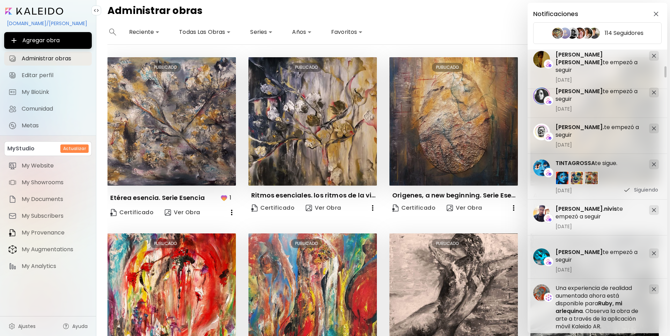
scroll to position [419, 0]
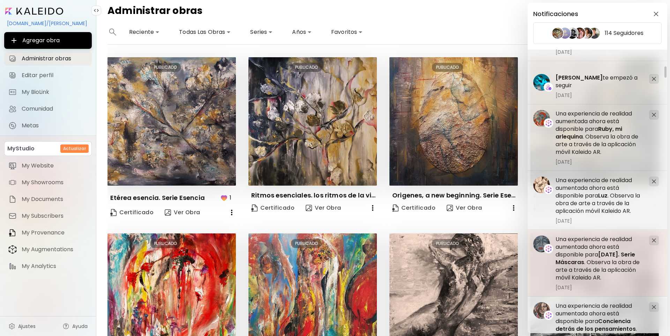
click at [654, 239] on img at bounding box center [654, 240] width 4 height 4
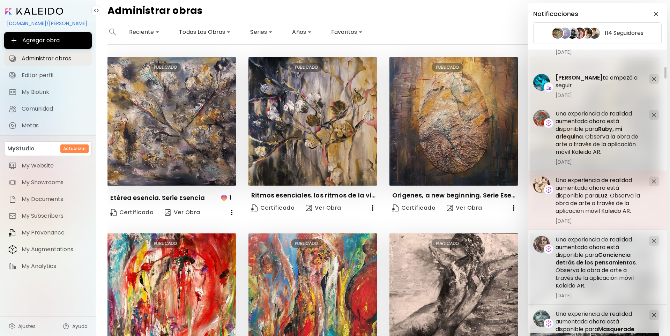
click at [653, 182] on img at bounding box center [654, 181] width 4 height 4
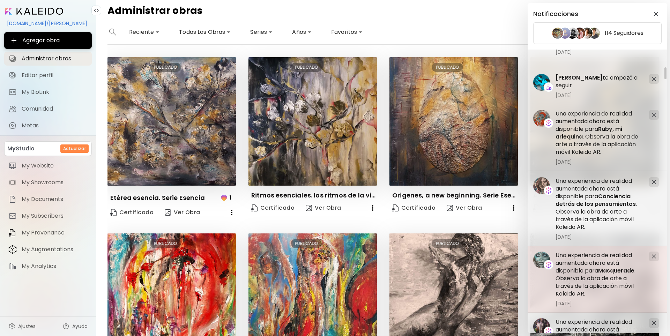
click at [651, 256] on div at bounding box center [654, 257] width 10 height 10
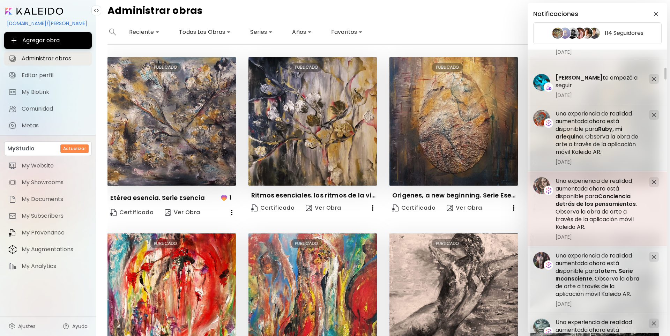
click at [652, 182] on img at bounding box center [654, 182] width 4 height 4
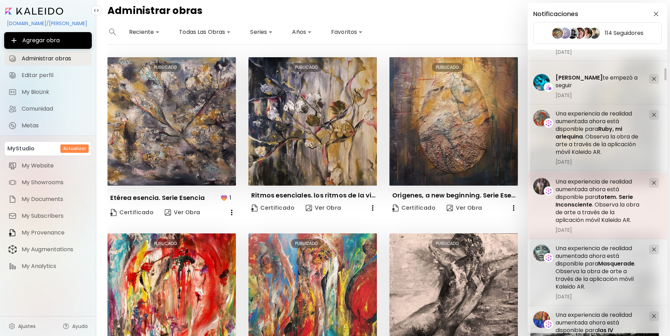
click at [652, 181] on img at bounding box center [654, 183] width 4 height 4
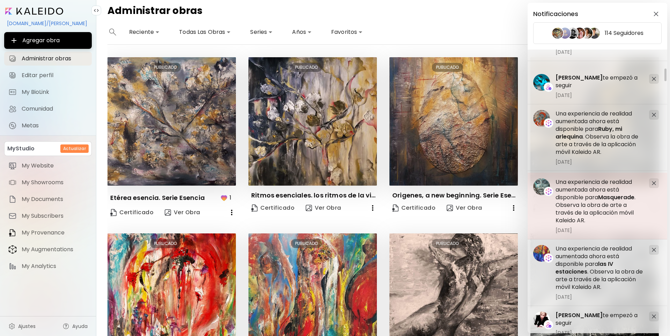
click at [653, 181] on div at bounding box center [654, 183] width 10 height 10
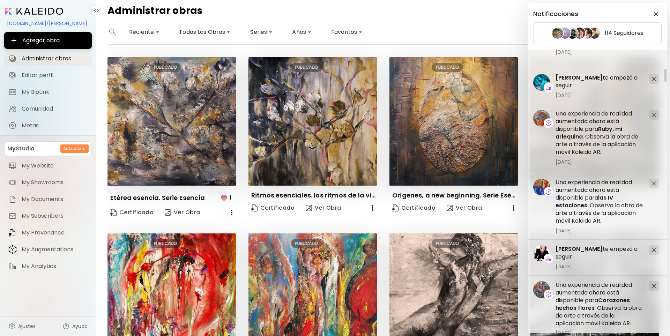
click at [653, 181] on div at bounding box center [654, 184] width 10 height 10
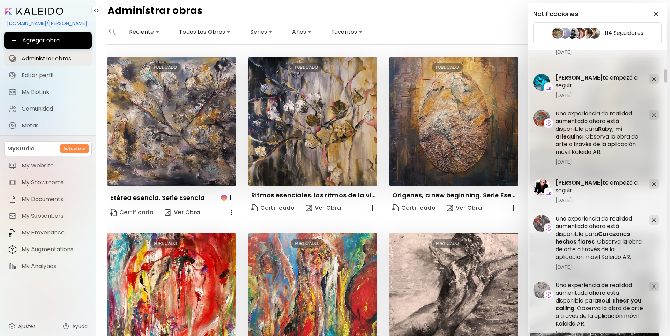
click at [653, 181] on div at bounding box center [654, 184] width 10 height 10
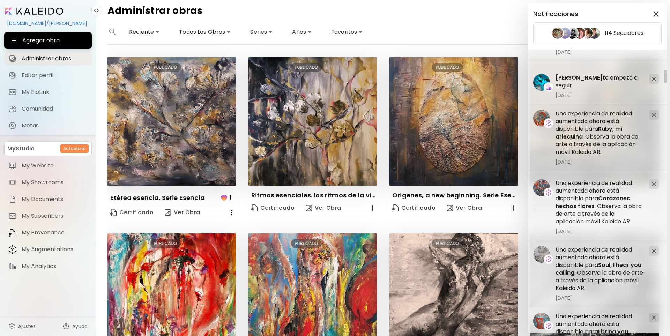
click at [653, 181] on div at bounding box center [654, 184] width 10 height 10
click at [653, 181] on div at bounding box center [654, 185] width 10 height 10
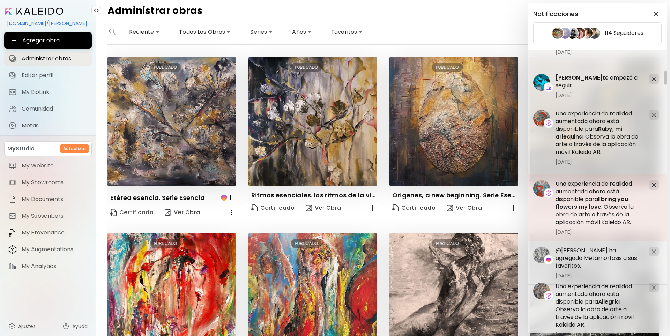
click at [653, 182] on div at bounding box center [654, 185] width 10 height 10
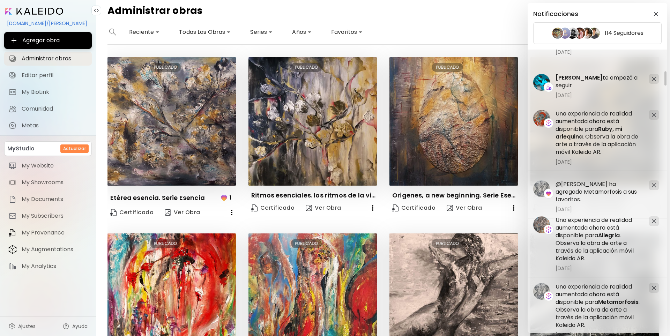
click at [653, 182] on div at bounding box center [654, 185] width 10 height 10
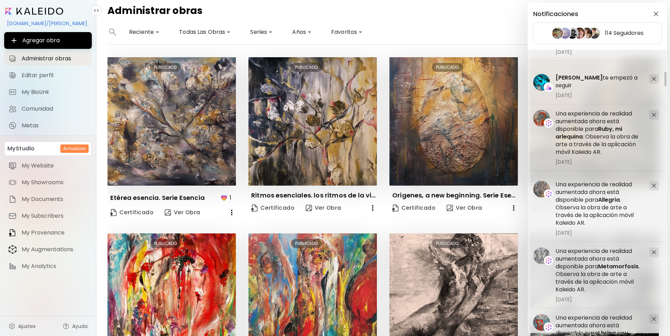
click at [653, 182] on div at bounding box center [654, 186] width 10 height 10
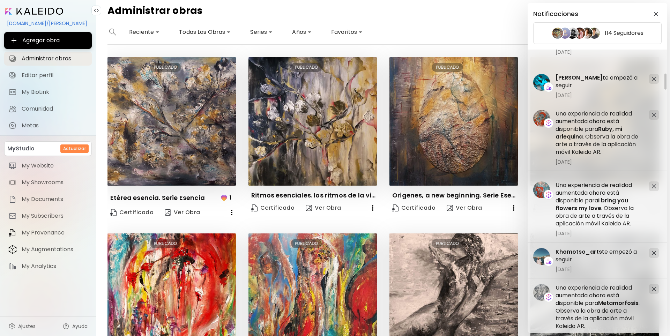
click at [653, 182] on div at bounding box center [654, 186] width 10 height 10
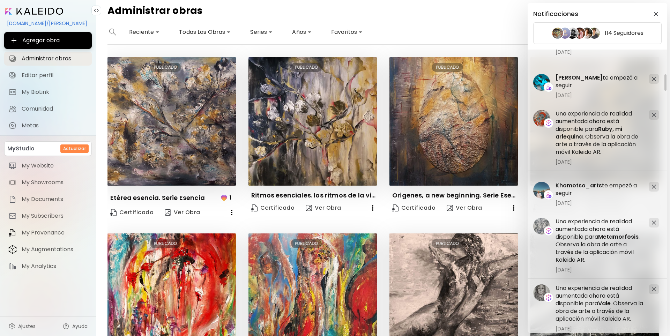
click at [653, 182] on div at bounding box center [654, 187] width 10 height 10
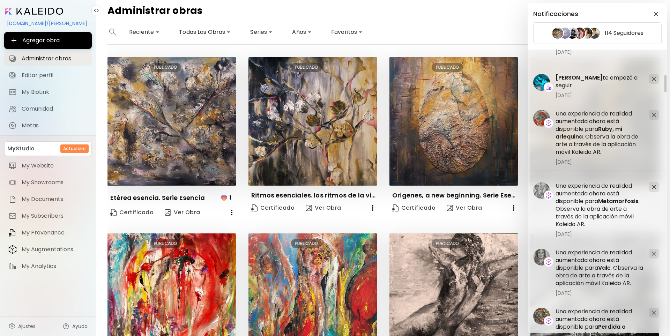
click at [653, 182] on div "Una experiencia de realidad aumentada ahora está disponible para Metamorfosis .…" at bounding box center [597, 210] width 140 height 67
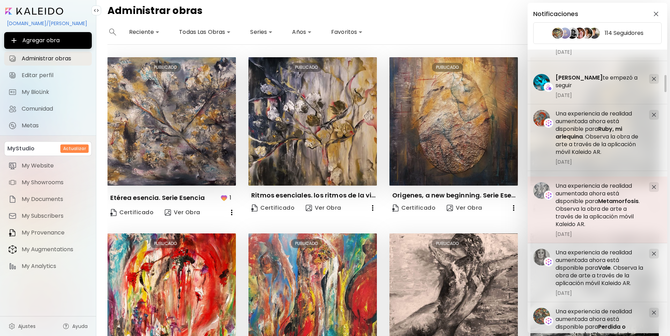
click at [653, 187] on img at bounding box center [654, 187] width 4 height 4
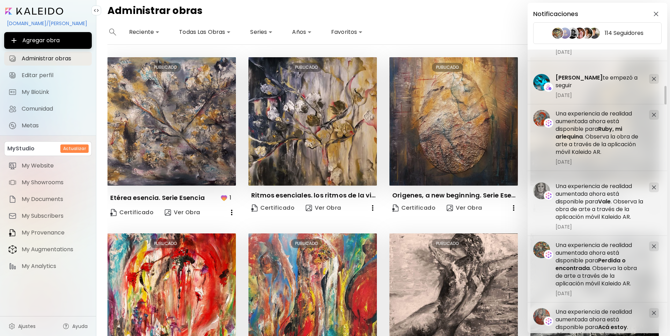
scroll to position [558, 0]
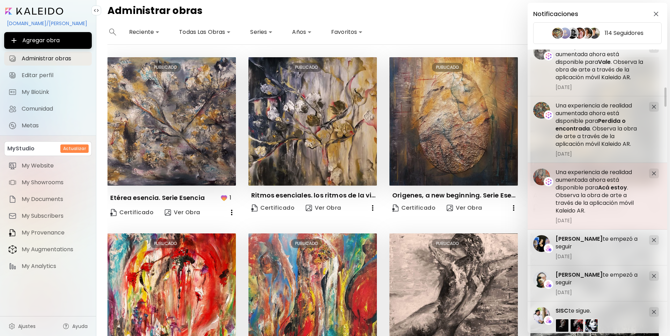
drag, startPoint x: 656, startPoint y: 178, endPoint x: 656, endPoint y: 173, distance: 4.9
click at [656, 177] on div at bounding box center [654, 174] width 10 height 10
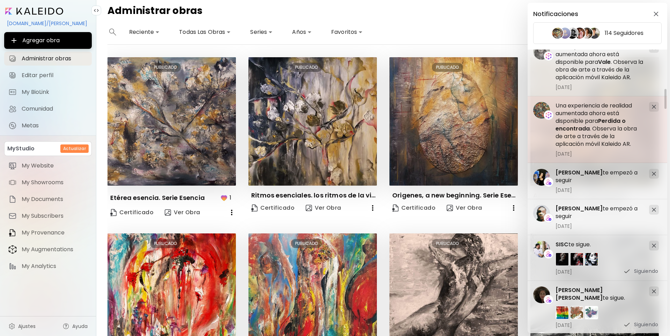
click at [653, 104] on div at bounding box center [654, 107] width 10 height 10
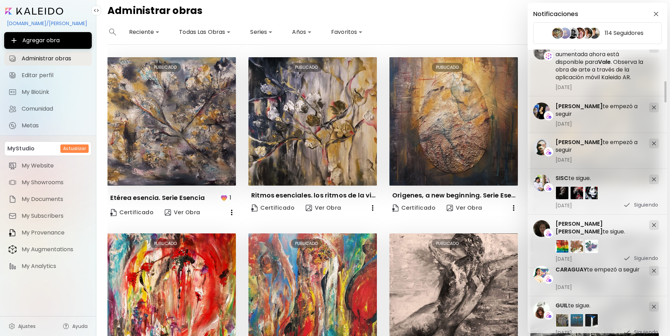
scroll to position [419, 0]
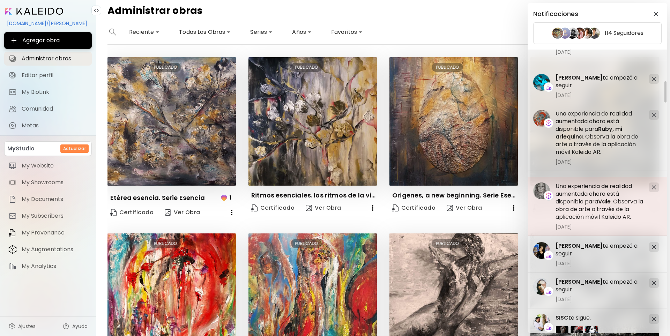
click at [654, 185] on div at bounding box center [654, 187] width 10 height 10
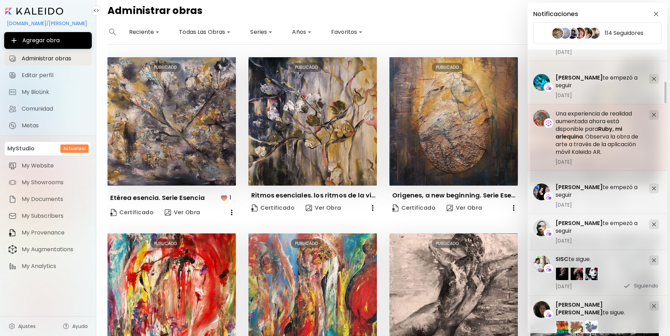
click at [654, 113] on img at bounding box center [654, 115] width 4 height 4
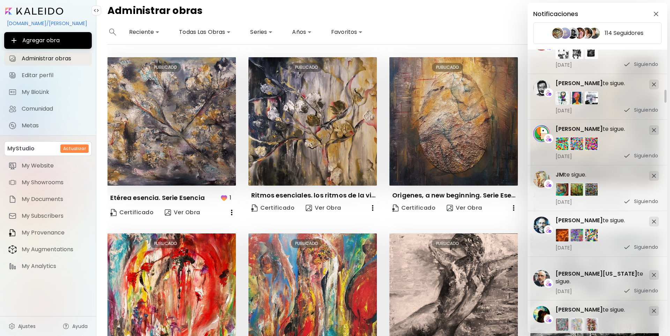
scroll to position [977, 0]
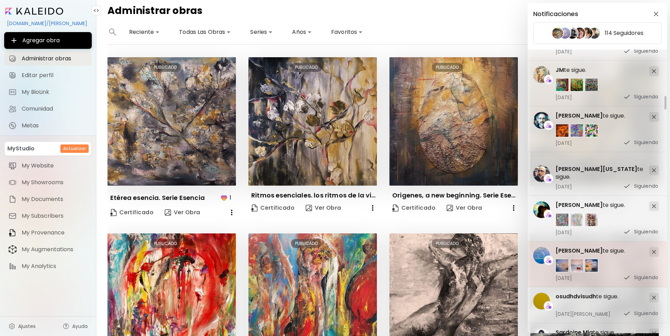
drag, startPoint x: 656, startPoint y: 251, endPoint x: 657, endPoint y: 247, distance: 4.6
click at [656, 251] on div at bounding box center [654, 252] width 10 height 10
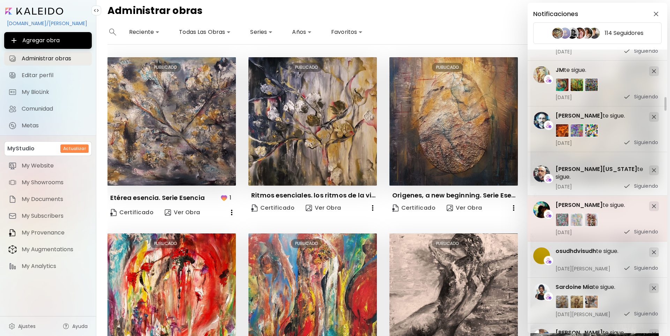
click at [656, 206] on div at bounding box center [654, 206] width 10 height 10
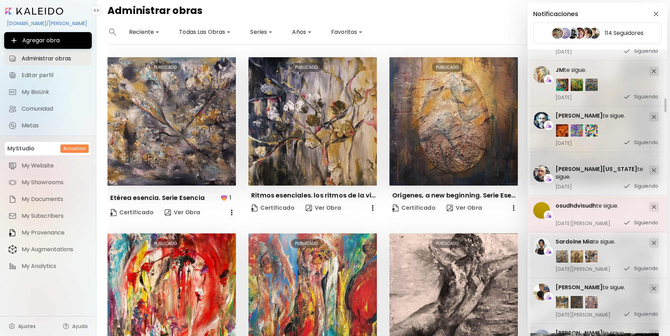
scroll to position [1151, 0]
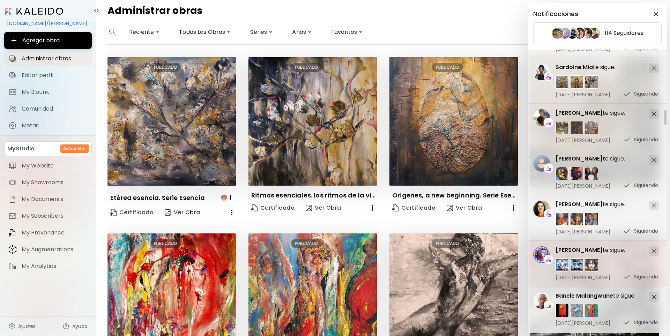
click at [653, 249] on img at bounding box center [654, 251] width 4 height 4
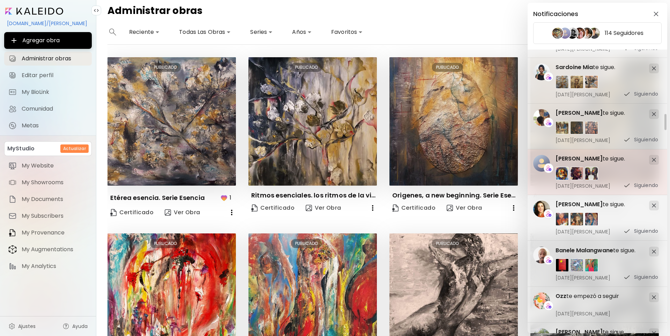
drag, startPoint x: 654, startPoint y: 199, endPoint x: 653, endPoint y: 190, distance: 8.5
click at [654, 199] on div "Juliana de Souza te sigue. 17 de junio de 2022 Siguiendo" at bounding box center [597, 218] width 140 height 46
click at [652, 157] on div at bounding box center [654, 160] width 10 height 10
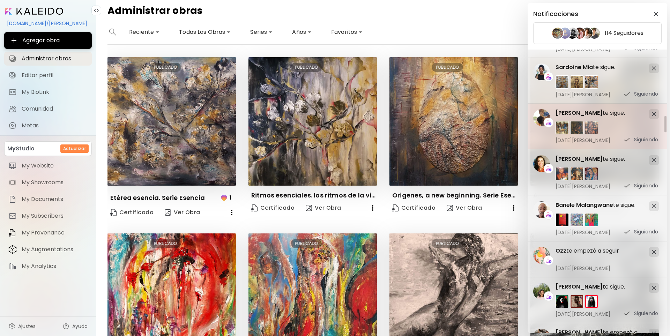
click at [650, 112] on div at bounding box center [654, 114] width 10 height 10
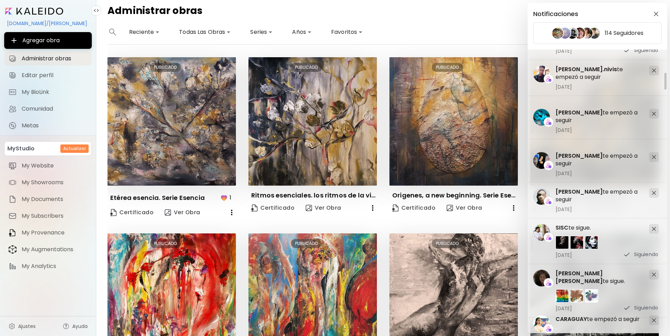
scroll to position [174, 0]
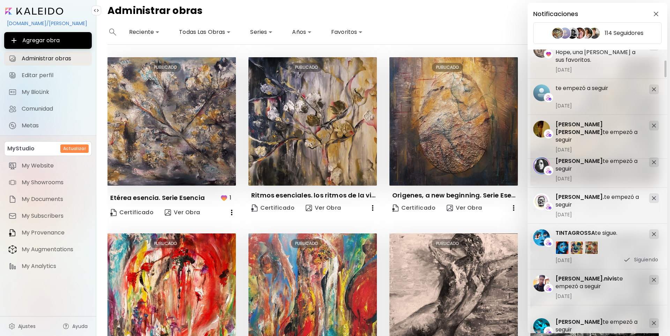
click at [492, 22] on div "Notificaciones 114 Seguidores valérie Quiquampoix te sigue. 28 de noviembre de …" at bounding box center [335, 168] width 670 height 336
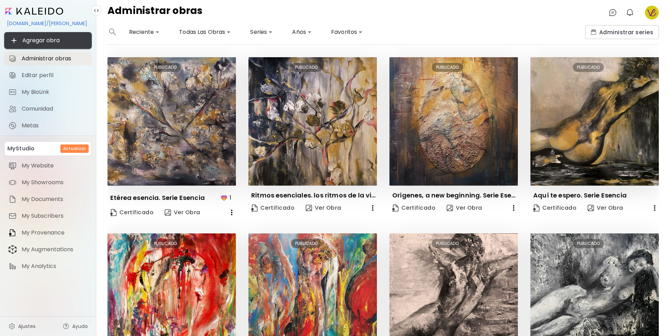
click at [40, 40] on span "Agregar obra" at bounding box center [48, 40] width 76 height 8
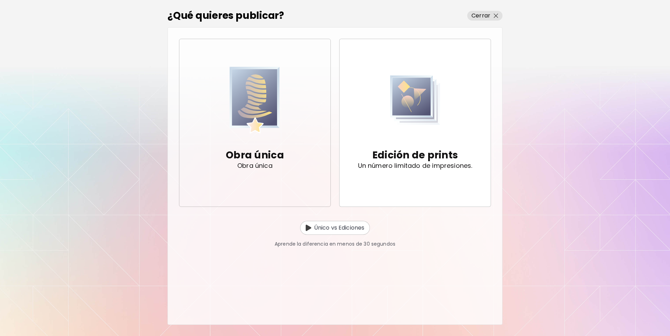
click at [257, 108] on img "button" at bounding box center [255, 100] width 50 height 72
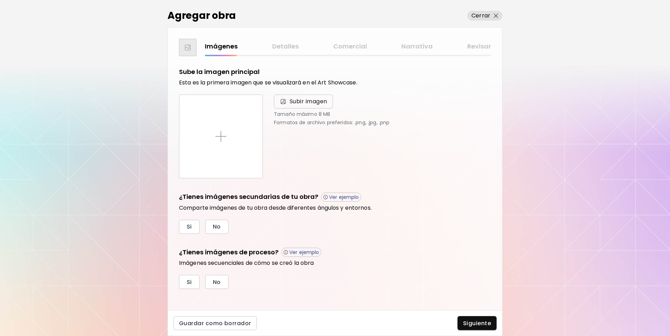
click at [300, 101] on span "Subir imagen" at bounding box center [309, 101] width 38 height 8
click at [0, 0] on input "Subir imagen" at bounding box center [0, 0] width 0 height 0
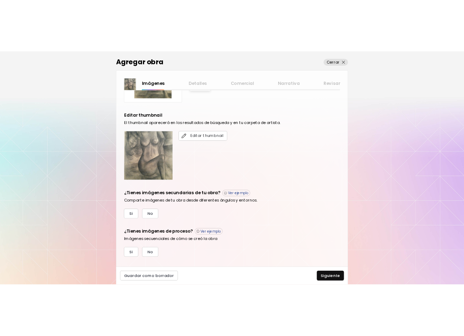
scroll to position [115, 0]
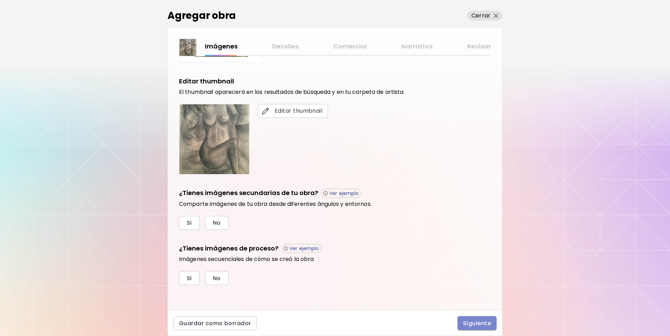
click at [470, 322] on span "Siguiente" at bounding box center [477, 323] width 28 height 7
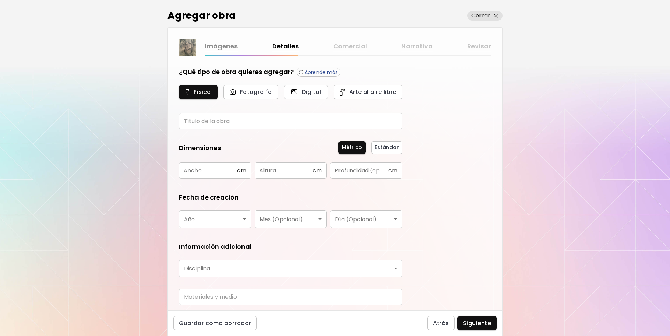
click at [192, 123] on input "text" at bounding box center [290, 121] width 223 height 16
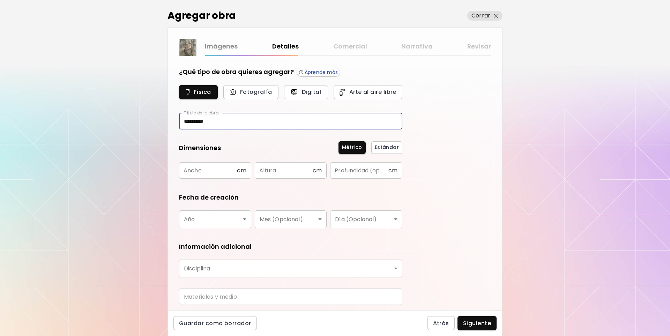
type input "*********"
click at [199, 170] on input "text" at bounding box center [208, 170] width 58 height 16
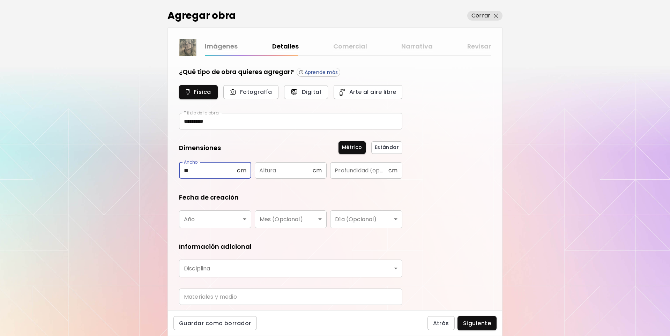
type input "**"
click at [264, 170] on input "text" at bounding box center [284, 170] width 58 height 16
drag, startPoint x: 189, startPoint y: 171, endPoint x: 160, endPoint y: 172, distance: 29.0
click at [160, 172] on div "Agregar obra Cerrar Imágenes Detalles Comercial Narrativa Revisar ¿Qué tipo de …" at bounding box center [335, 168] width 670 height 336
click at [285, 171] on input "text" at bounding box center [284, 170] width 58 height 16
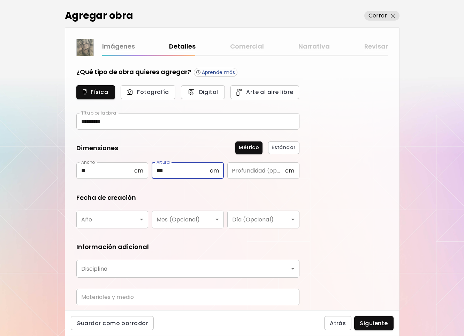
type input "***"
click at [105, 220] on body "kaleido.art/veroeymann Agregar obra Administrar obras Editar perfil My BioLink …" at bounding box center [232, 168] width 464 height 336
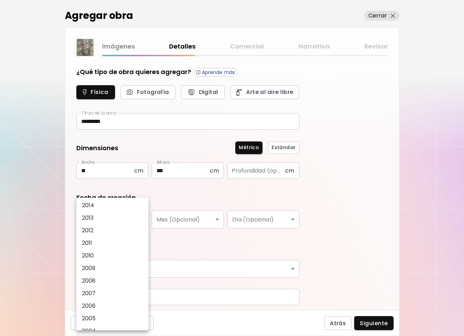
scroll to position [70, 0]
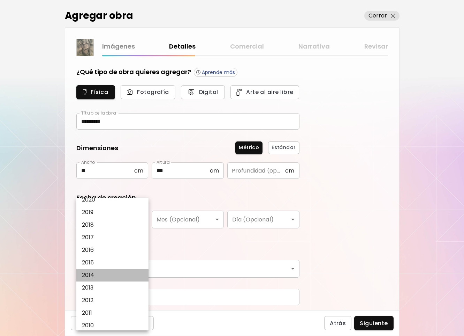
click at [96, 271] on li "2014" at bounding box center [114, 275] width 76 height 13
type input "****"
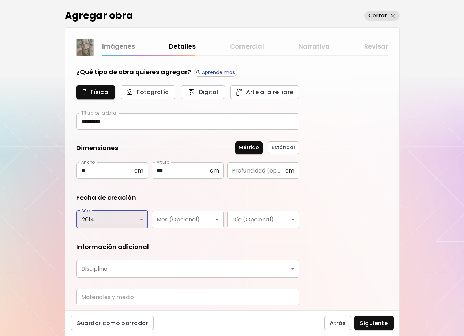
scroll to position [23, 0]
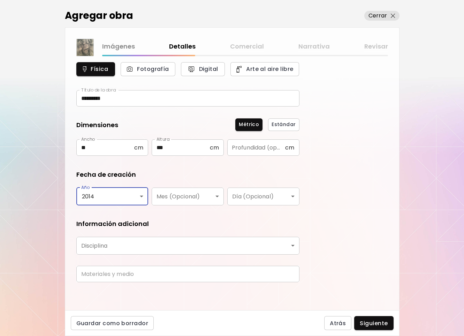
click at [291, 246] on body "kaleido.art/veroeymann Agregar obra Administrar obras Editar perfil My BioLink …" at bounding box center [232, 168] width 464 height 336
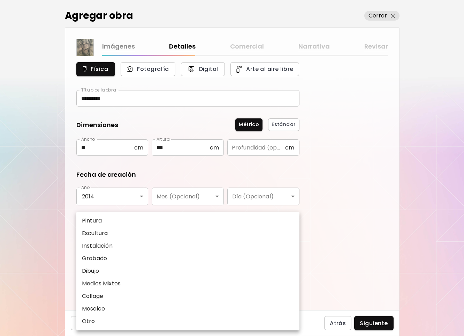
click at [144, 272] on li "Dibujo" at bounding box center [187, 270] width 223 height 13
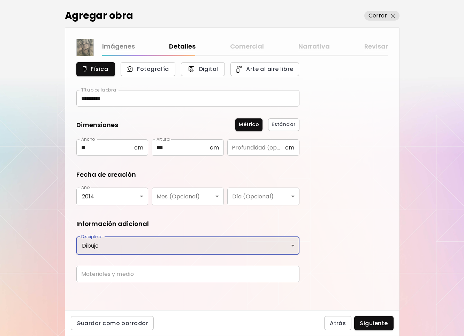
type input "*******"
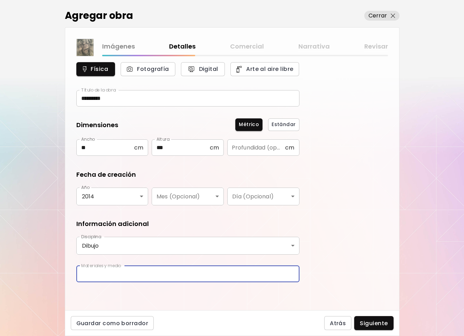
click at [185, 272] on input "text" at bounding box center [187, 273] width 223 height 16
type input "**********"
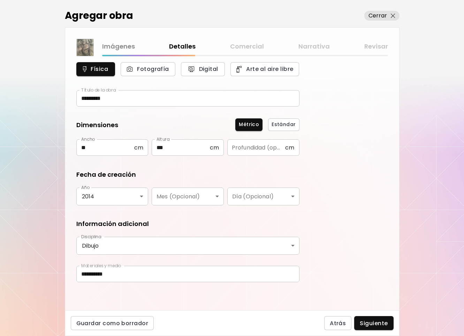
click at [338, 270] on div "**********" at bounding box center [232, 183] width 334 height 254
click at [371, 317] on button "Siguiente" at bounding box center [373, 323] width 39 height 14
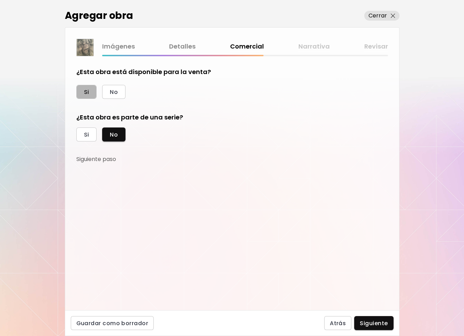
click at [90, 87] on button "Si" at bounding box center [86, 92] width 21 height 14
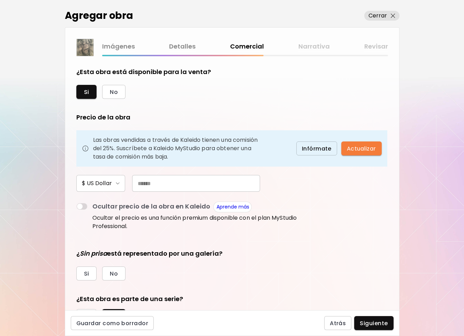
scroll to position [35, 0]
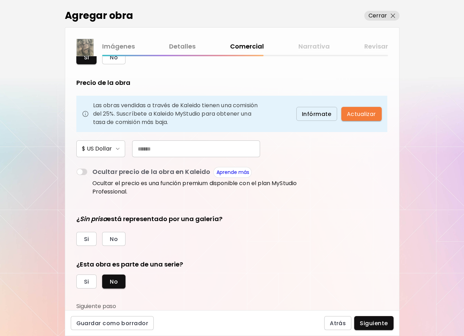
click at [169, 144] on input "text" at bounding box center [196, 148] width 128 height 17
type input "***"
click at [113, 236] on span "No" at bounding box center [114, 238] width 8 height 7
click at [85, 281] on span "Si" at bounding box center [86, 281] width 5 height 7
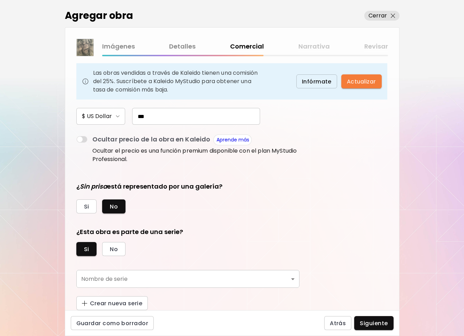
click at [290, 279] on body "kaleido.art/veroeymann Agregar obra Administrar obras Editar perfil My BioLink …" at bounding box center [232, 168] width 464 height 336
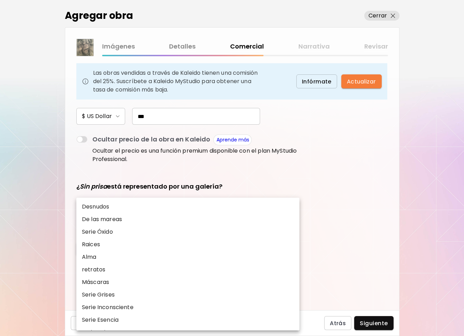
click at [157, 203] on li "Desnudos" at bounding box center [187, 206] width 223 height 13
type input "********"
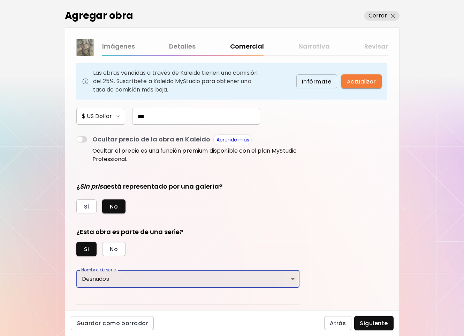
scroll to position [84, 0]
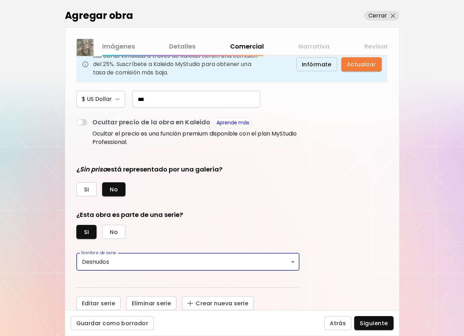
click at [372, 322] on span "Siguiente" at bounding box center [374, 322] width 28 height 7
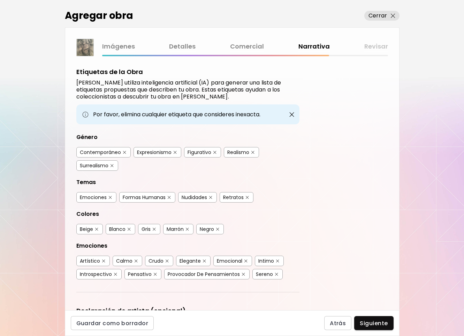
click at [154, 228] on img "button" at bounding box center [154, 228] width 3 height 3
click at [129, 228] on img "button" at bounding box center [129, 228] width 3 height 3
click at [189, 227] on img "button" at bounding box center [187, 228] width 3 height 3
click at [248, 196] on img "button" at bounding box center [247, 197] width 3 height 3
click at [108, 195] on button "button" at bounding box center [110, 197] width 5 height 5
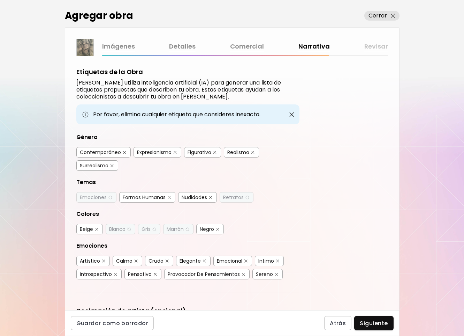
click at [176, 150] on button "button" at bounding box center [175, 152] width 5 height 5
click at [111, 165] on img "button" at bounding box center [112, 165] width 3 height 3
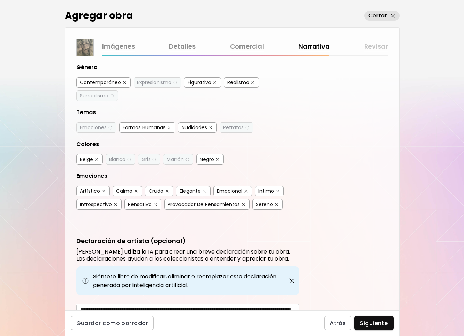
scroll to position [105, 0]
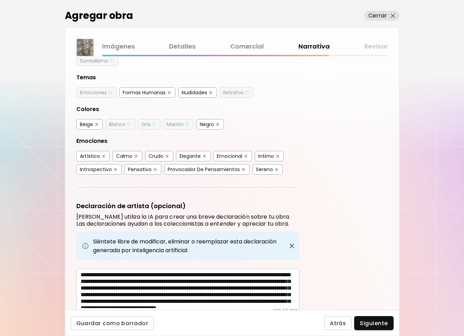
click at [166, 154] on button "button" at bounding box center [167, 156] width 5 height 5
click at [203, 155] on img "button" at bounding box center [204, 156] width 3 height 3
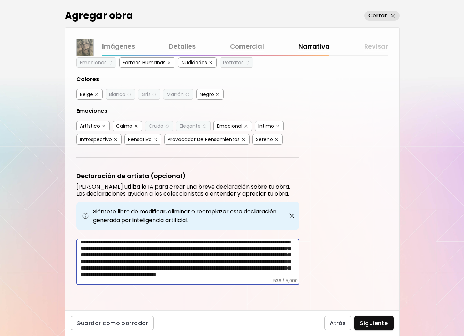
scroll to position [0, 0]
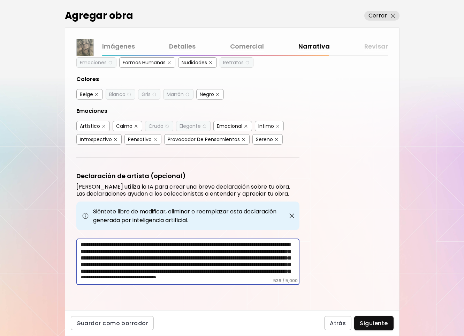
drag, startPoint x: 227, startPoint y: 244, endPoint x: 299, endPoint y: 242, distance: 71.9
click at [299, 242] on textarea "**********" at bounding box center [190, 259] width 219 height 37
drag, startPoint x: 255, startPoint y: 244, endPoint x: 225, endPoint y: 247, distance: 29.8
click at [225, 247] on textarea "**********" at bounding box center [190, 259] width 219 height 37
drag, startPoint x: 256, startPoint y: 250, endPoint x: 78, endPoint y: 248, distance: 177.6
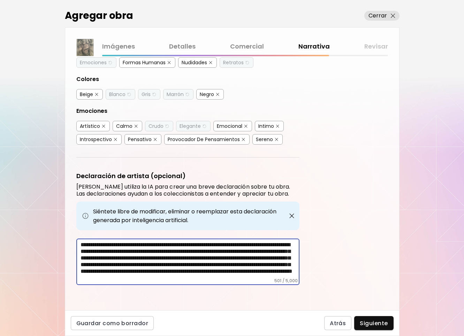
click at [78, 248] on div "**********" at bounding box center [187, 261] width 223 height 46
drag, startPoint x: 277, startPoint y: 244, endPoint x: 230, endPoint y: 244, distance: 47.5
click at [230, 244] on textarea "**********" at bounding box center [190, 259] width 219 height 37
click at [232, 243] on textarea "**********" at bounding box center [190, 259] width 219 height 37
drag, startPoint x: 153, startPoint y: 257, endPoint x: 74, endPoint y: 260, distance: 78.5
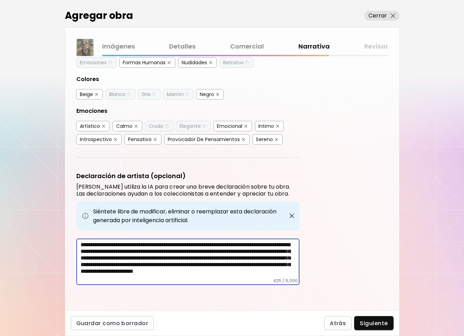
click at [74, 260] on div "Etiquetas de la Obra Kaleido utiliza inteligencia artificial (IA) para generar …" at bounding box center [232, 183] width 334 height 254
drag, startPoint x: 264, startPoint y: 252, endPoint x: 169, endPoint y: 252, distance: 95.2
click at [169, 252] on textarea "**********" at bounding box center [190, 259] width 219 height 37
drag, startPoint x: 200, startPoint y: 250, endPoint x: 217, endPoint y: 250, distance: 16.7
click at [217, 250] on textarea "**********" at bounding box center [190, 259] width 219 height 37
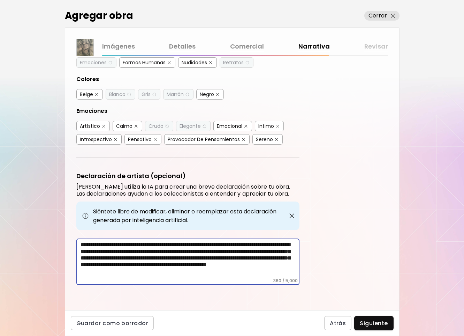
click at [207, 252] on textarea "**********" at bounding box center [190, 259] width 219 height 37
drag, startPoint x: 121, startPoint y: 257, endPoint x: 63, endPoint y: 257, distance: 58.6
click at [63, 257] on div "Agregar obra Cerrar Imágenes Detalles Comercial Narrativa Revisar Etiquetas de …" at bounding box center [232, 168] width 464 height 336
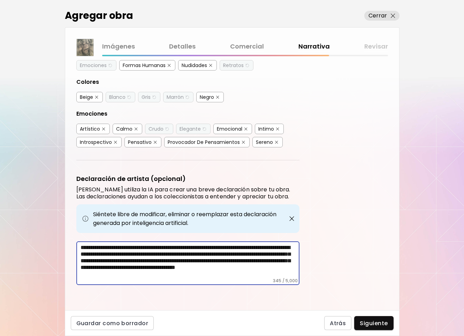
click at [254, 254] on textarea "**********" at bounding box center [190, 261] width 219 height 34
click at [250, 254] on textarea "**********" at bounding box center [190, 261] width 219 height 34
drag, startPoint x: 215, startPoint y: 267, endPoint x: 192, endPoint y: 267, distance: 23.0
click at [192, 267] on textarea "**********" at bounding box center [190, 261] width 219 height 34
click at [196, 267] on textarea "**********" at bounding box center [190, 261] width 219 height 34
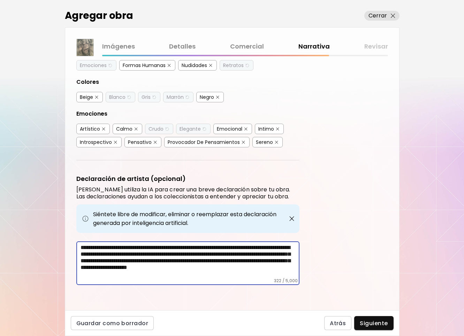
drag, startPoint x: 246, startPoint y: 267, endPoint x: 229, endPoint y: 267, distance: 16.7
click at [229, 267] on textarea "**********" at bounding box center [190, 261] width 219 height 34
type textarea "**********"
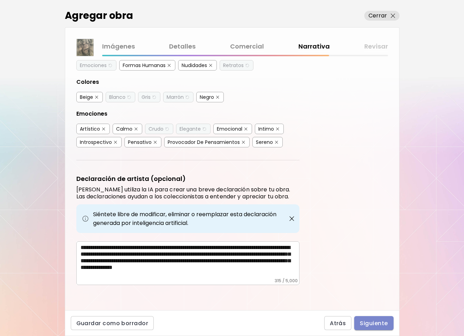
click at [382, 322] on span "Siguiente" at bounding box center [374, 322] width 28 height 7
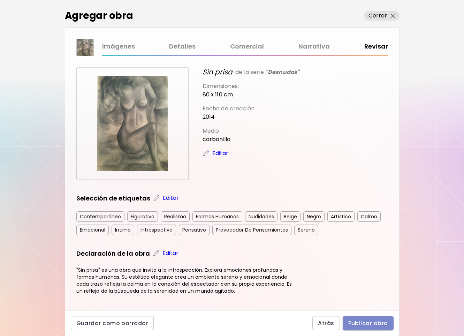
click at [371, 322] on span "Publicar obra" at bounding box center [369, 322] width 40 height 7
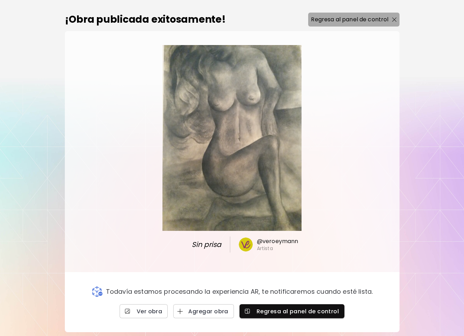
click at [379, 20] on p "Regresa al panel de control" at bounding box center [349, 19] width 77 height 8
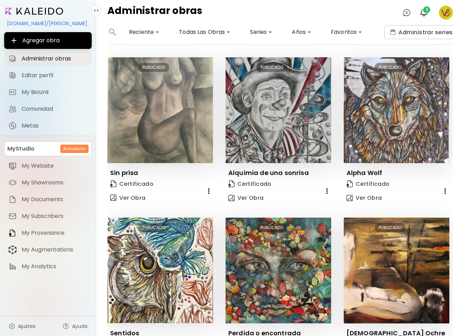
click at [129, 22] on div "Administrar obras 0 1" at bounding box center [280, 12] width 368 height 25
click at [62, 40] on span "Agregar obra" at bounding box center [48, 40] width 76 height 8
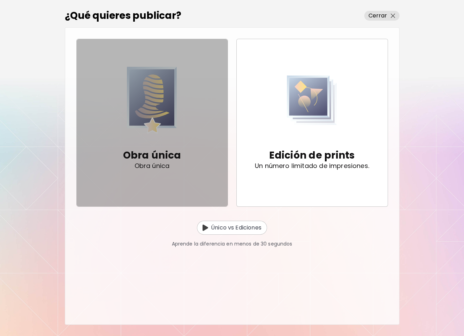
click at [157, 123] on img "button" at bounding box center [152, 100] width 50 height 72
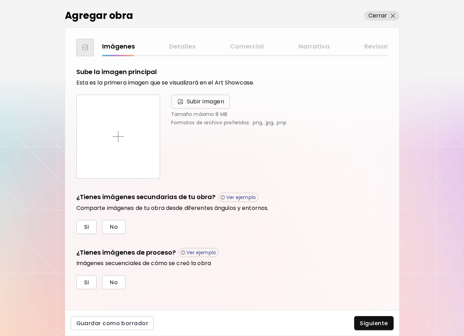
click at [206, 100] on span "Subir imagen" at bounding box center [206, 101] width 38 height 8
click at [0, 0] on input "Subir imagen" at bounding box center [0, 0] width 0 height 0
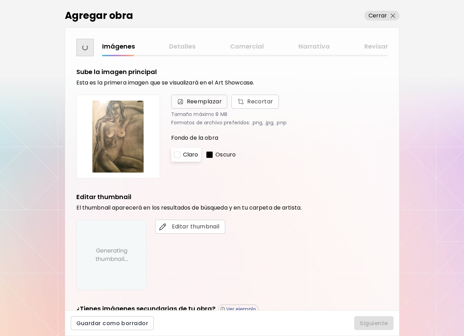
click at [200, 100] on span "Reemplazar" at bounding box center [204, 101] width 35 height 8
click at [0, 0] on input "Reemplazar Recortar" at bounding box center [0, 0] width 0 height 0
click at [126, 143] on img at bounding box center [118, 136] width 72 height 72
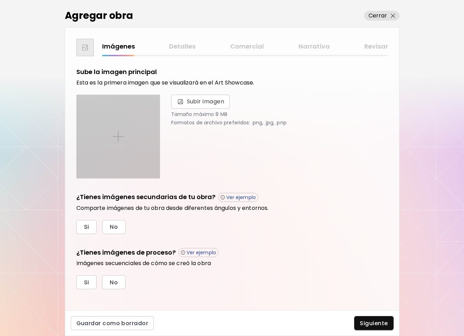
click at [121, 135] on img at bounding box center [118, 136] width 11 height 11
click at [0, 0] on input "file" at bounding box center [0, 0] width 0 height 0
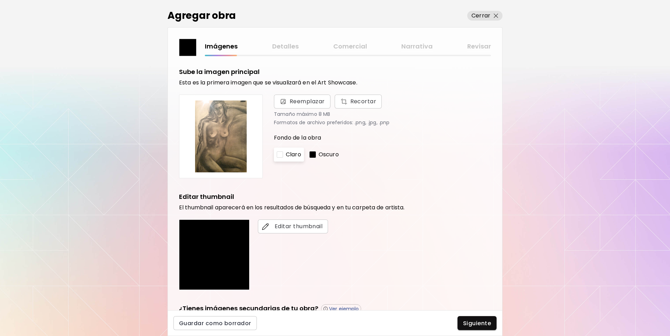
scroll to position [115, 0]
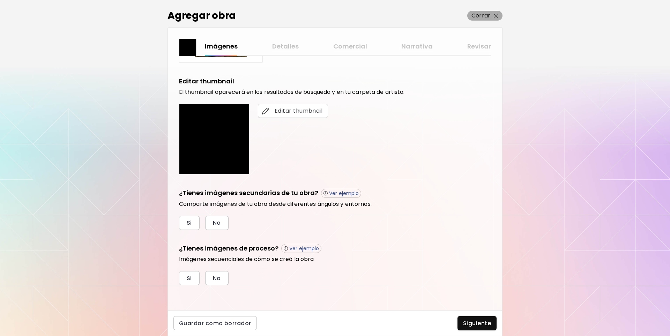
click at [464, 14] on span "Cerrar" at bounding box center [484, 16] width 27 height 8
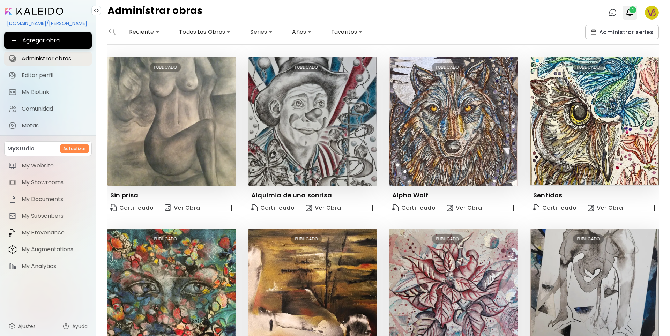
click at [464, 10] on span "1" at bounding box center [632, 9] width 7 height 7
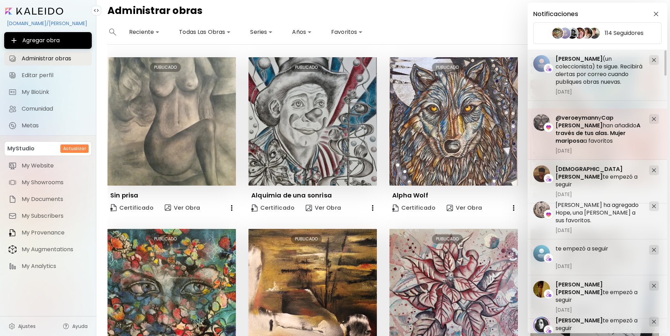
click at [464, 117] on div at bounding box center [654, 119] width 10 height 10
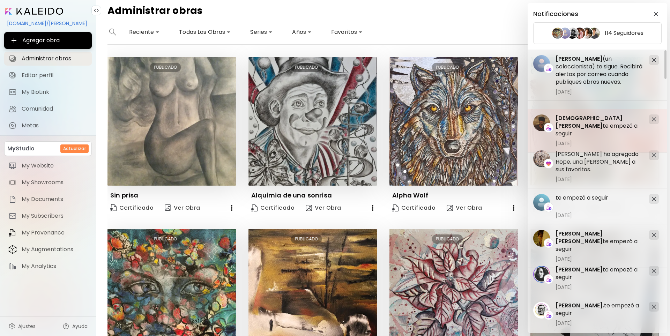
click at [464, 118] on img at bounding box center [654, 119] width 4 height 4
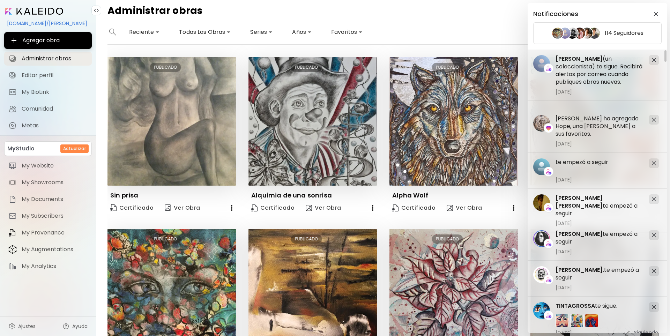
click at [464, 118] on img at bounding box center [654, 120] width 4 height 4
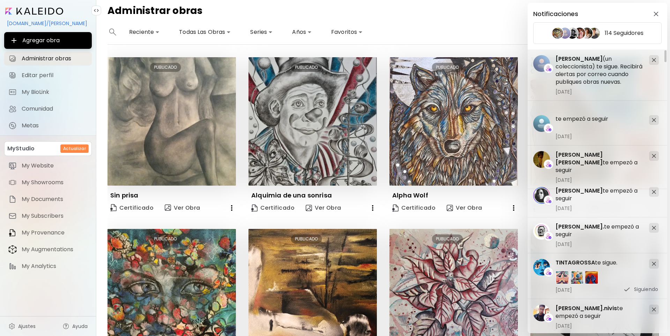
click at [464, 118] on img at bounding box center [654, 120] width 4 height 4
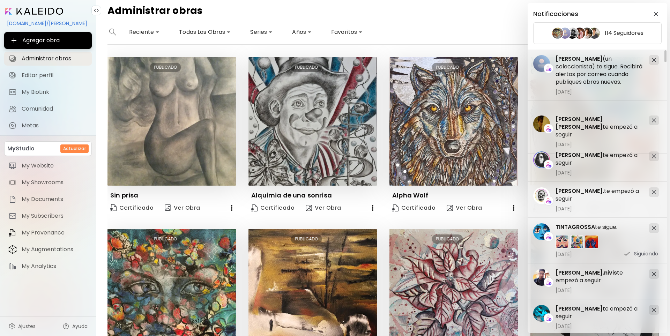
click at [464, 118] on img at bounding box center [654, 120] width 4 height 4
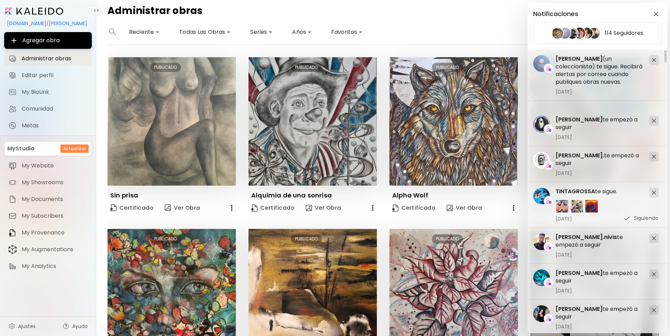
click at [464, 118] on div at bounding box center [654, 121] width 10 height 10
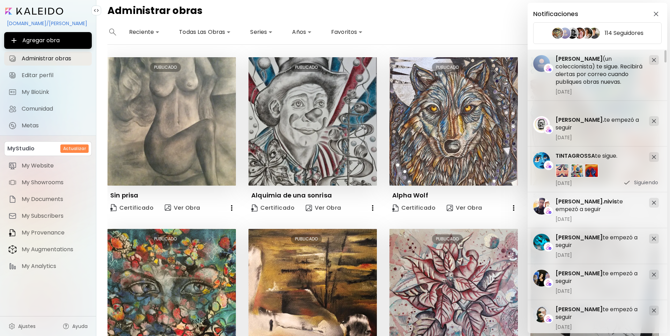
click at [464, 118] on div at bounding box center [654, 121] width 10 height 10
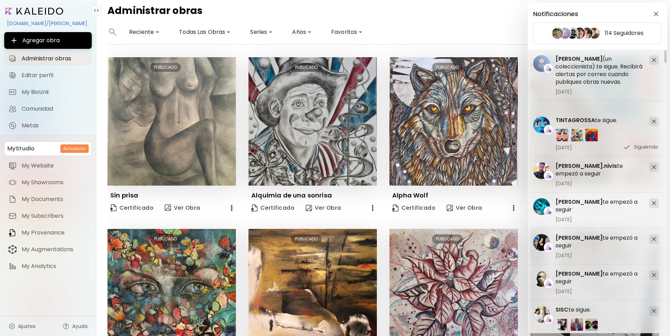
click at [464, 118] on div at bounding box center [654, 122] width 10 height 10
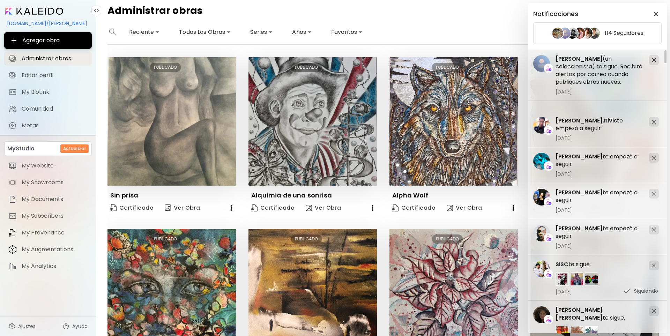
click at [464, 118] on div at bounding box center [654, 122] width 10 height 10
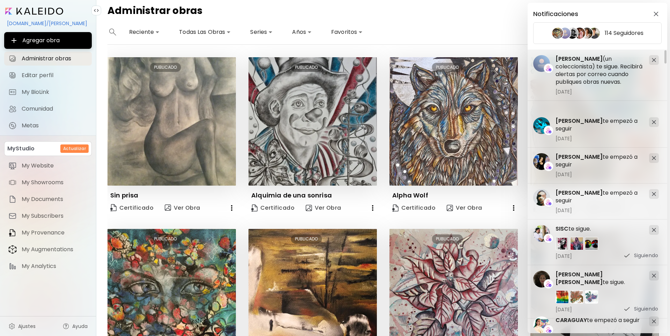
click at [464, 118] on div at bounding box center [654, 122] width 10 height 10
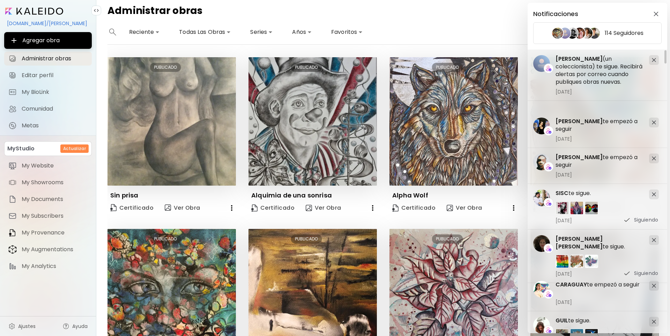
click at [464, 118] on div at bounding box center [654, 123] width 10 height 10
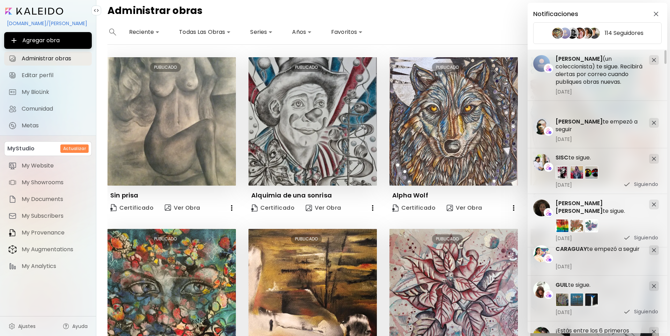
click at [464, 118] on div at bounding box center [654, 123] width 10 height 10
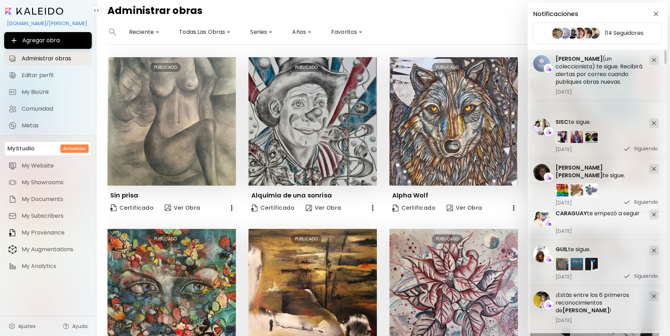
click at [464, 118] on div at bounding box center [654, 123] width 10 height 10
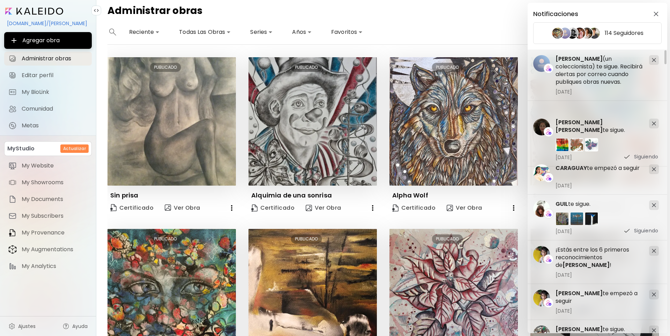
click at [464, 118] on div "[PERSON_NAME] [PERSON_NAME] te sigue. [DATE] [GEOGRAPHIC_DATA]" at bounding box center [597, 139] width 140 height 53
click at [464, 124] on img at bounding box center [654, 123] width 4 height 4
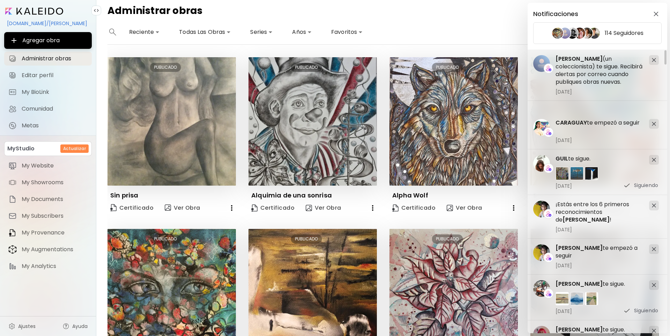
click at [464, 124] on img at bounding box center [654, 124] width 4 height 4
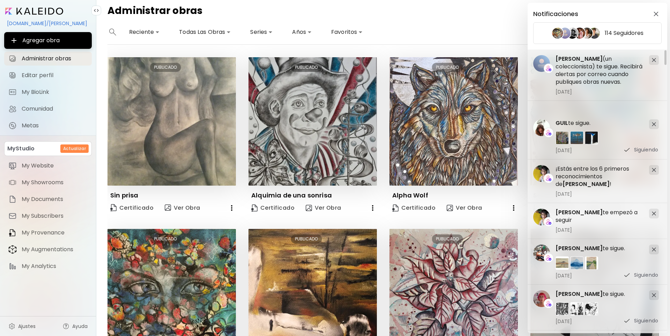
click at [464, 124] on img at bounding box center [654, 124] width 4 height 4
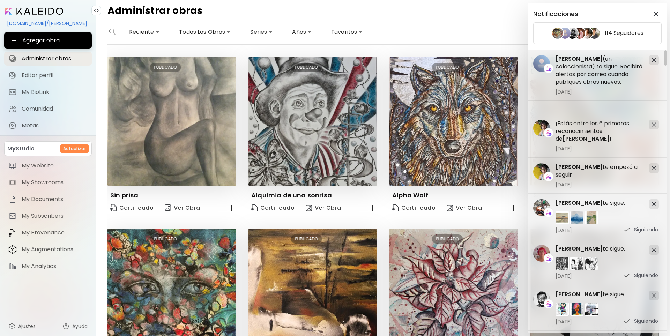
click at [464, 124] on img at bounding box center [654, 124] width 4 height 4
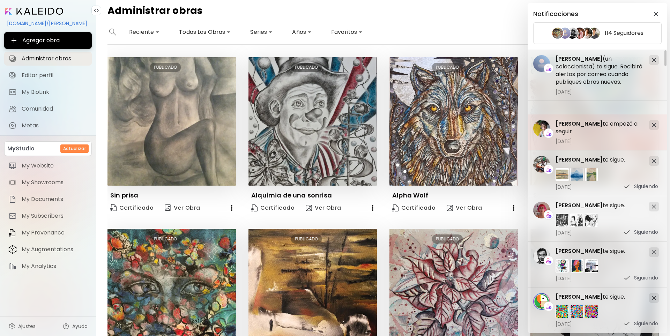
click at [464, 125] on img at bounding box center [654, 125] width 4 height 4
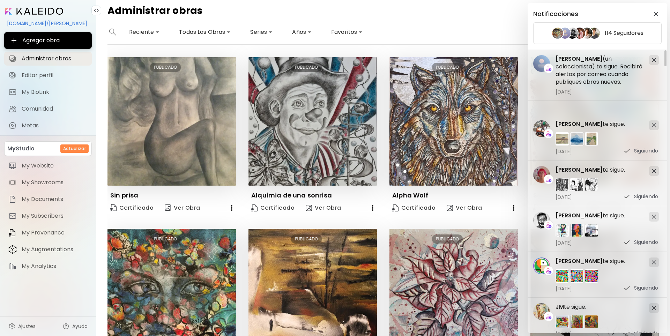
click at [464, 125] on img at bounding box center [654, 125] width 4 height 4
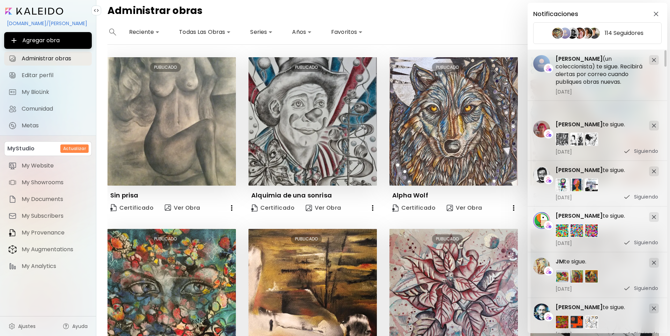
click at [456, 30] on div "Notificaciones 114 Seguidores [PERSON_NAME] te sigue. [DATE] Siguiendo JM te si…" at bounding box center [335, 168] width 670 height 336
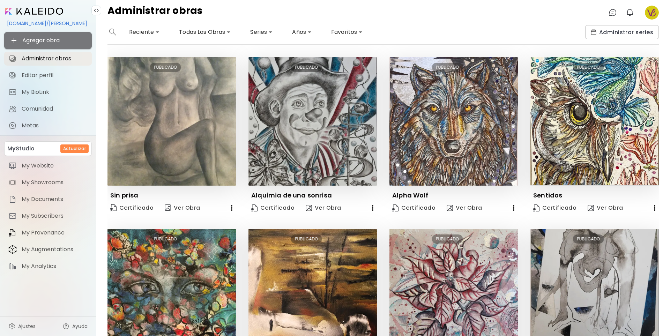
click at [44, 40] on span "Agregar obra" at bounding box center [48, 40] width 76 height 8
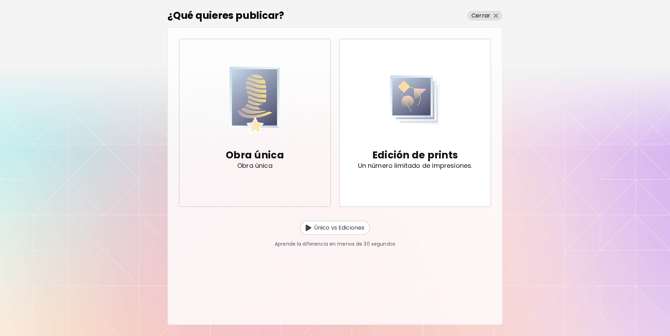
click at [257, 96] on img "button" at bounding box center [255, 100] width 50 height 72
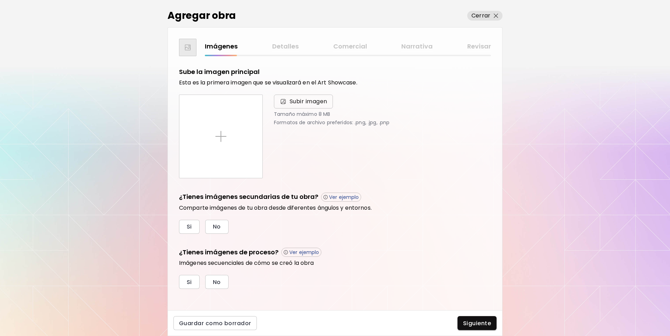
click at [310, 100] on span "Subir imagen" at bounding box center [309, 101] width 38 height 8
click at [0, 0] on input "Subir imagen" at bounding box center [0, 0] width 0 height 0
